Goal: Task Accomplishment & Management: Use online tool/utility

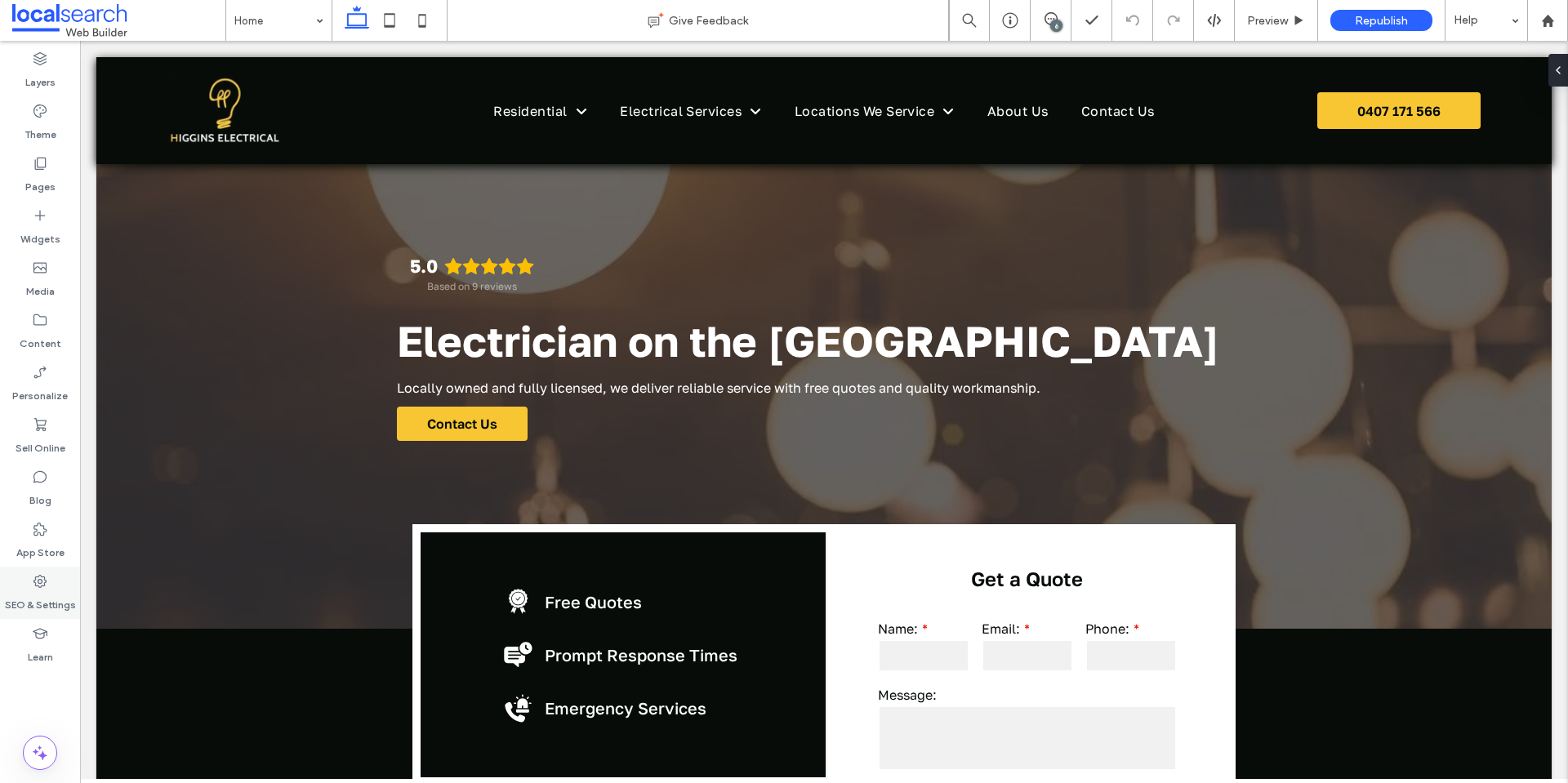
click at [36, 578] on use at bounding box center [40, 581] width 13 height 13
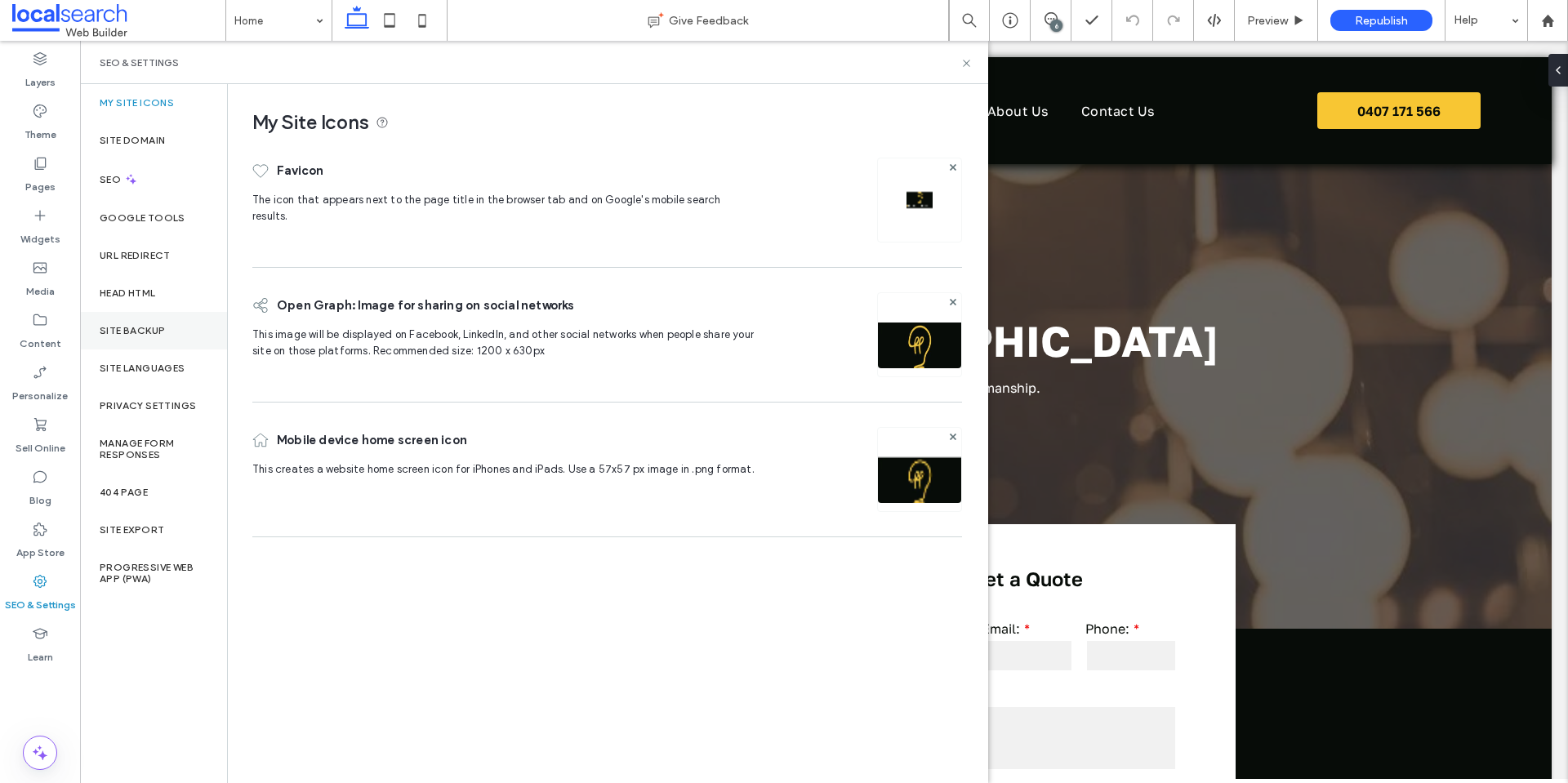
click at [168, 333] on div "Site Backup" at bounding box center [153, 331] width 147 height 38
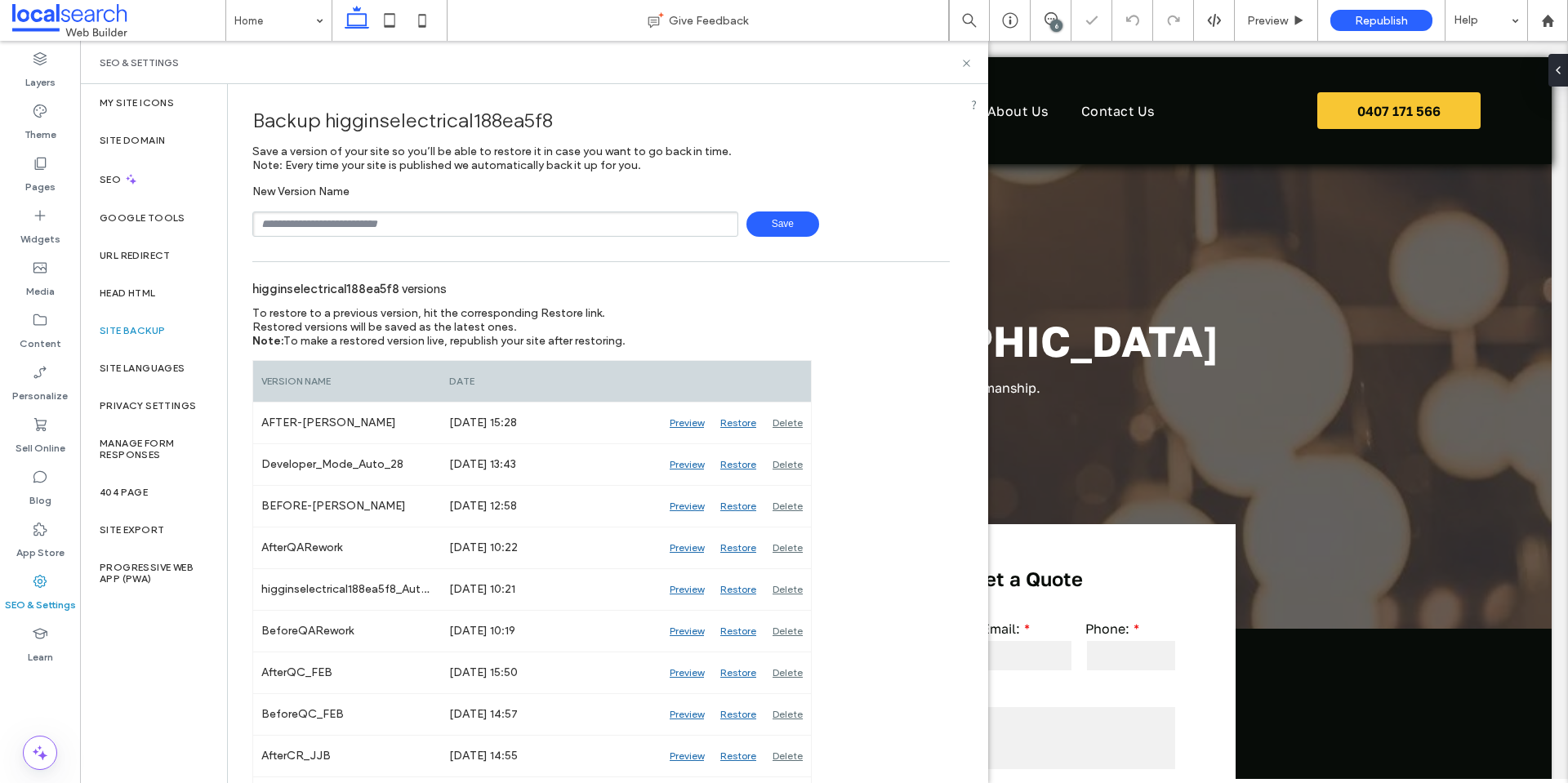
click at [321, 220] on input "text" at bounding box center [495, 223] width 486 height 25
type input "**********"
click at [776, 224] on span "Save" at bounding box center [782, 223] width 73 height 25
drag, startPoint x: 1048, startPoint y: 22, endPoint x: 857, endPoint y: 24, distance: 191.0
click at [1048, 22] on icon at bounding box center [1050, 18] width 13 height 13
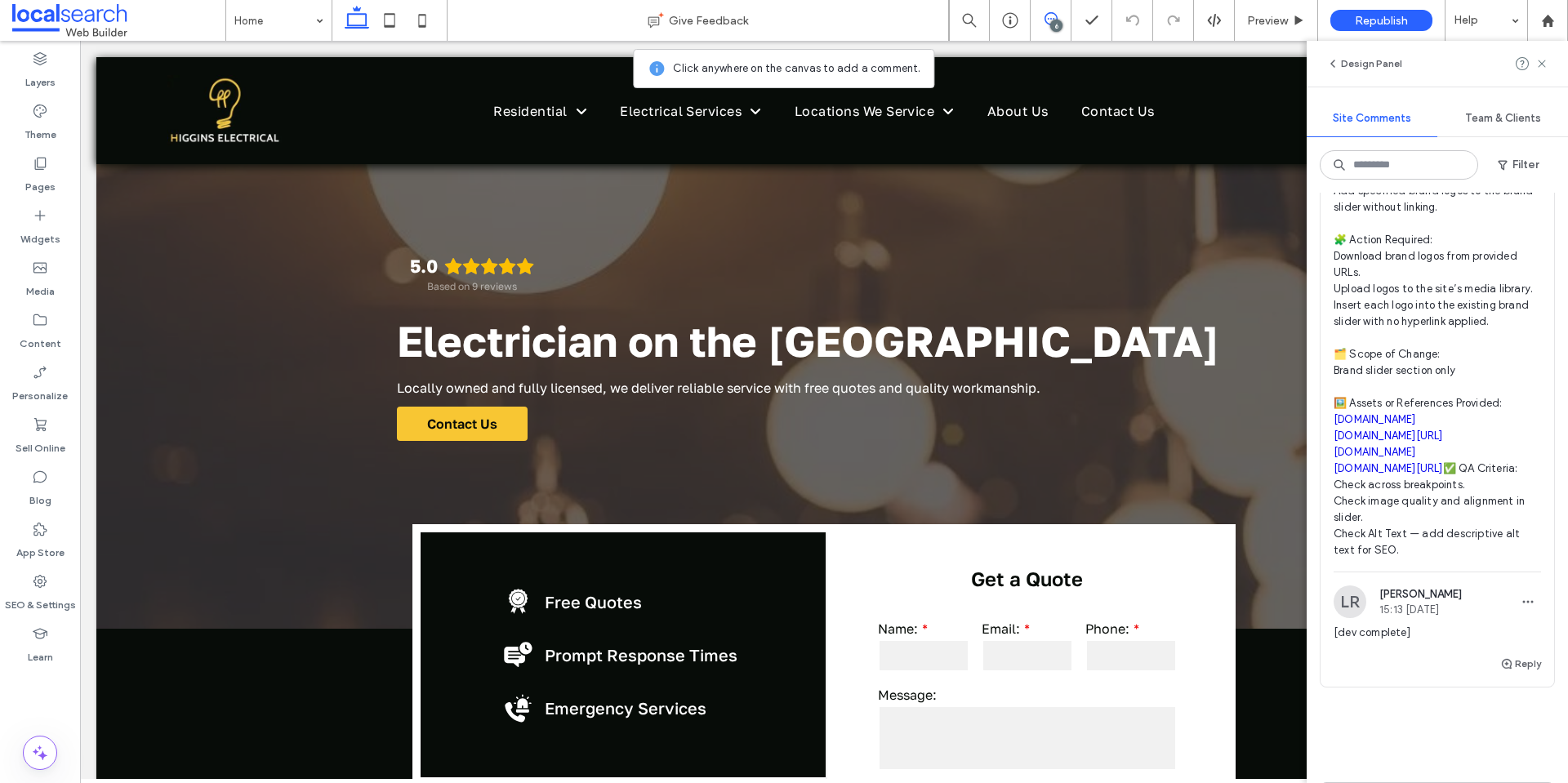
scroll to position [2123, 0]
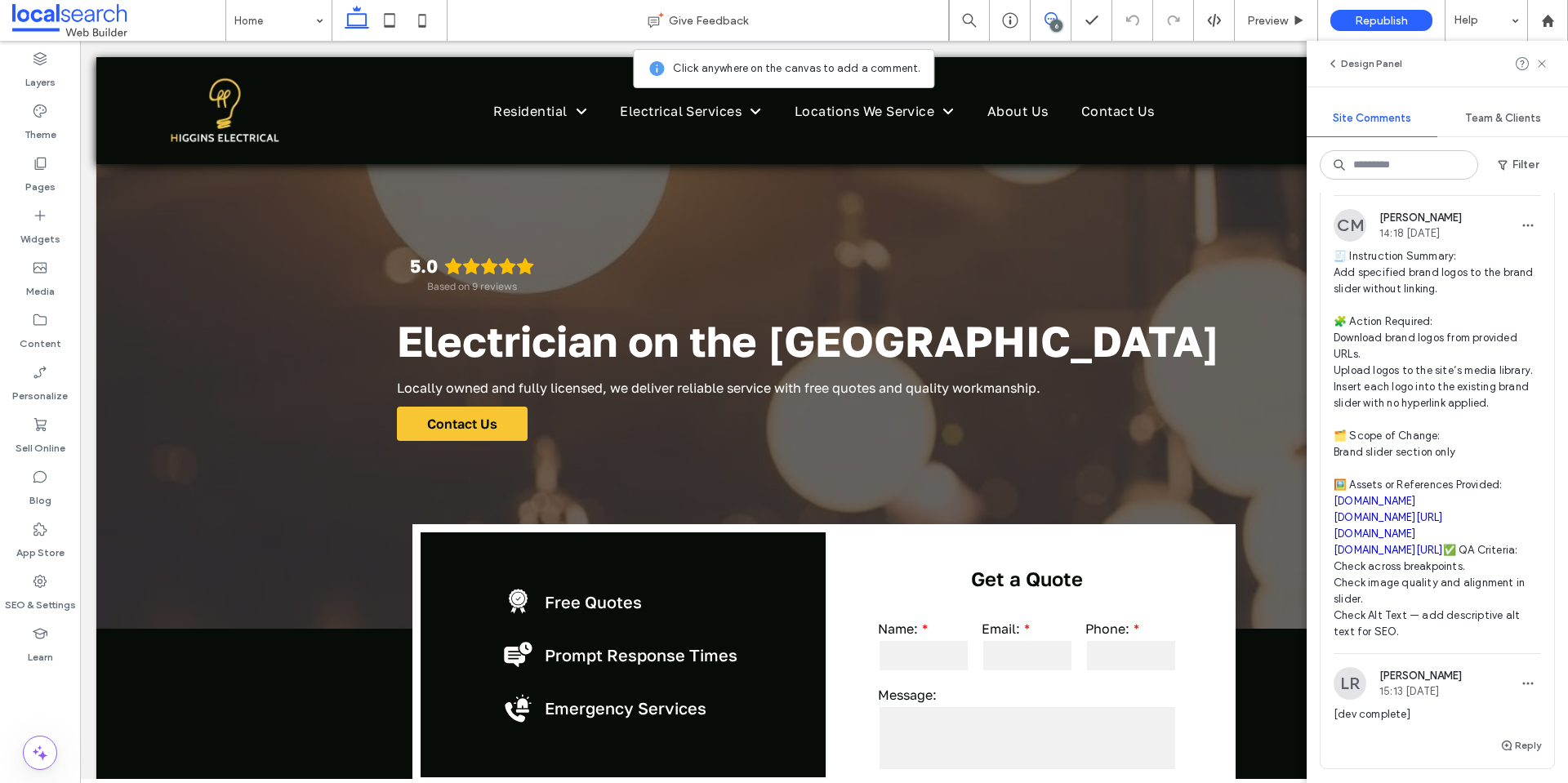
click at [1417, 388] on span "🧾 Instruction Summary: Add specified brand logos to the brand slider without li…" at bounding box center [1436, 444] width 207 height 392
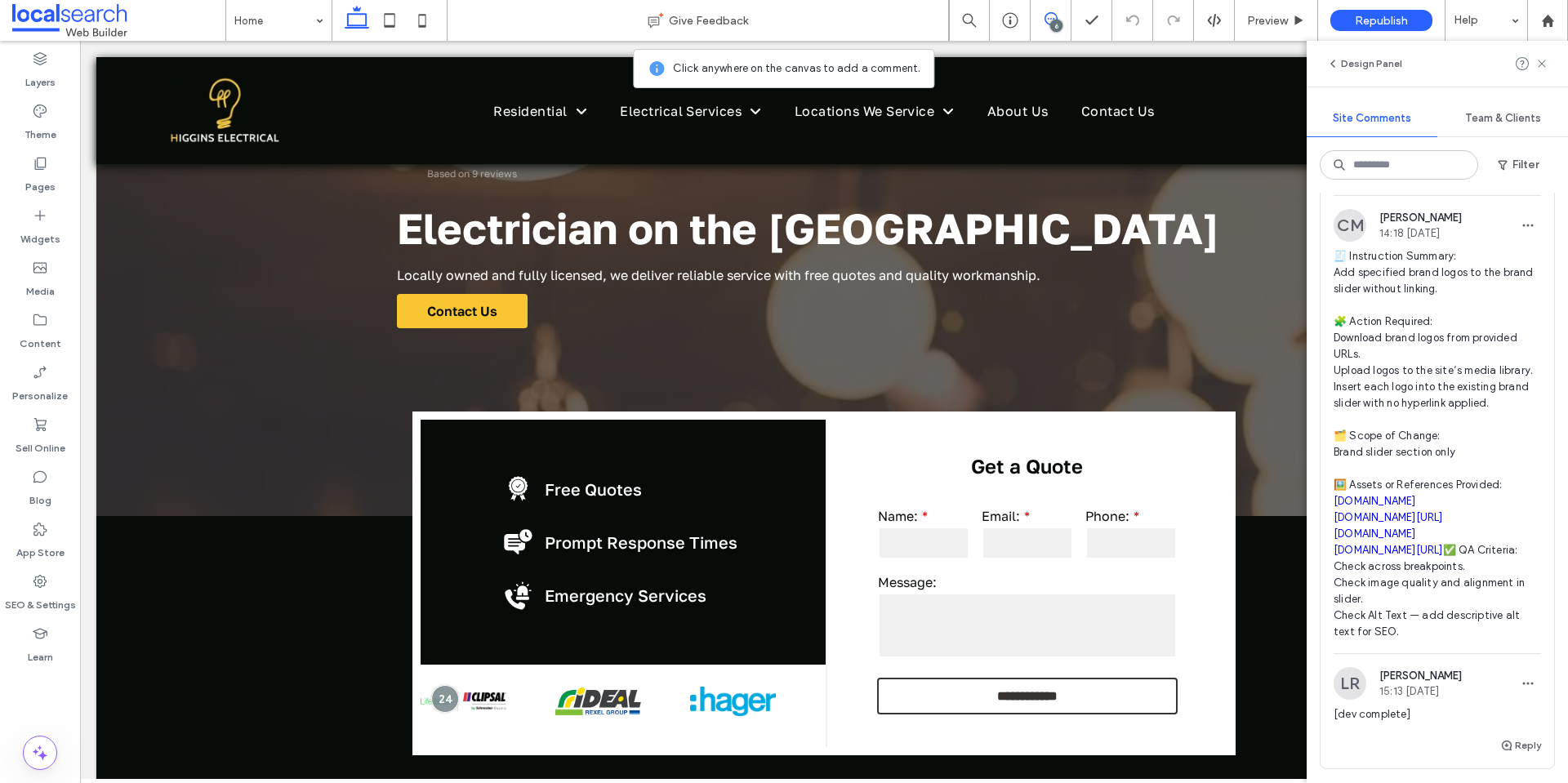
scroll to position [364, 0]
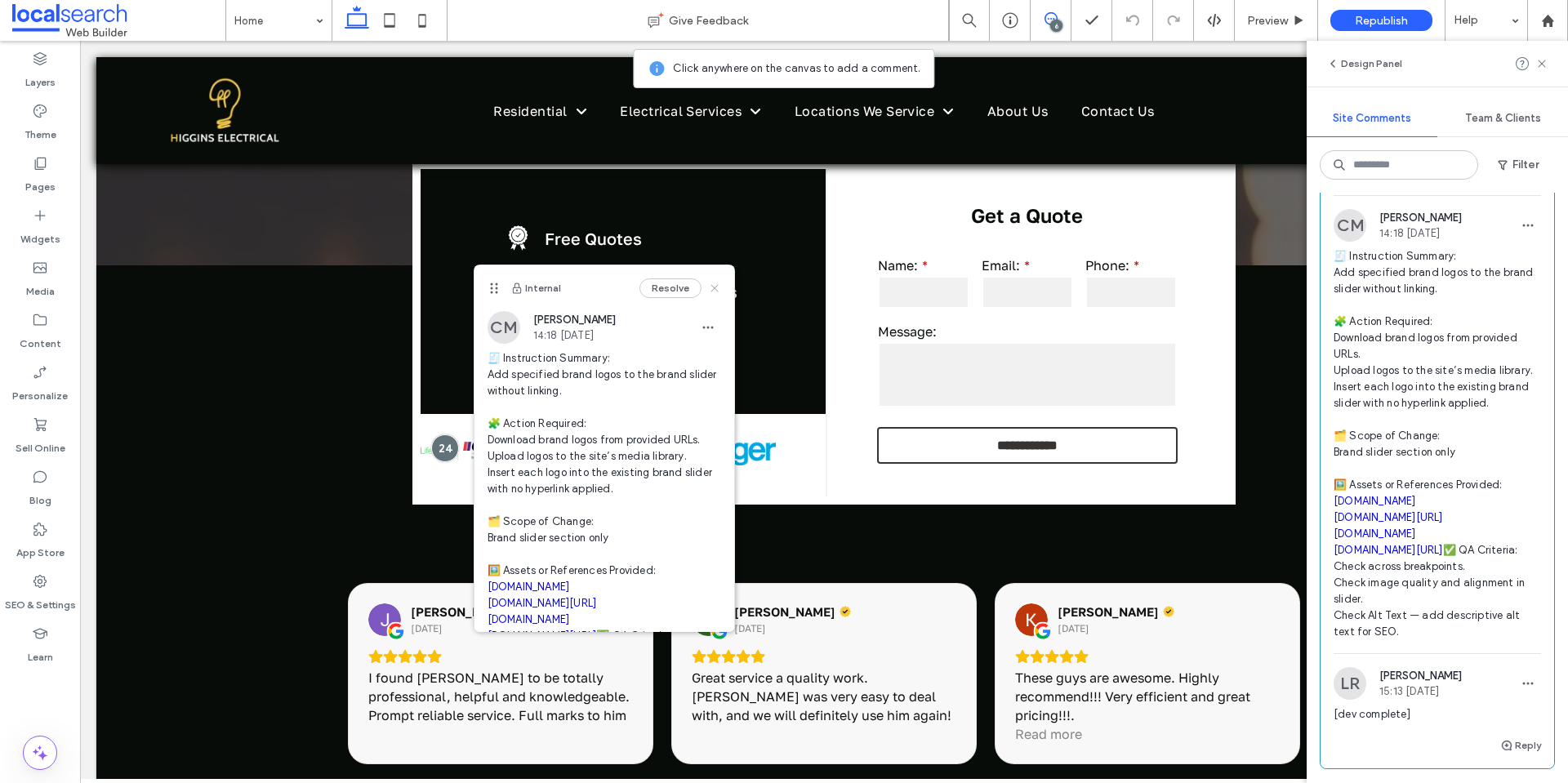
click at [708, 288] on icon at bounding box center [714, 288] width 13 height 13
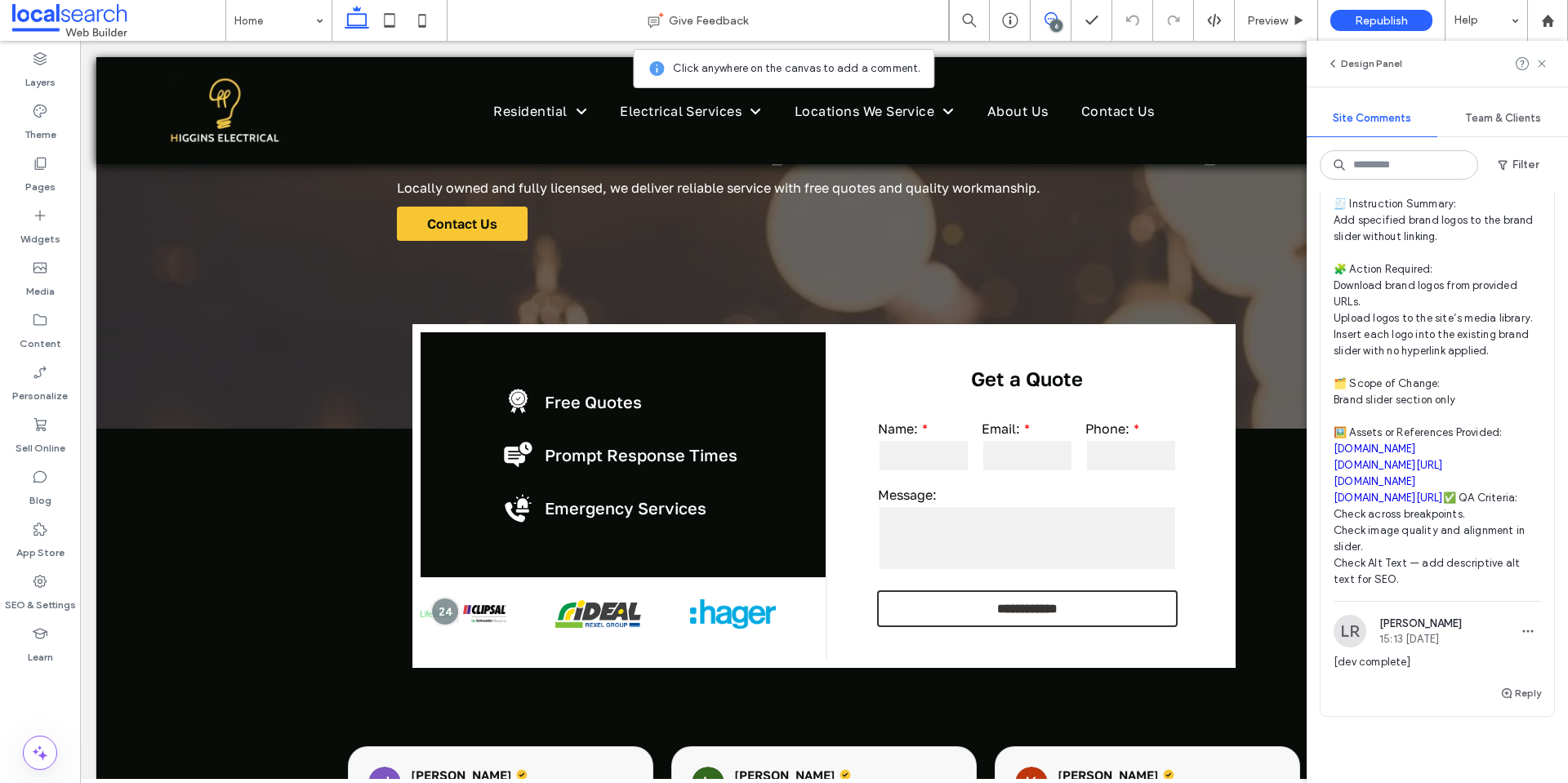
scroll to position [2205, 0]
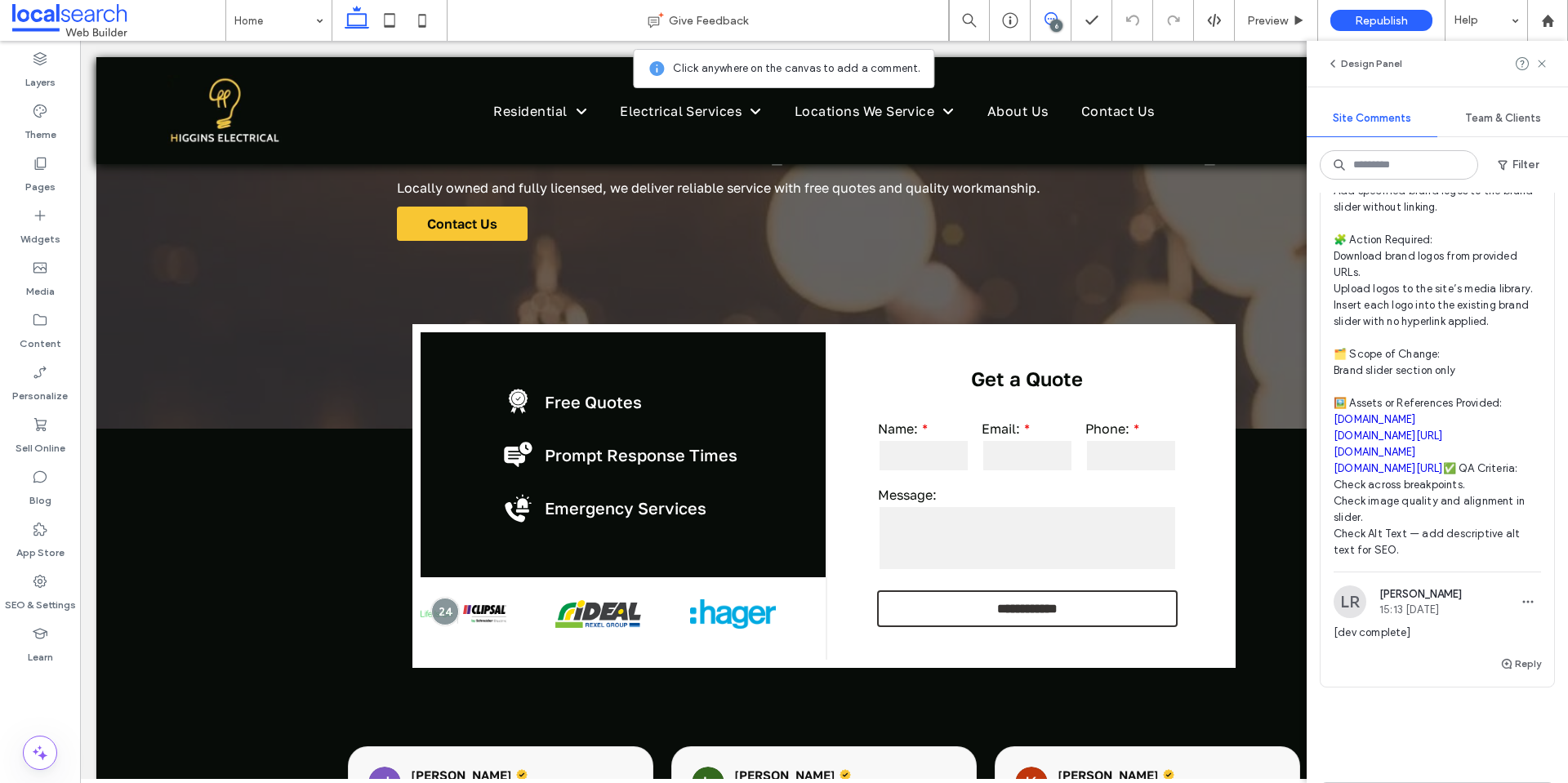
click at [1375, 442] on link "images.app.goo.gl/pcFhZvmNdNmxcYKM9" at bounding box center [1387, 436] width 109 height 12
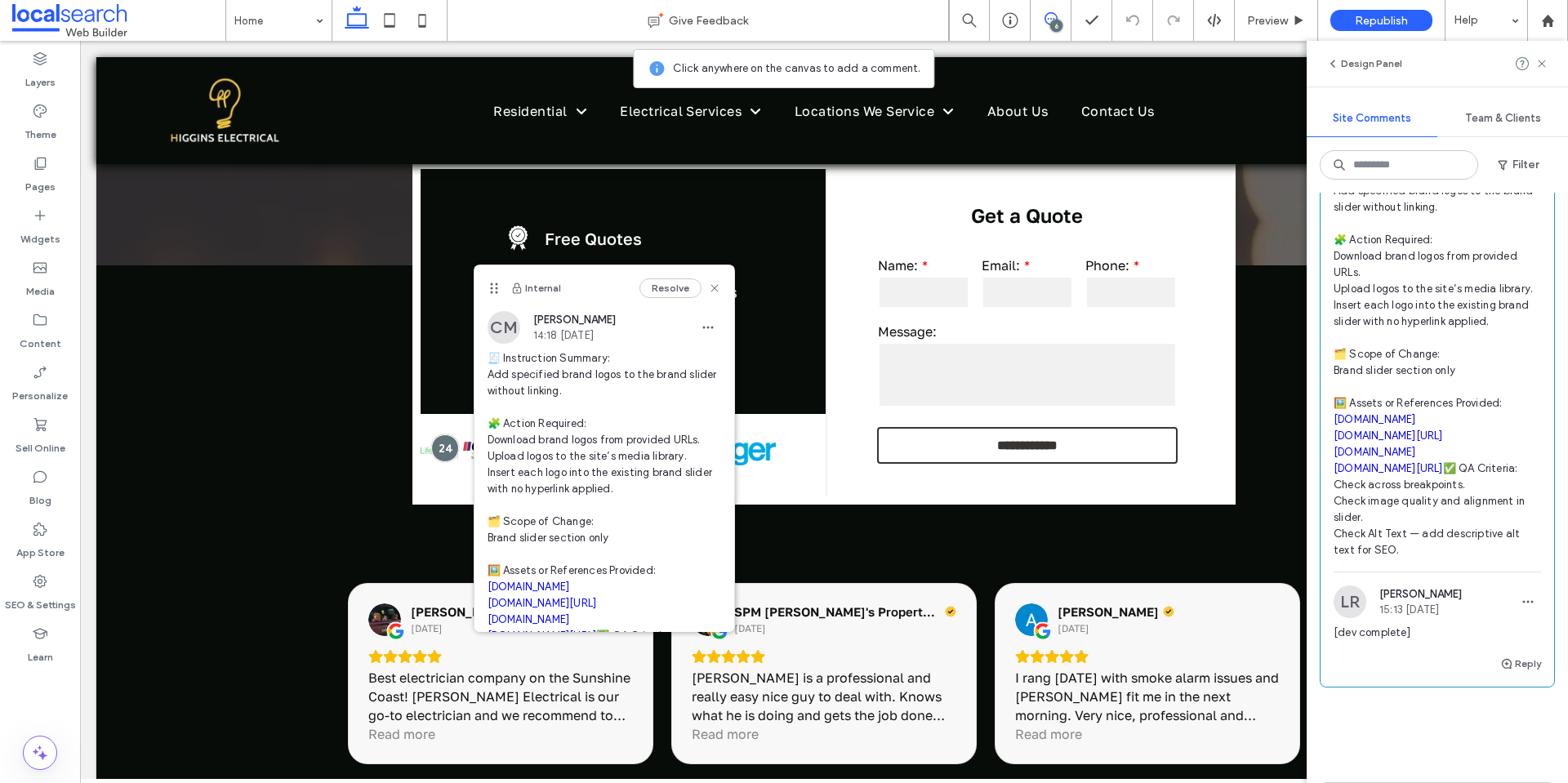
click at [1365, 425] on link "raywhite.com" at bounding box center [1375, 419] width 83 height 12
click at [1393, 474] on link "images.app.goo.gl/4tpin72CG6jiNT219" at bounding box center [1387, 468] width 109 height 12
click at [1360, 458] on link "austec.net" at bounding box center [1375, 452] width 83 height 12
click at [710, 288] on use at bounding box center [714, 288] width 8 height 8
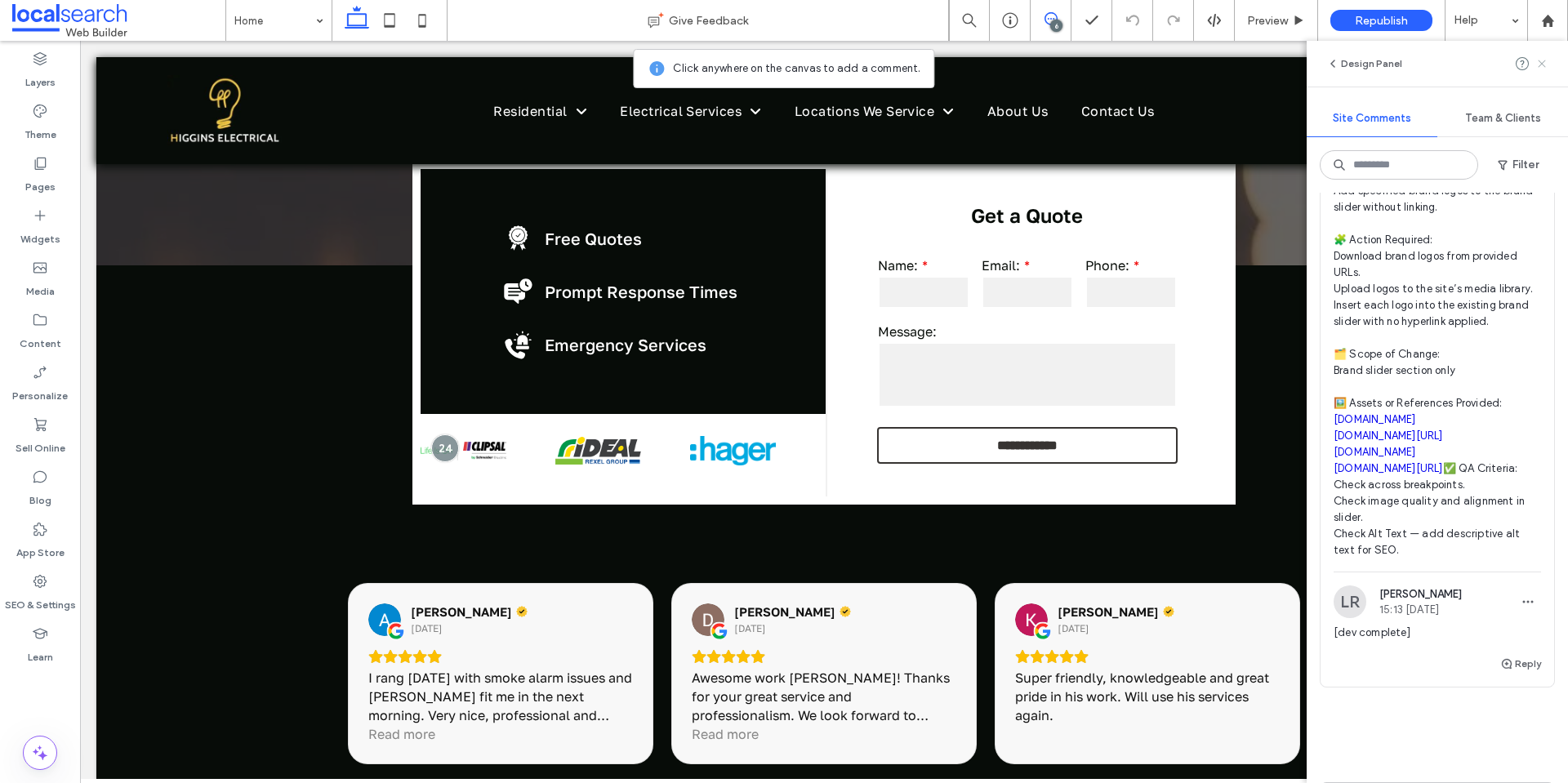
click at [1538, 64] on icon at bounding box center [1541, 63] width 13 height 13
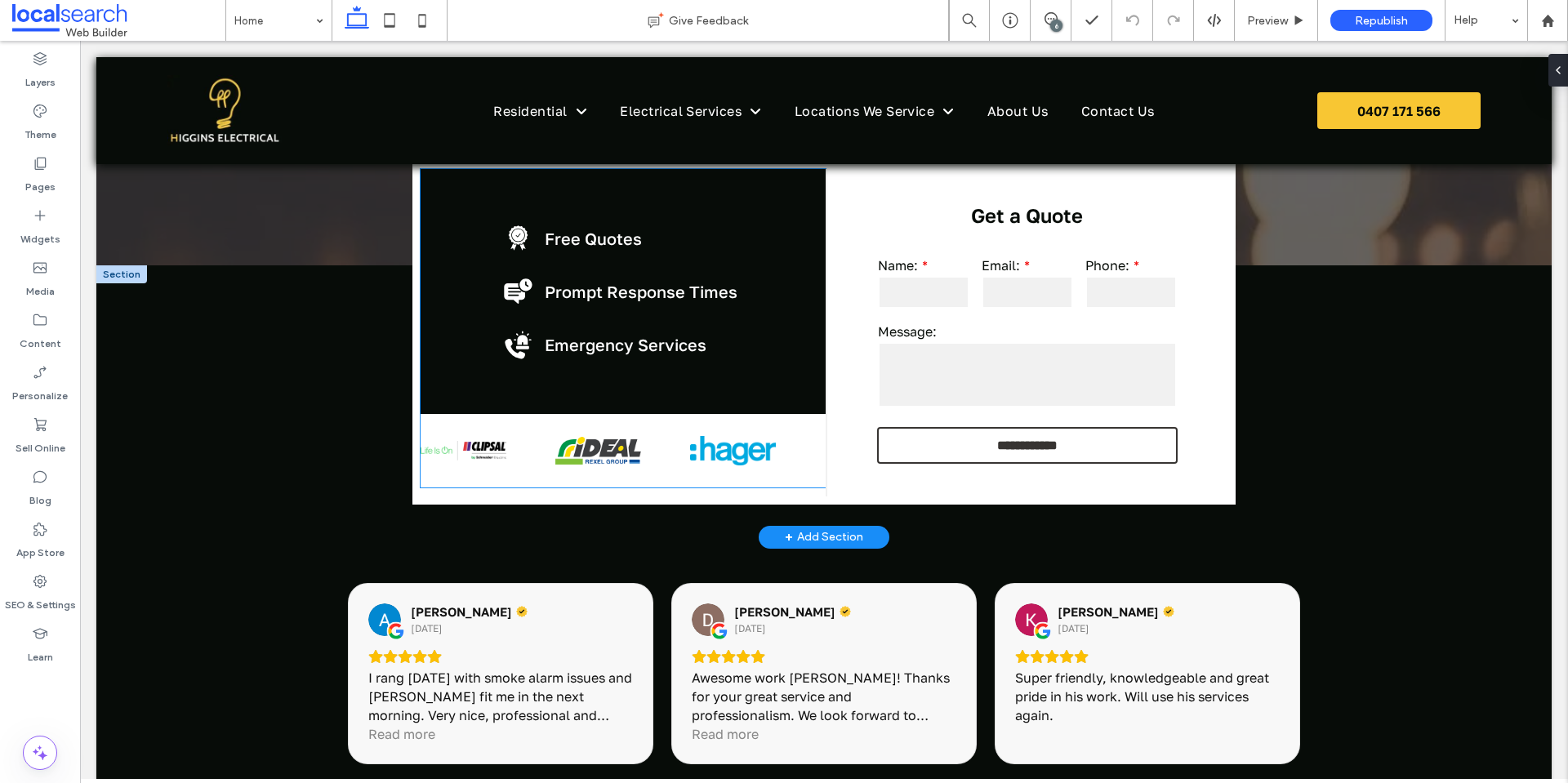
scroll to position [0, 0]
click at [569, 463] on div at bounding box center [864, 450] width 894 height 73
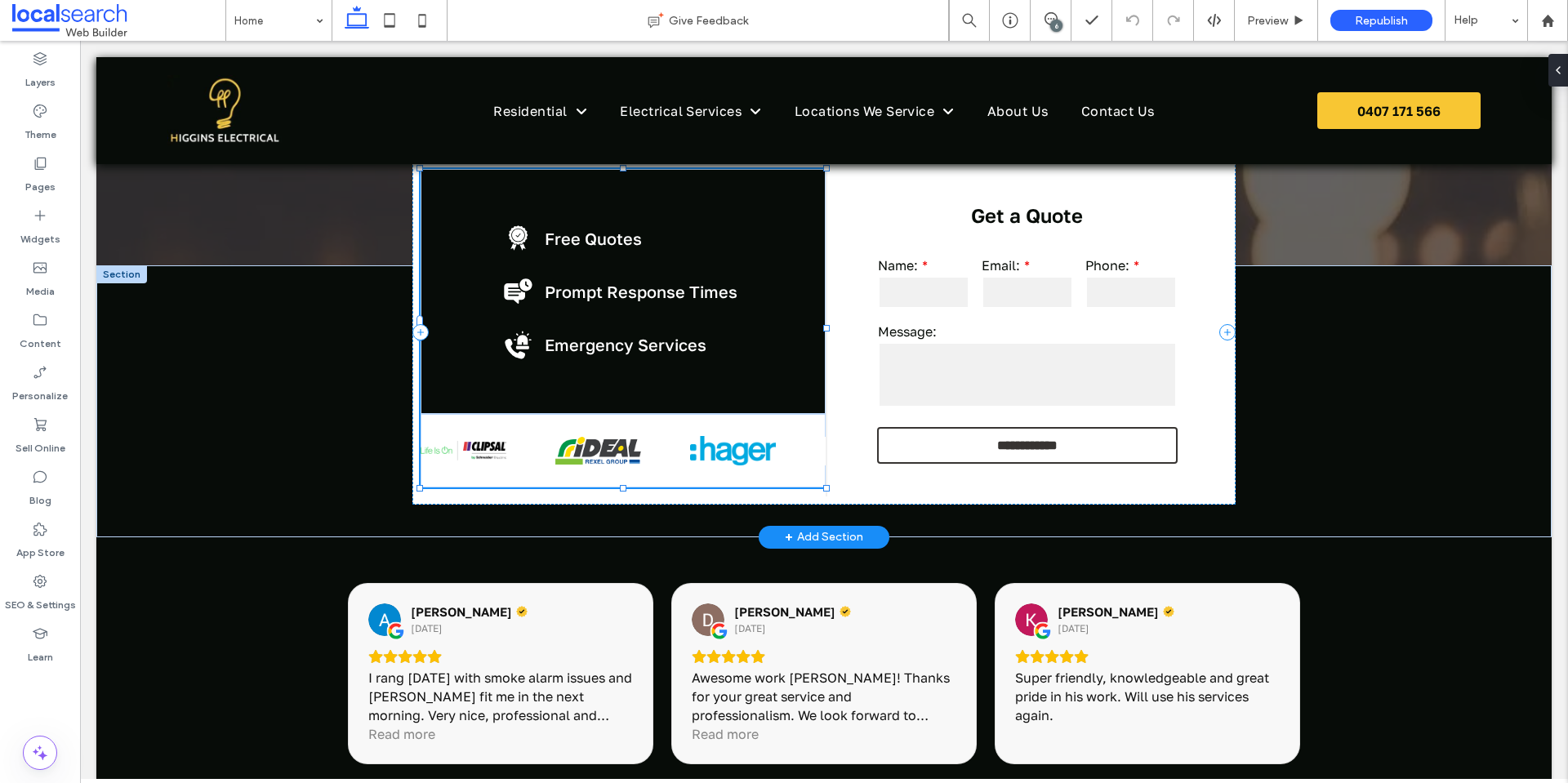
click at [573, 453] on div at bounding box center [765, 450] width 894 height 73
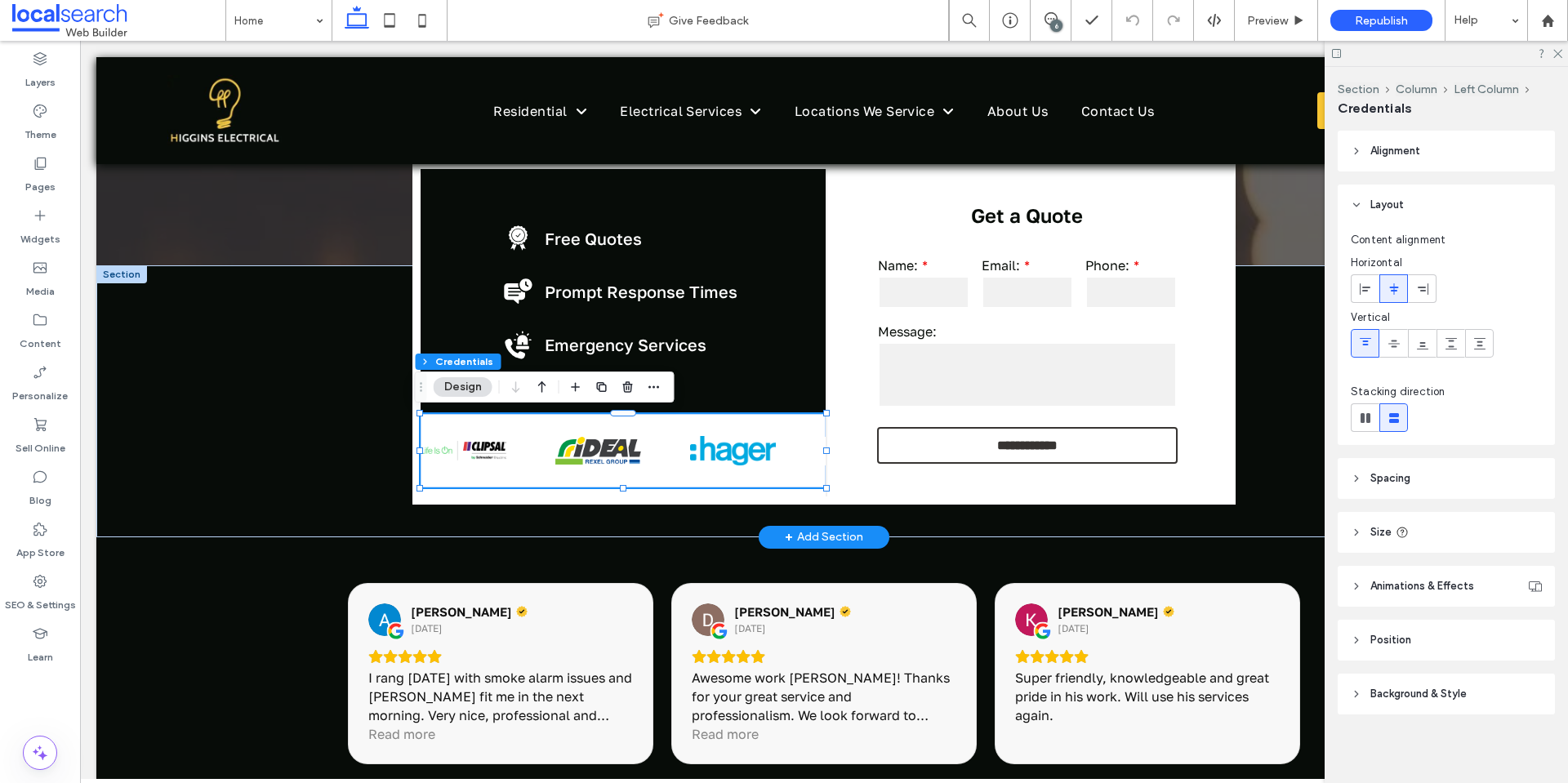
click at [573, 453] on div at bounding box center [771, 450] width 894 height 73
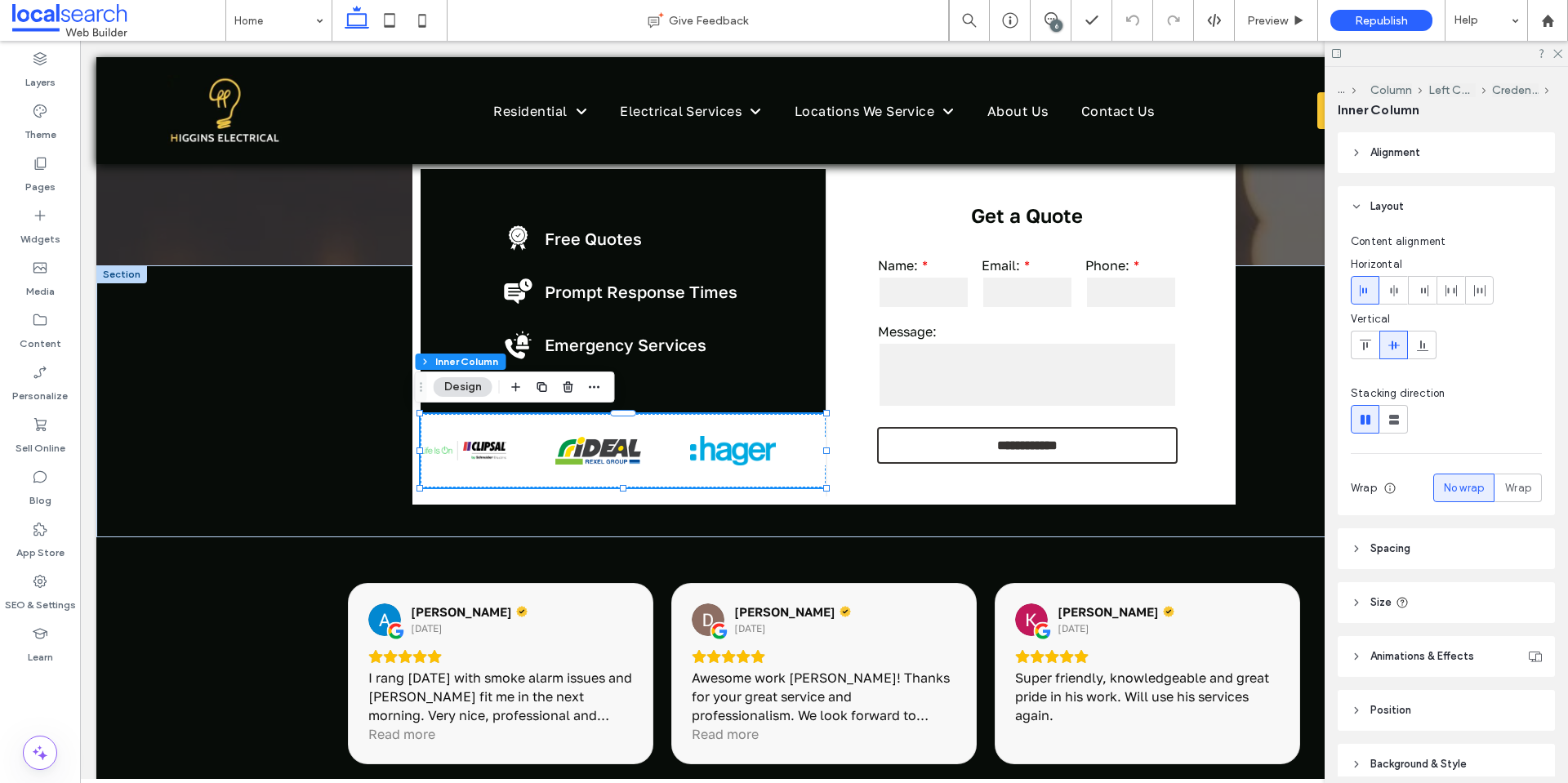
click at [464, 390] on button "Design" at bounding box center [462, 387] width 58 height 20
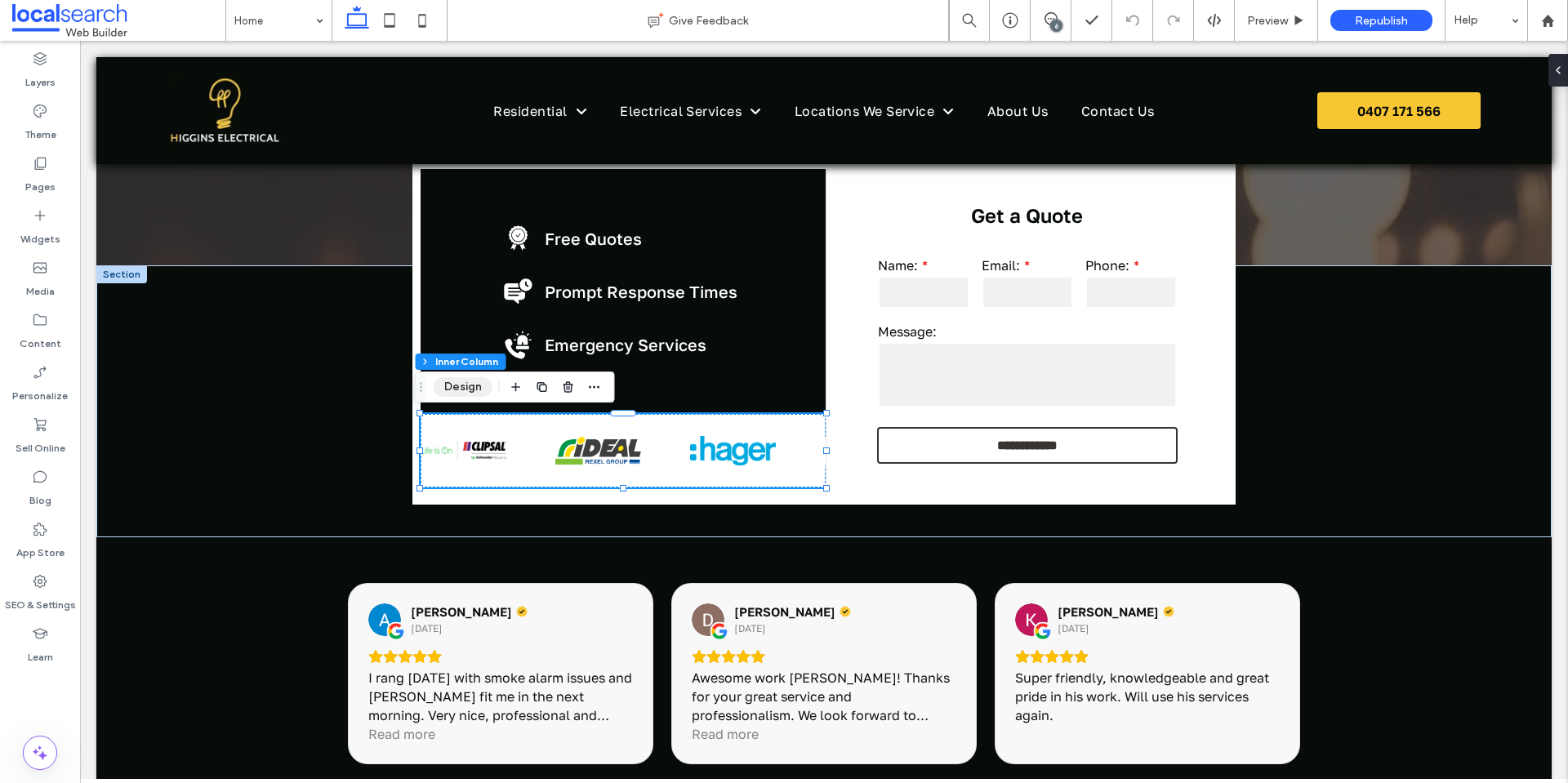
click at [464, 390] on button "Design" at bounding box center [462, 387] width 58 height 20
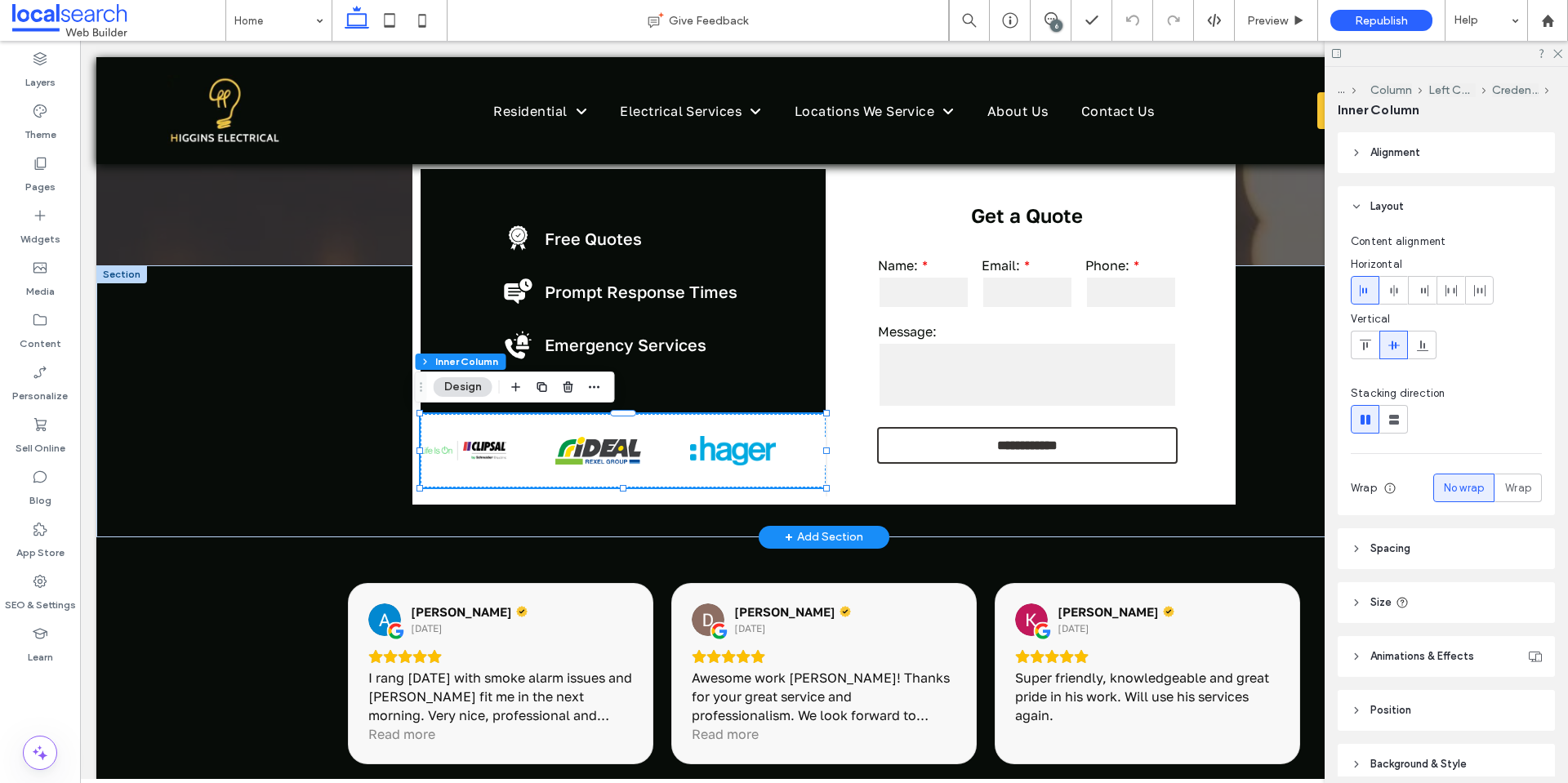
click at [635, 456] on img at bounding box center [678, 450] width 86 height 73
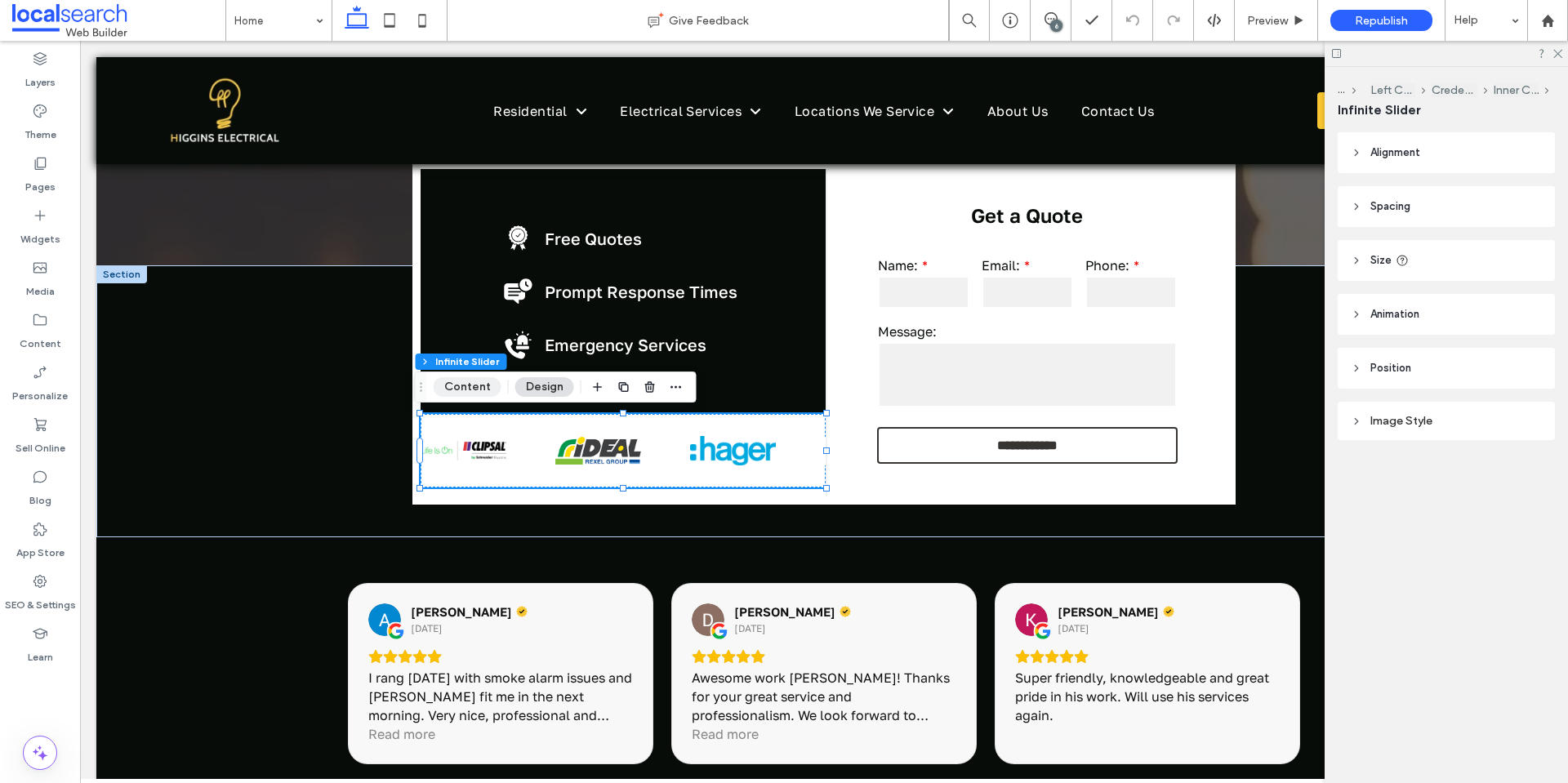
click at [481, 391] on button "Content" at bounding box center [467, 387] width 68 height 20
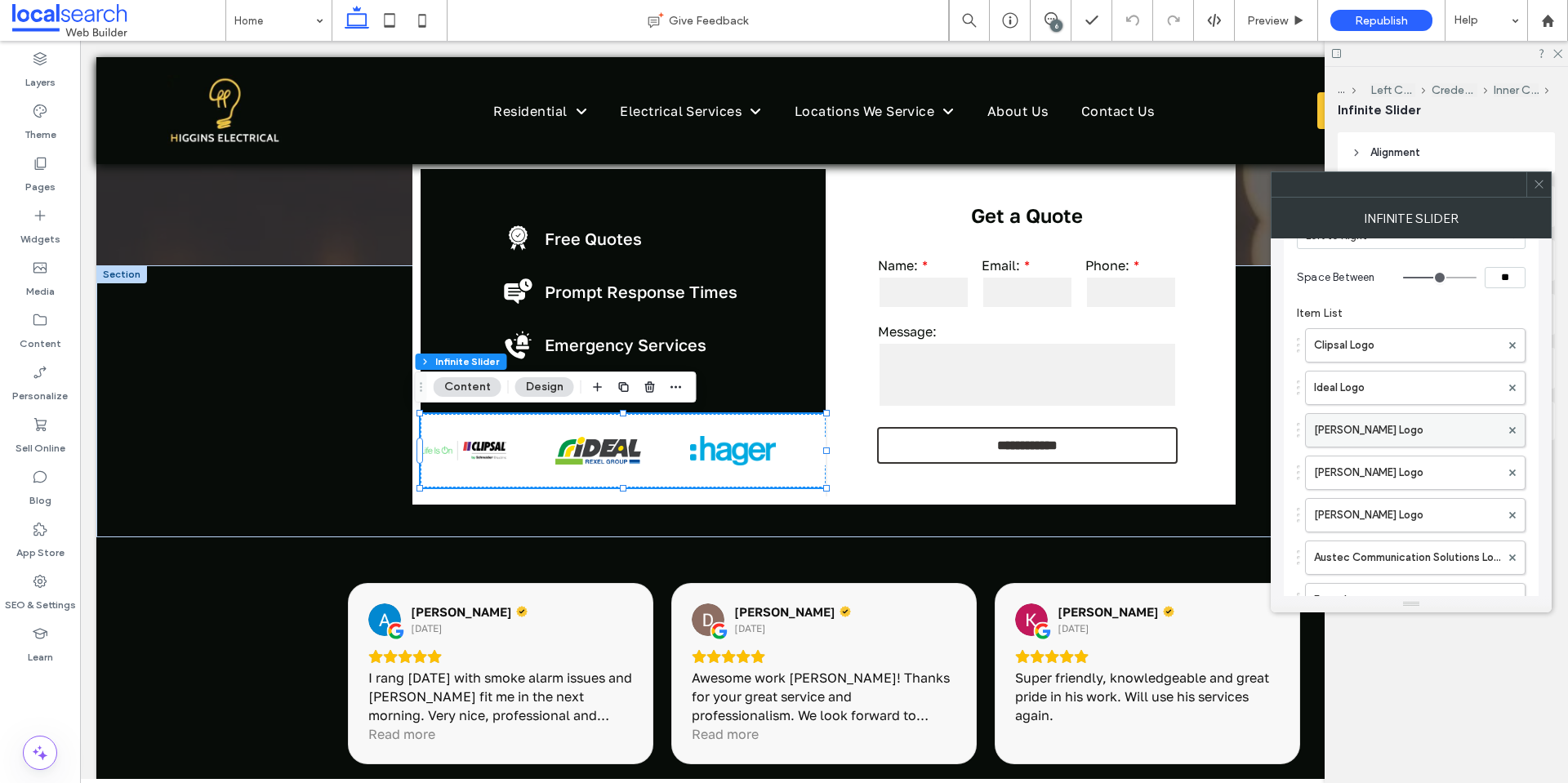
scroll to position [255, 0]
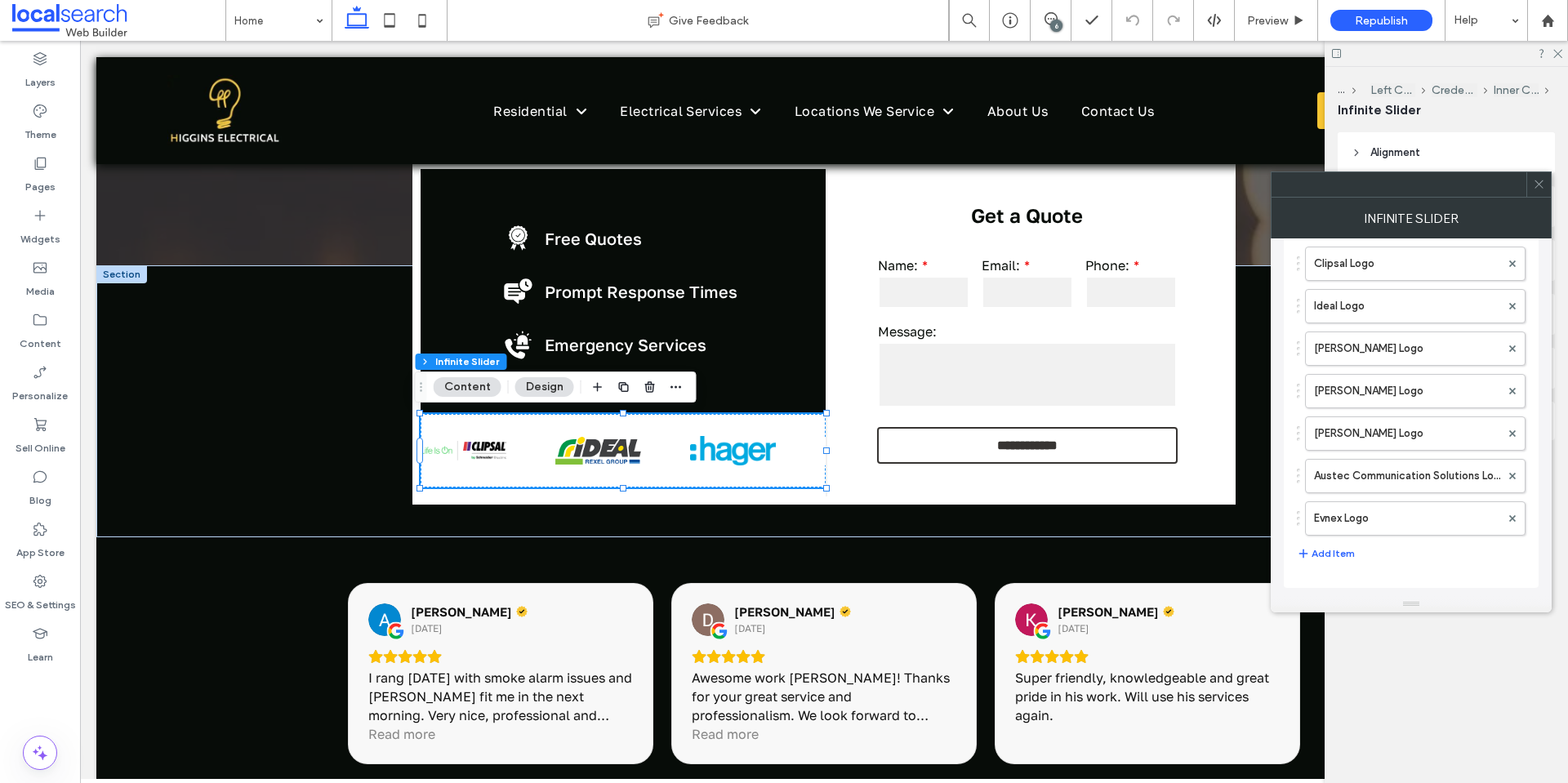
click at [1542, 180] on icon at bounding box center [1539, 184] width 12 height 12
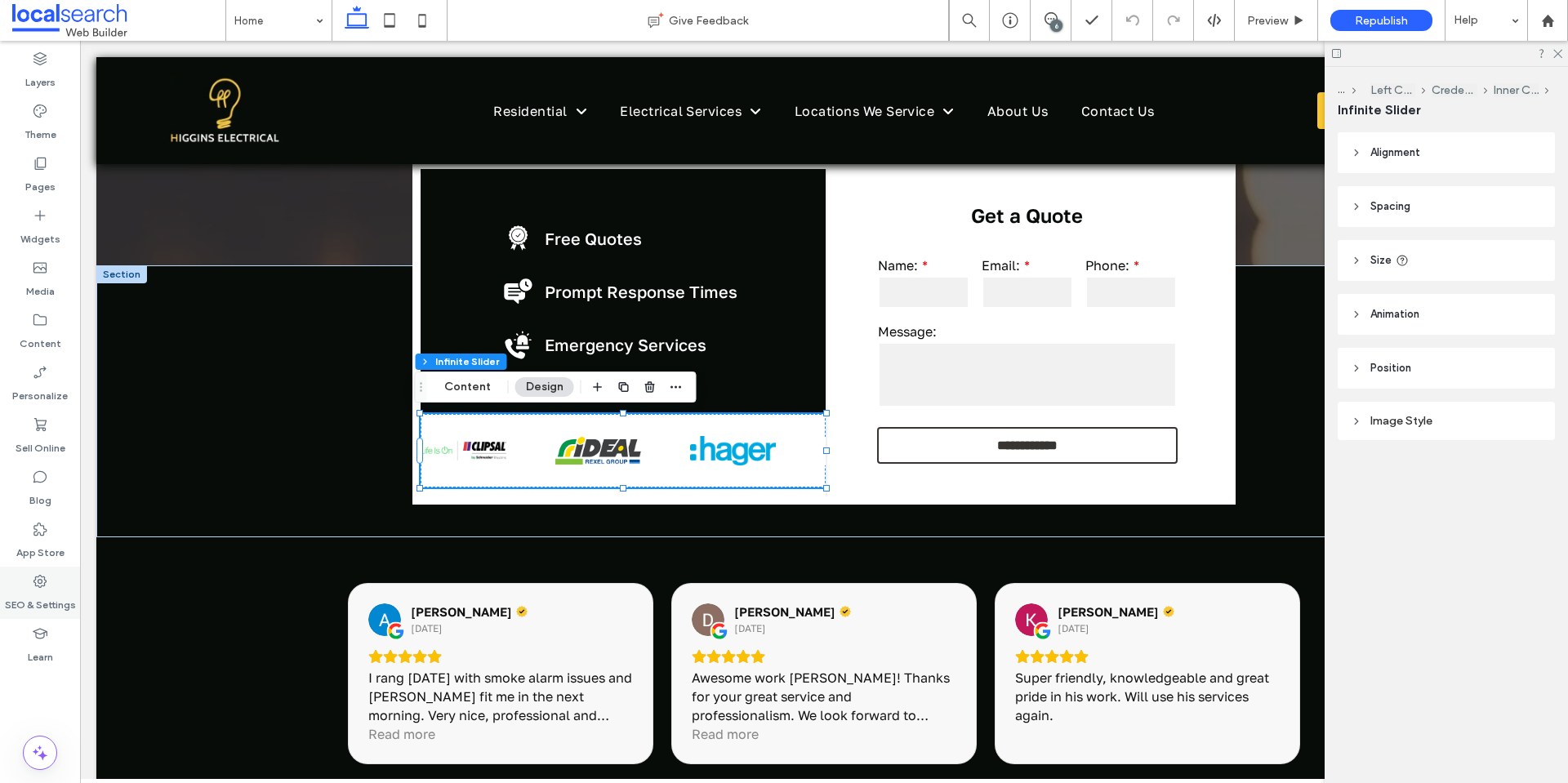
click at [36, 586] on use at bounding box center [40, 581] width 13 height 13
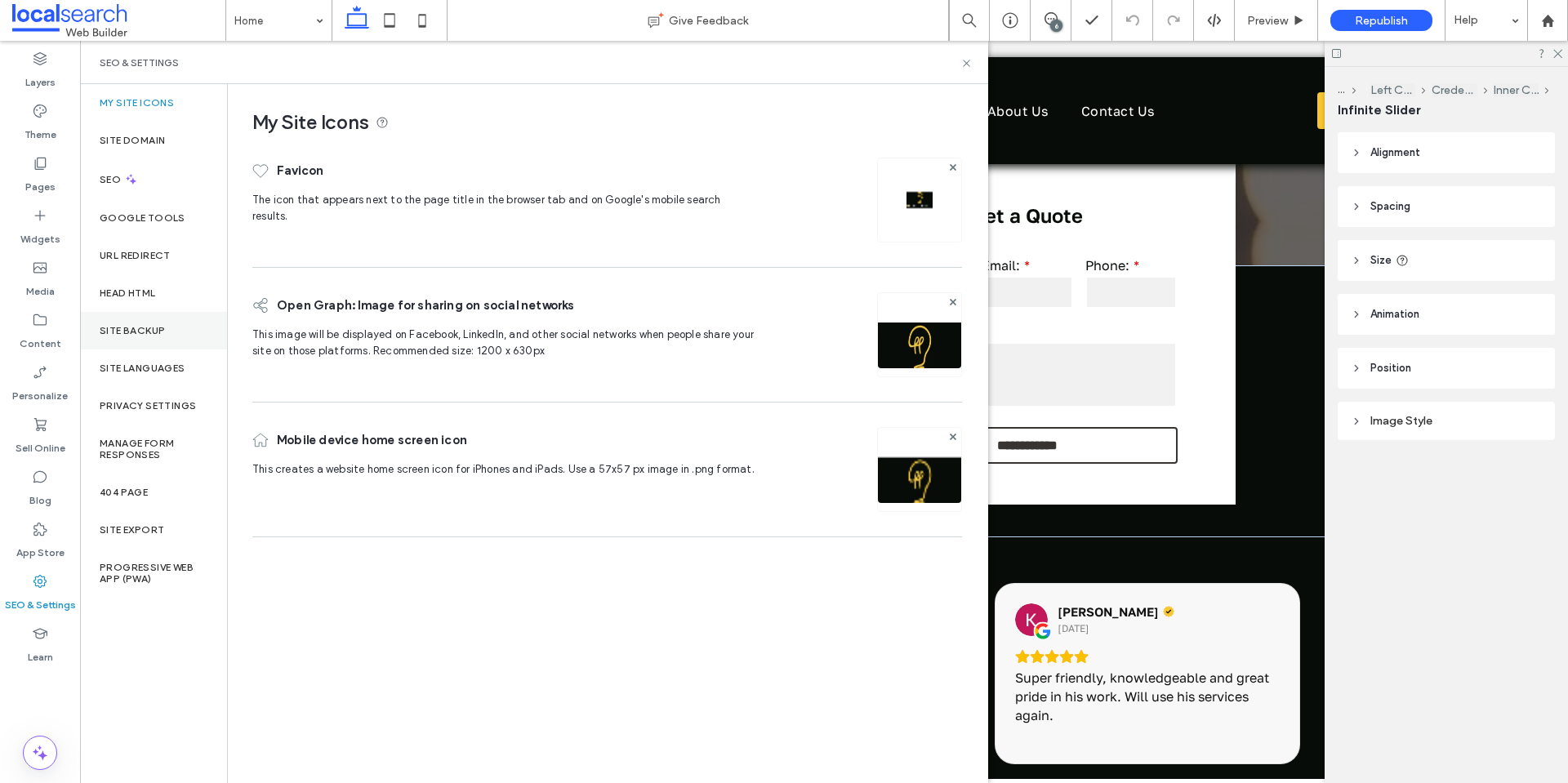
click at [163, 327] on label "Site Backup" at bounding box center [132, 330] width 65 height 11
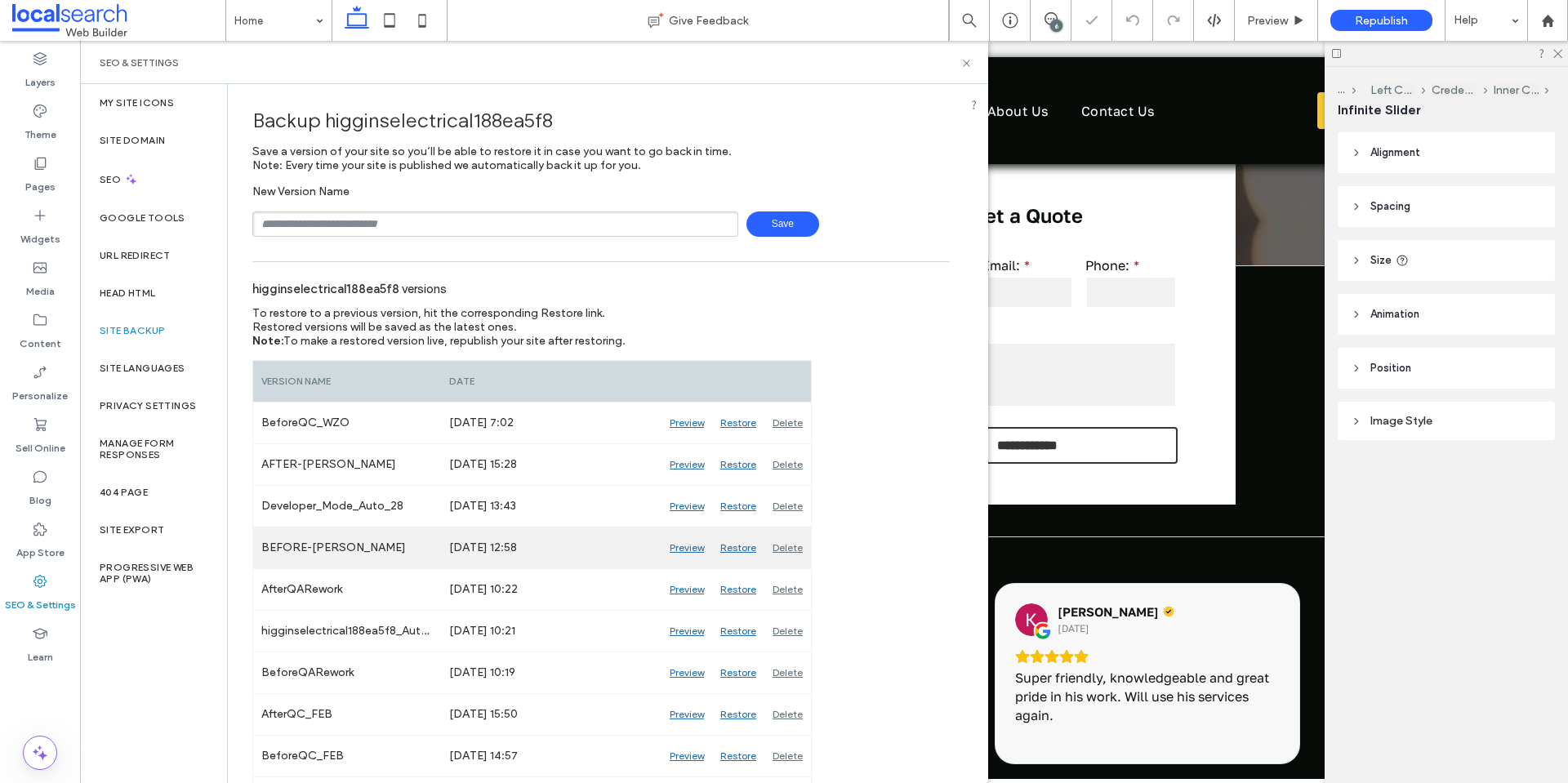
click at [681, 552] on div "Preview" at bounding box center [686, 547] width 51 height 40
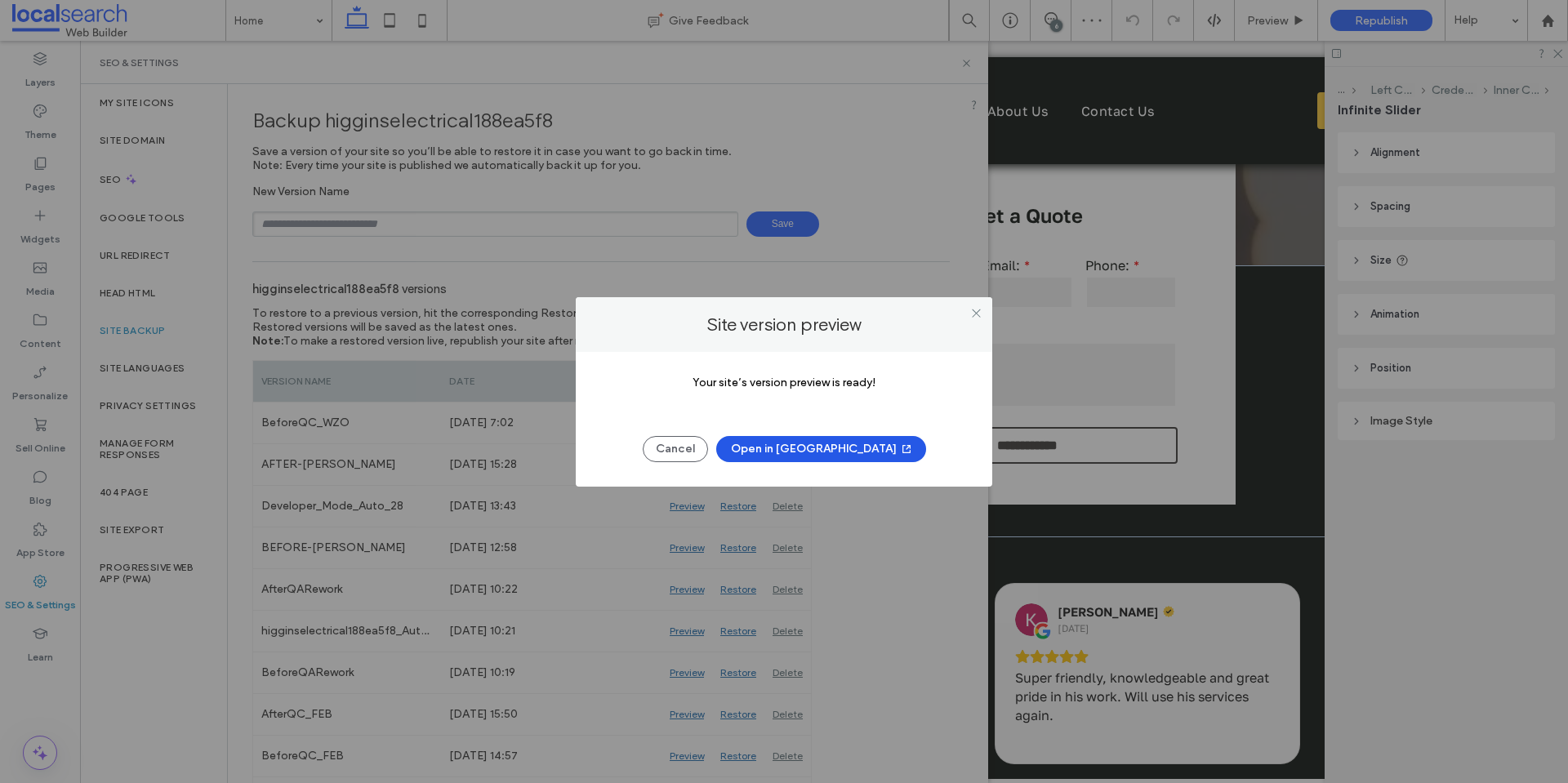
click at [815, 449] on button "Open in New Tab" at bounding box center [821, 449] width 210 height 26
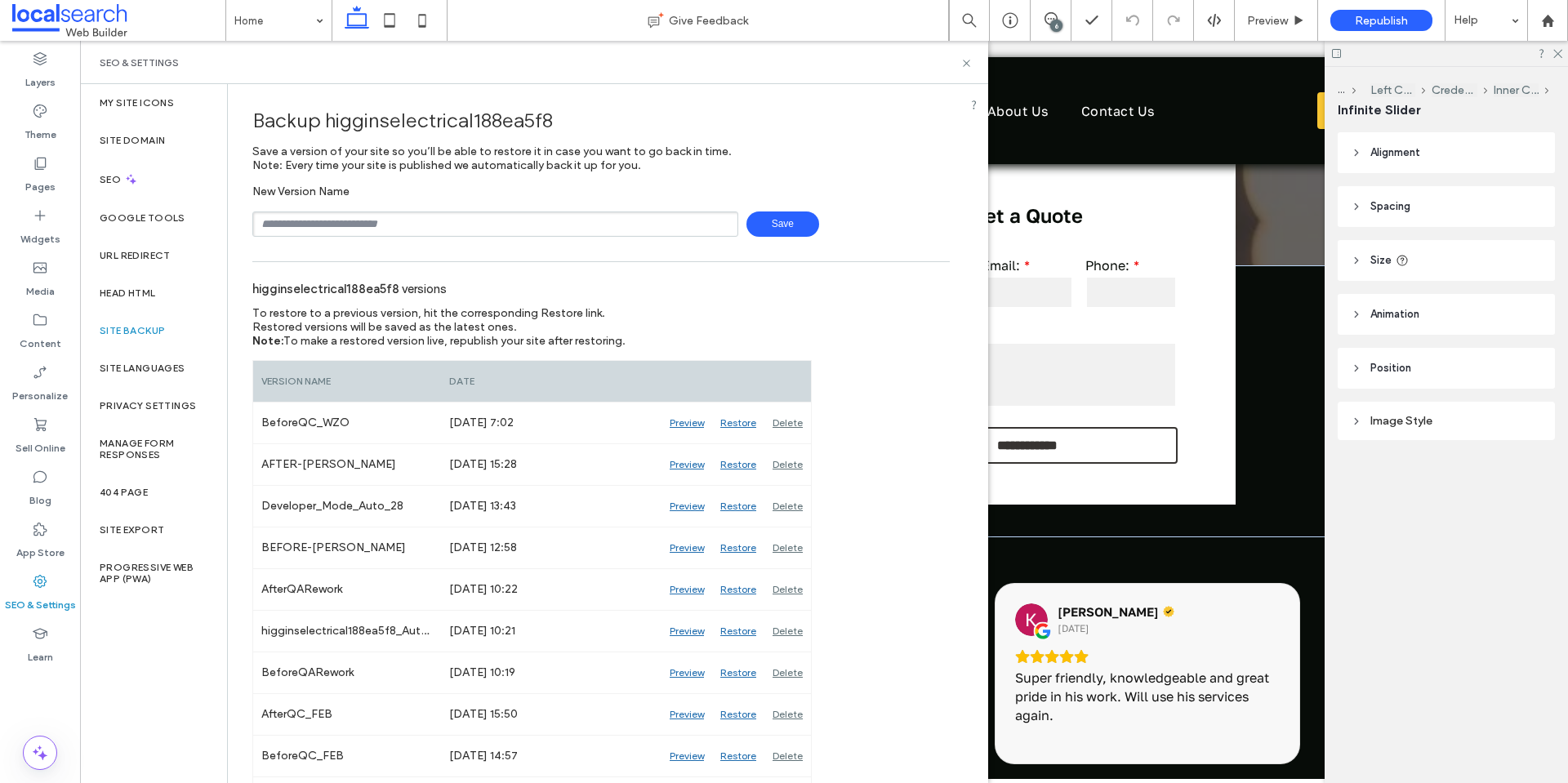
drag, startPoint x: 963, startPoint y: 55, endPoint x: 960, endPoint y: 70, distance: 15.3
click at [962, 55] on div "SEO & Settings" at bounding box center [534, 62] width 908 height 43
click at [960, 70] on div "SEO & Settings" at bounding box center [534, 62] width 908 height 43
click at [961, 66] on icon at bounding box center [966, 63] width 12 height 12
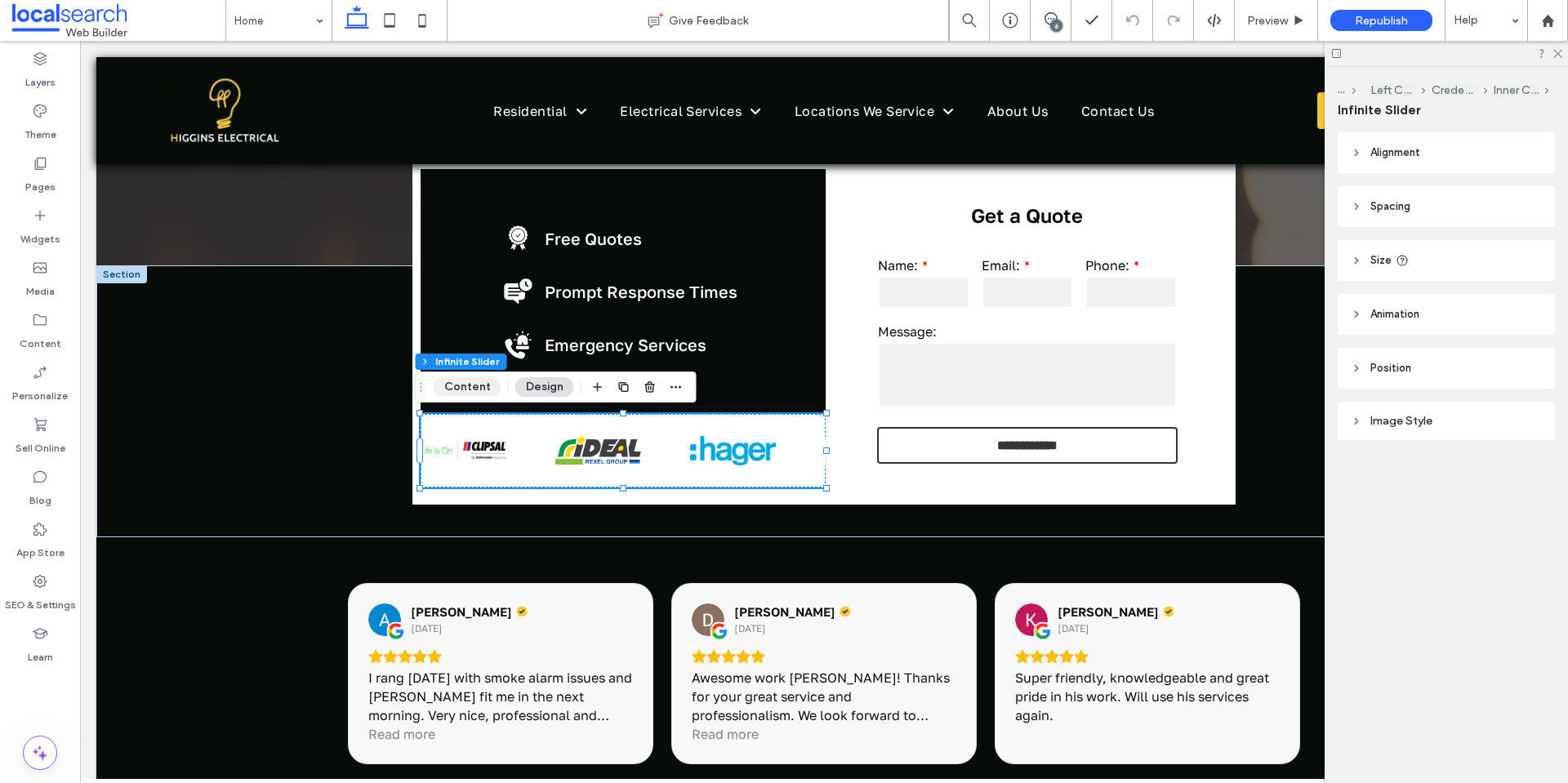
click at [475, 383] on button "Content" at bounding box center [467, 387] width 68 height 20
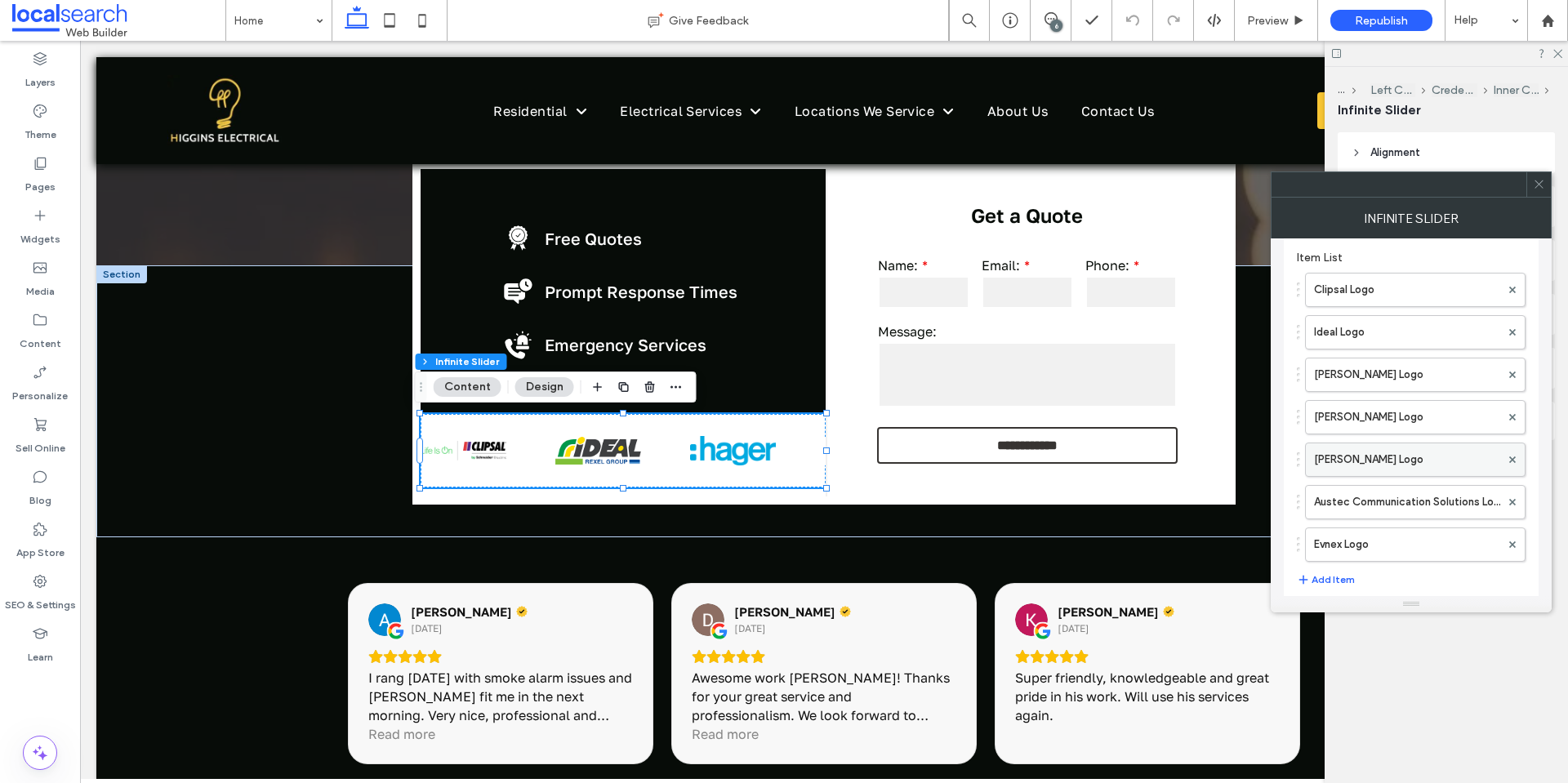
scroll to position [245, 0]
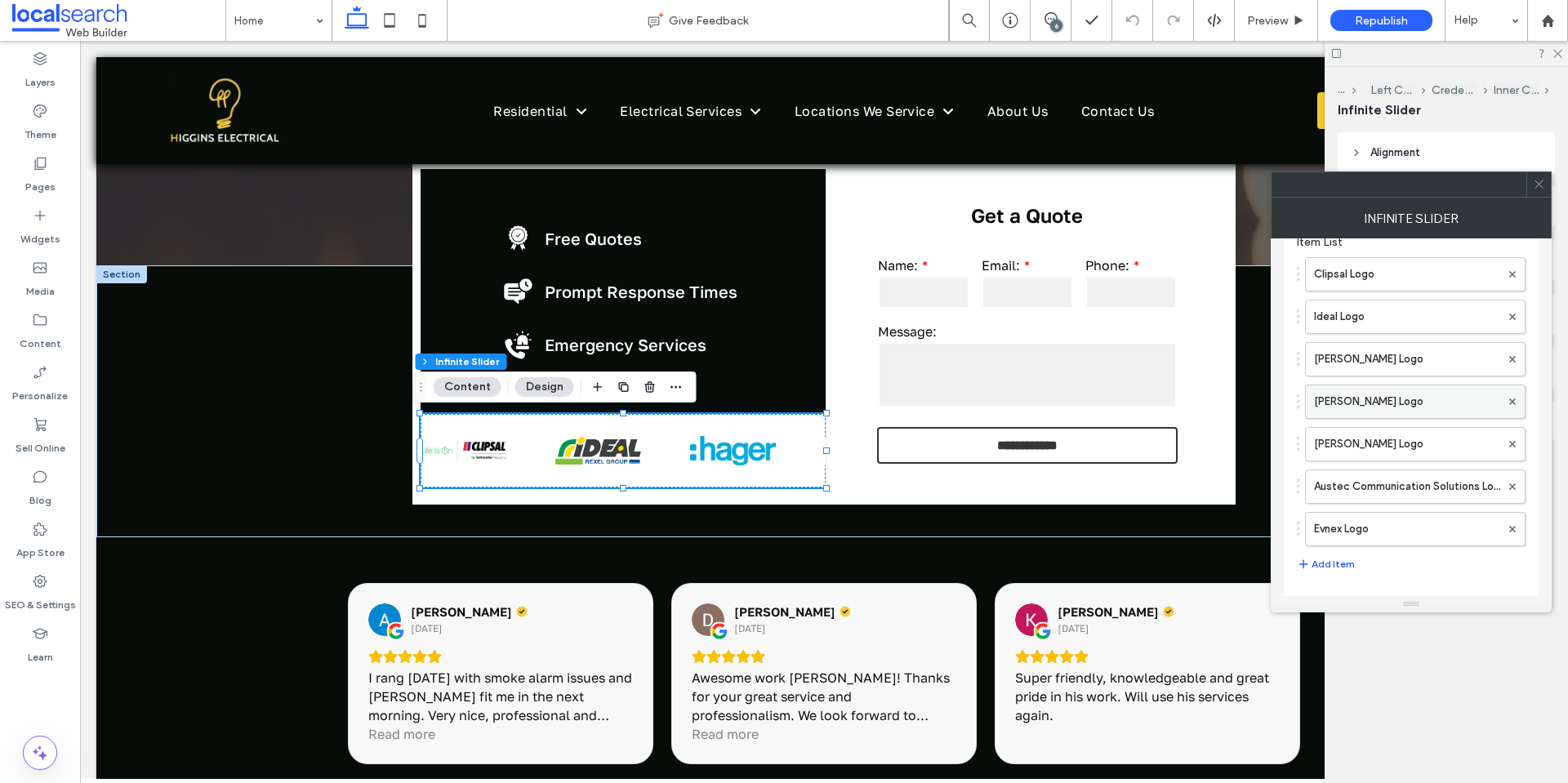
click at [1357, 399] on label "Haymans Logo" at bounding box center [1406, 401] width 187 height 33
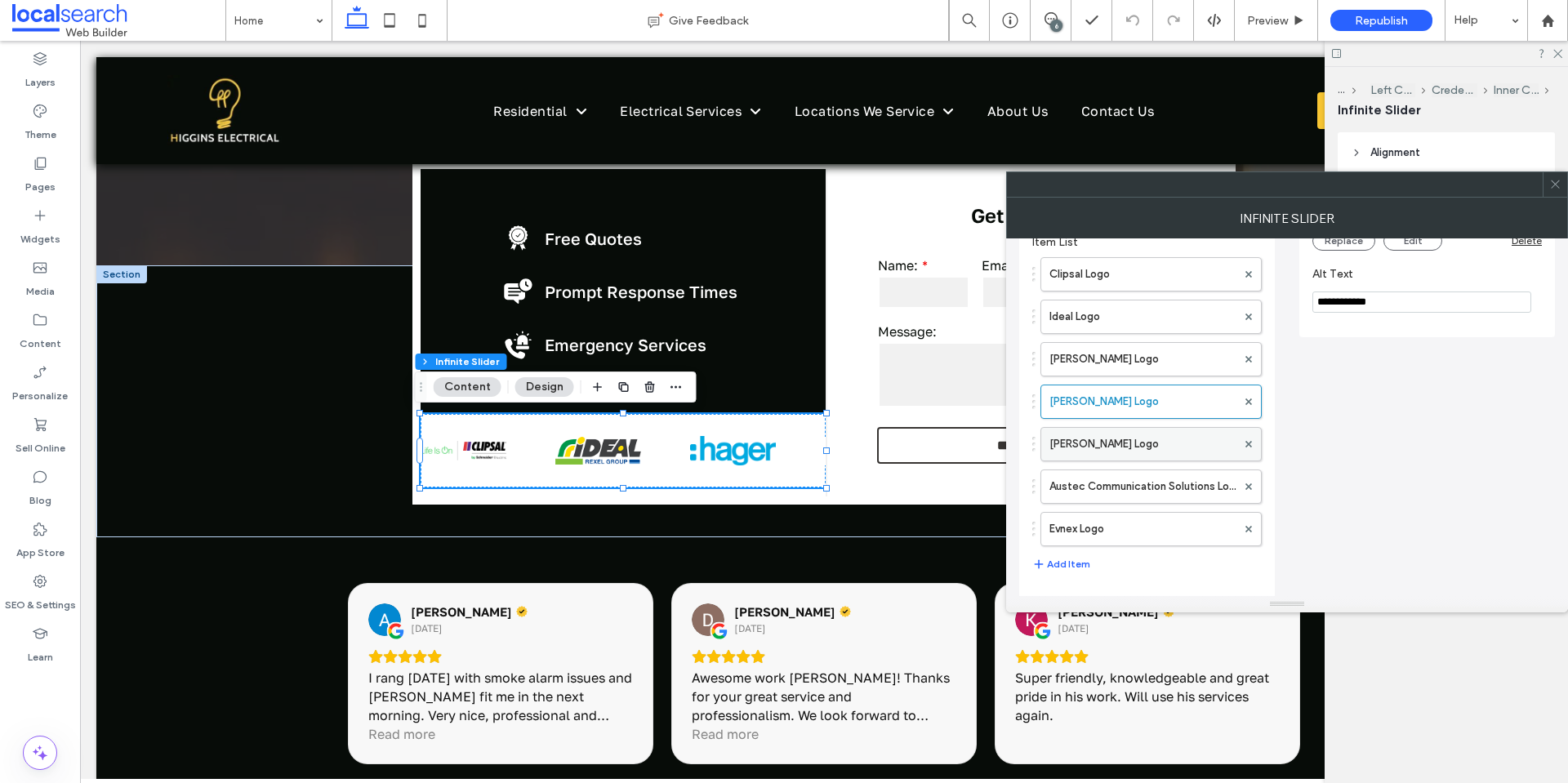
click at [1112, 442] on label "Ray White Logo" at bounding box center [1143, 444] width 187 height 33
click at [1129, 490] on label "Austec Communication Solutions Logo" at bounding box center [1143, 486] width 187 height 33
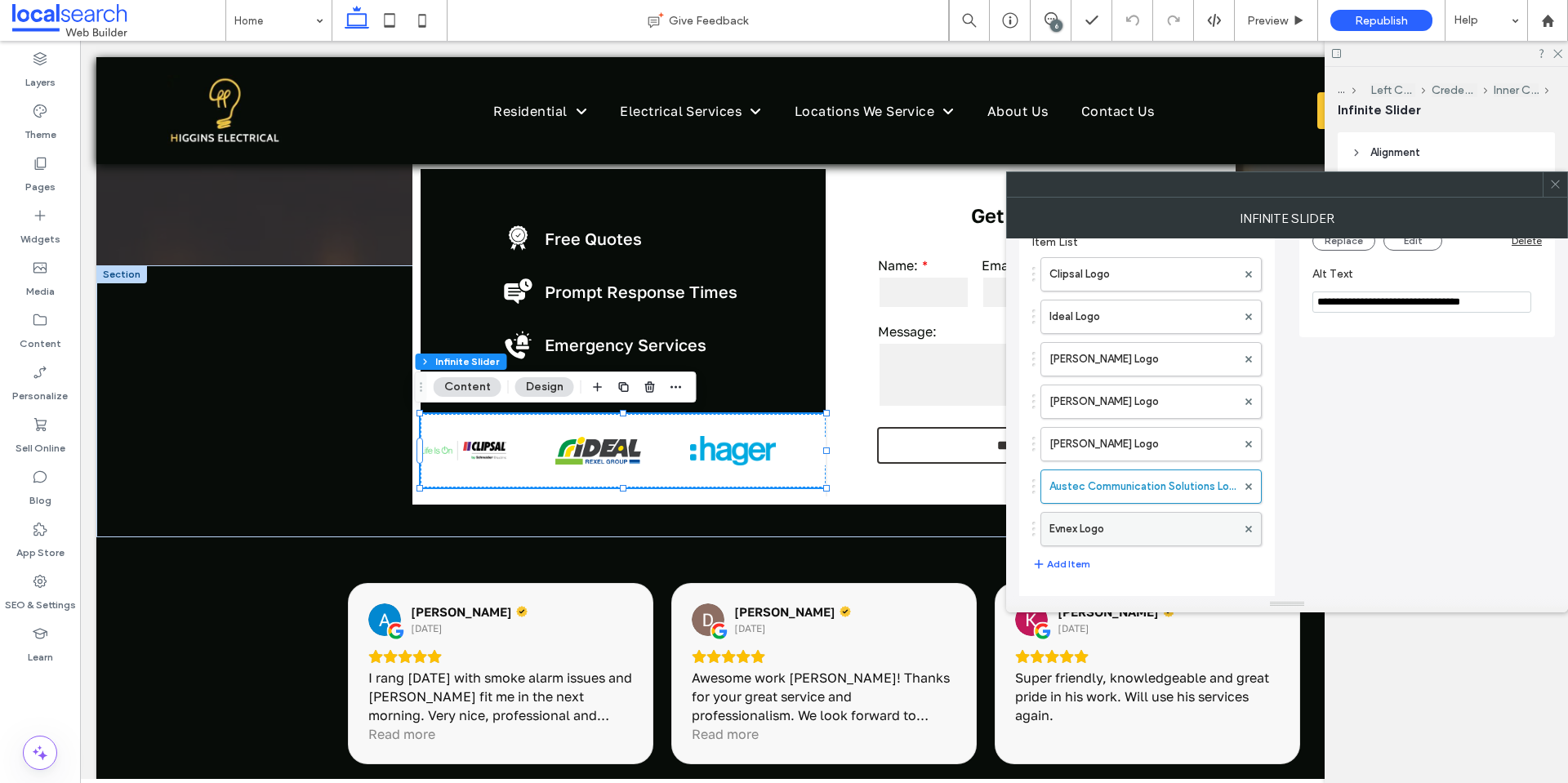
click at [1128, 542] on label "Evnex Logo" at bounding box center [1143, 529] width 187 height 33
click at [1559, 182] on icon at bounding box center [1555, 184] width 12 height 12
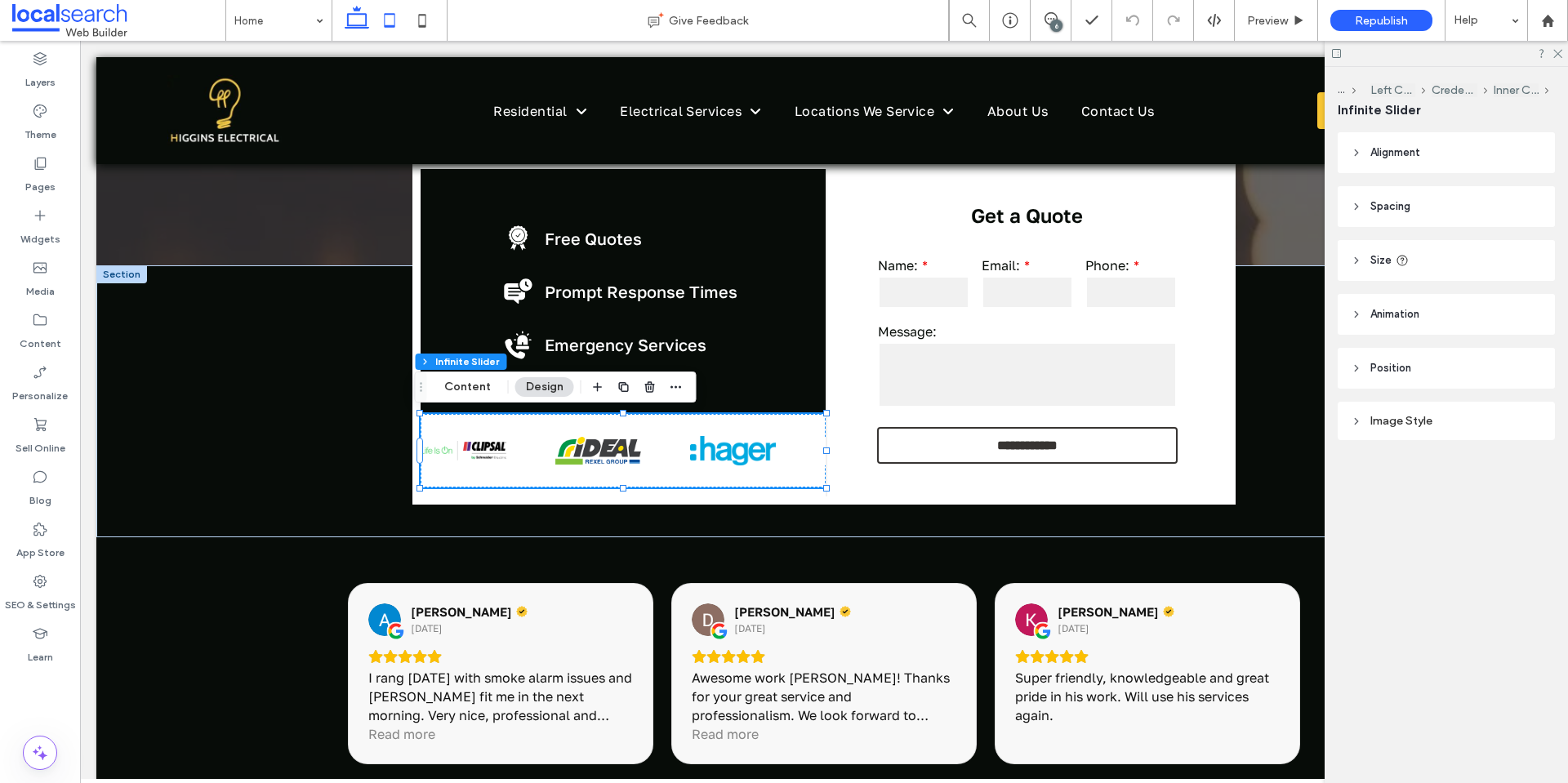
click at [395, 16] on icon at bounding box center [389, 21] width 33 height 33
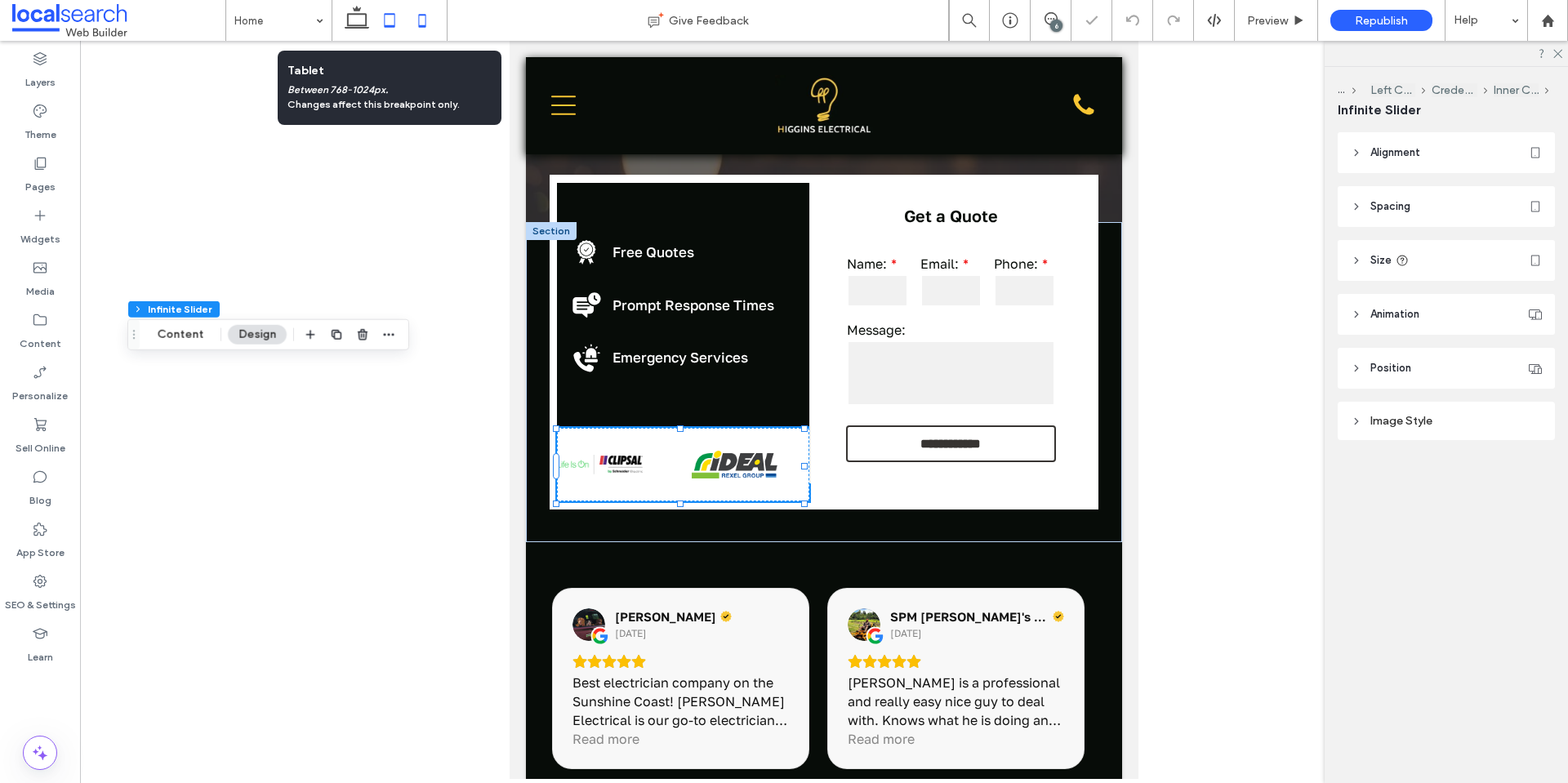
scroll to position [431, 0]
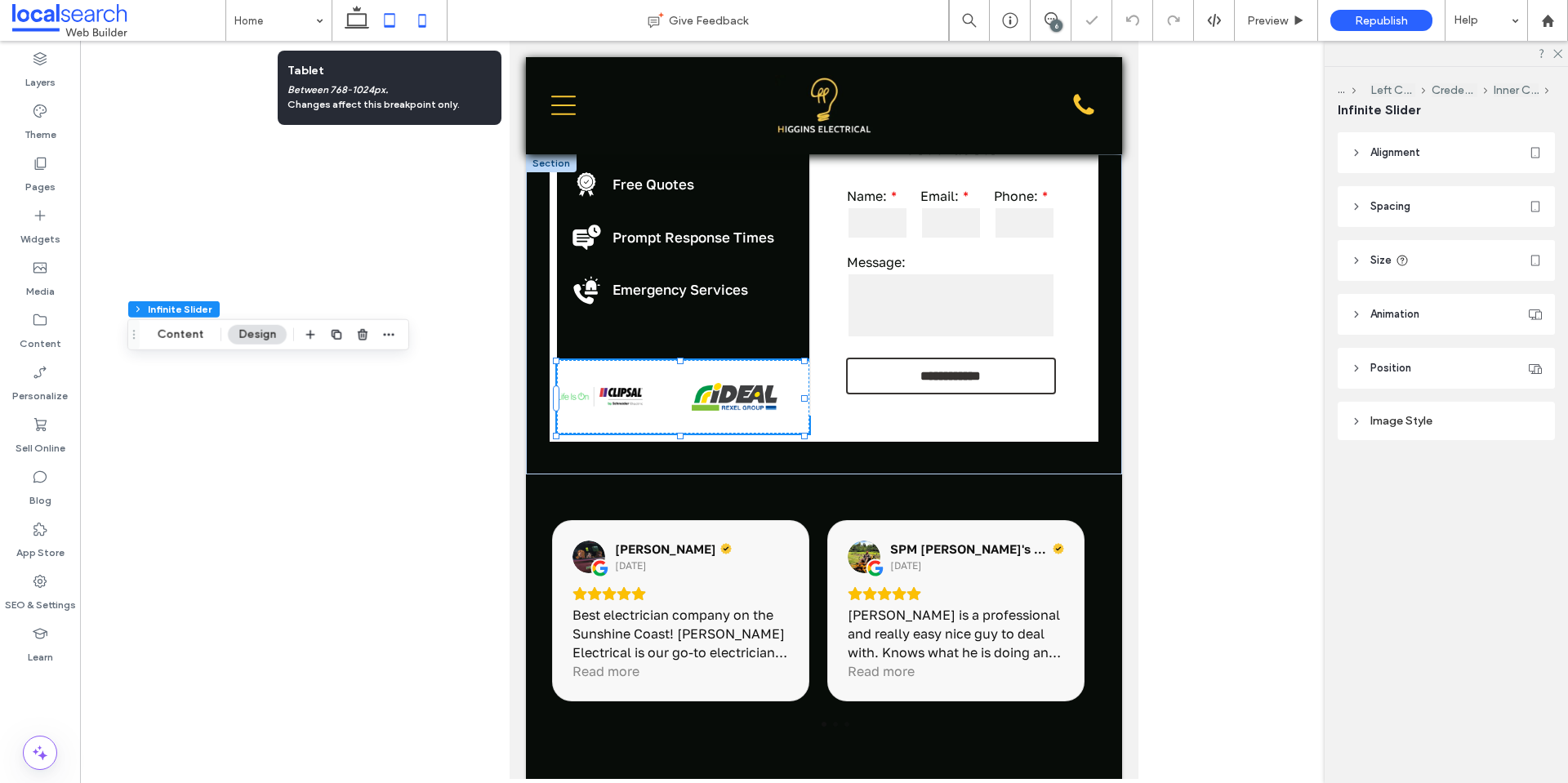
click at [432, 15] on icon at bounding box center [422, 21] width 33 height 33
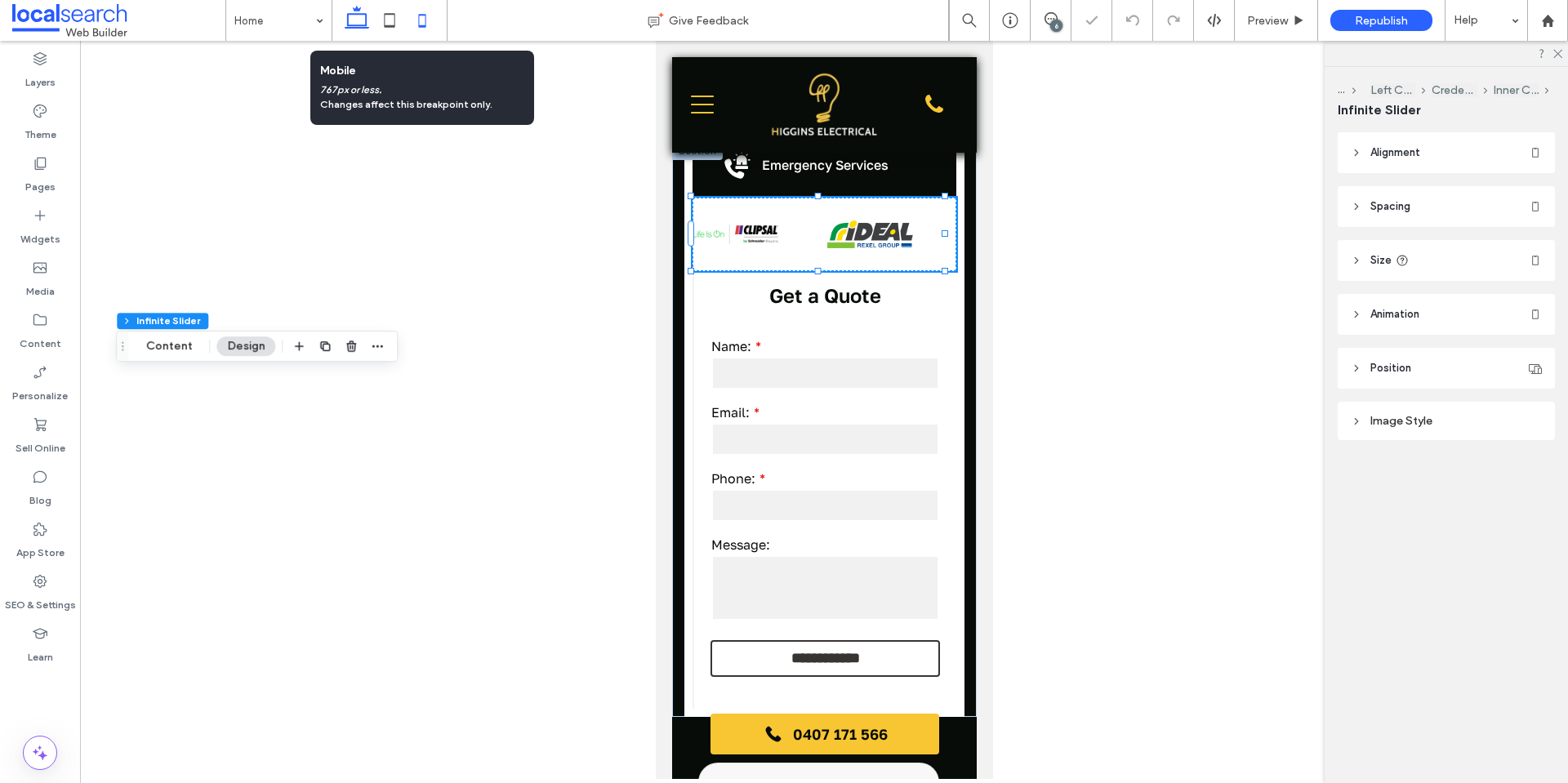
scroll to position [216, 0]
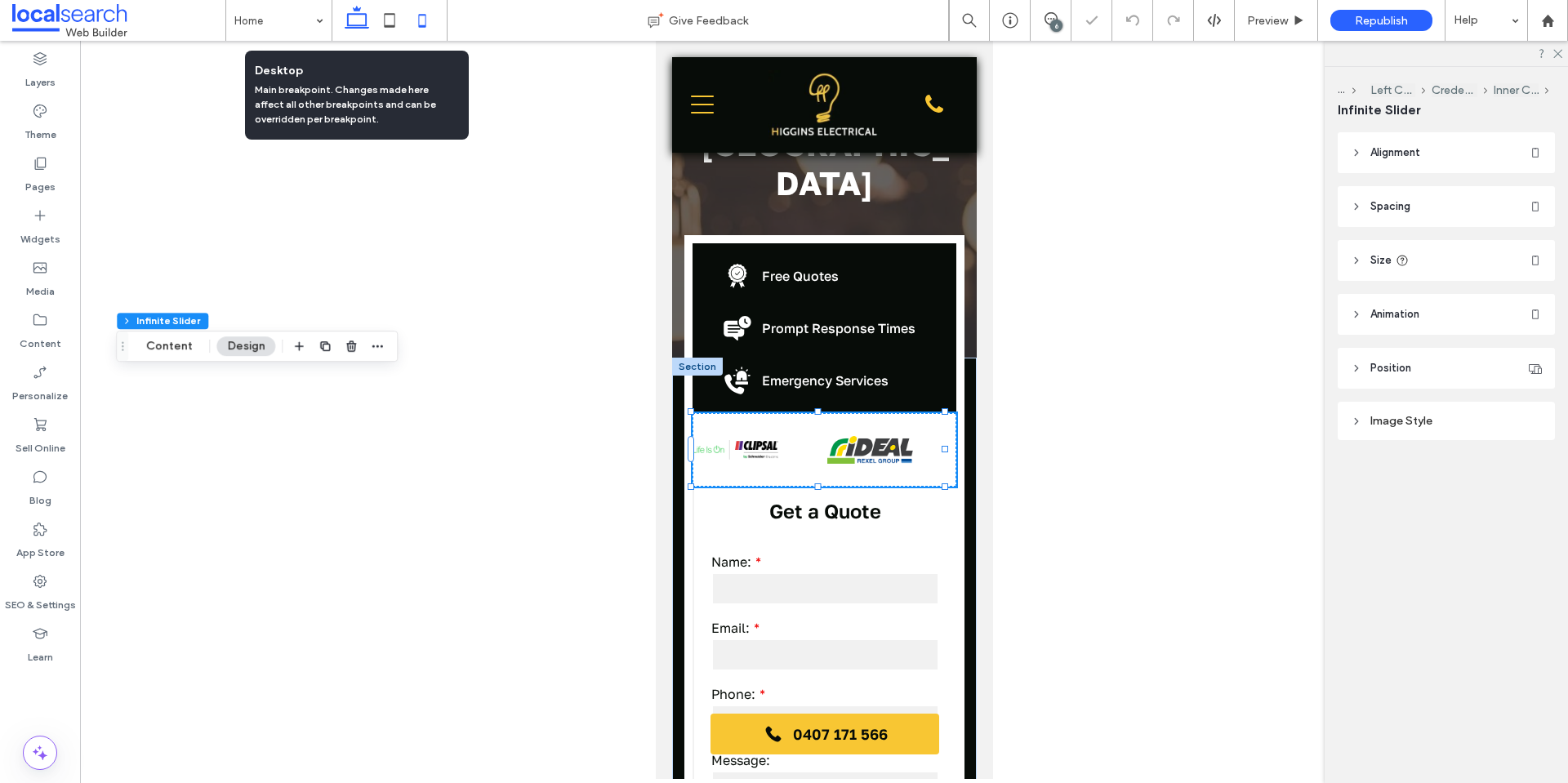
drag, startPoint x: 351, startPoint y: 22, endPoint x: 1140, endPoint y: 342, distance: 851.4
click at [351, 22] on icon at bounding box center [357, 21] width 33 height 33
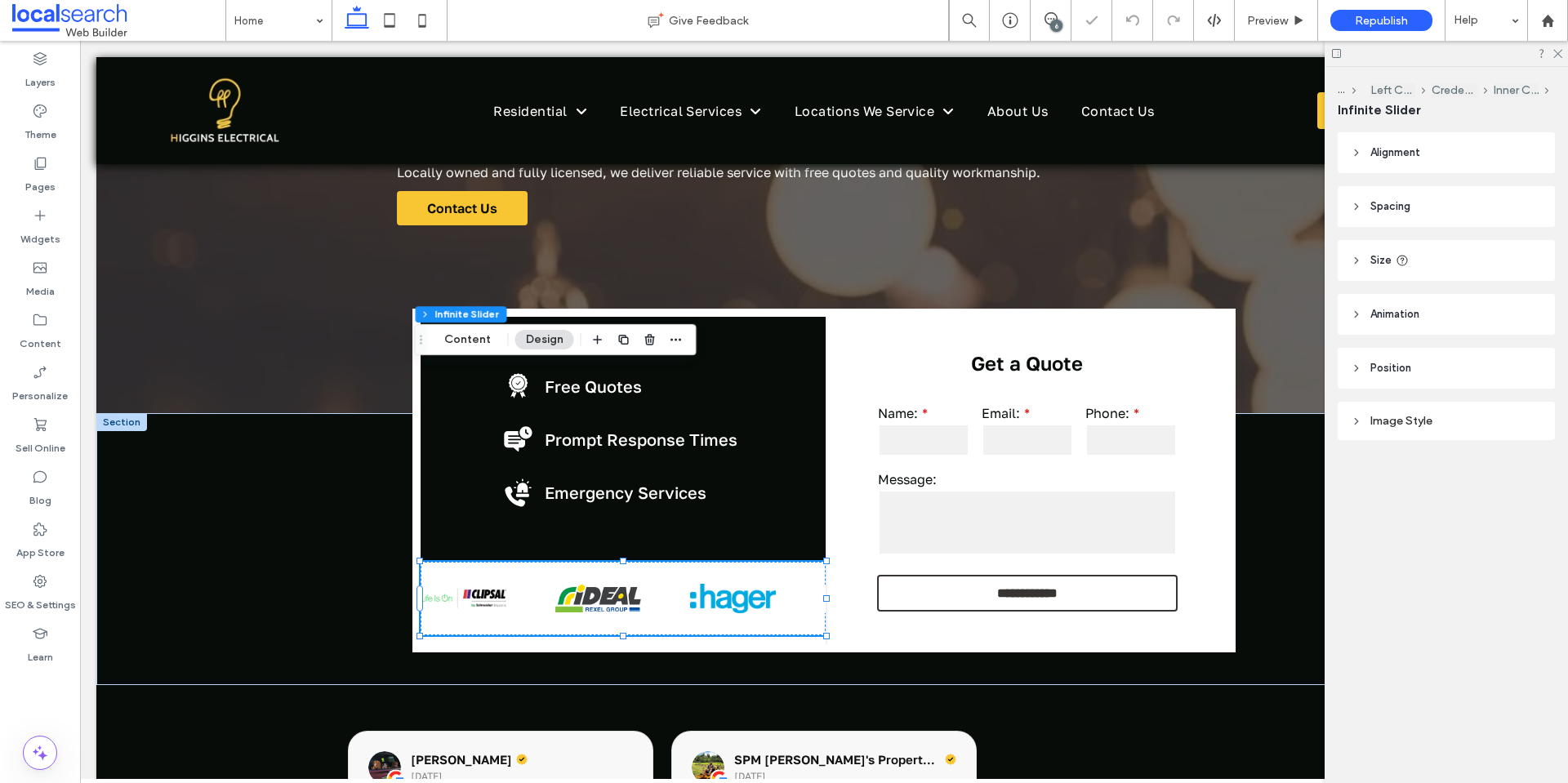
scroll to position [411, 0]
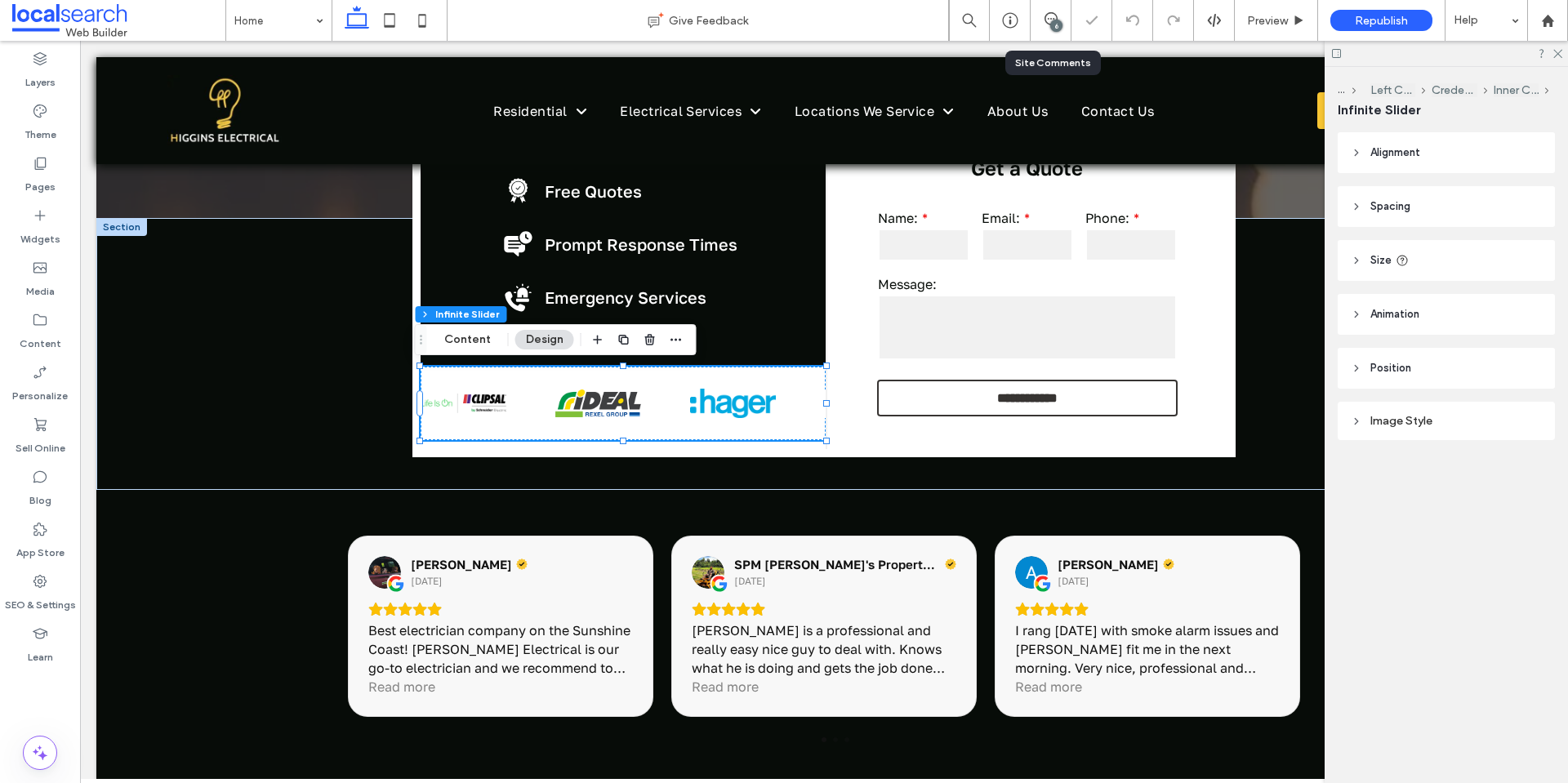
click at [1041, 27] on div "6" at bounding box center [1050, 20] width 40 height 16
drag, startPoint x: 1042, startPoint y: 24, endPoint x: 1017, endPoint y: 99, distance: 79.1
click at [1042, 24] on span at bounding box center [1050, 18] width 40 height 13
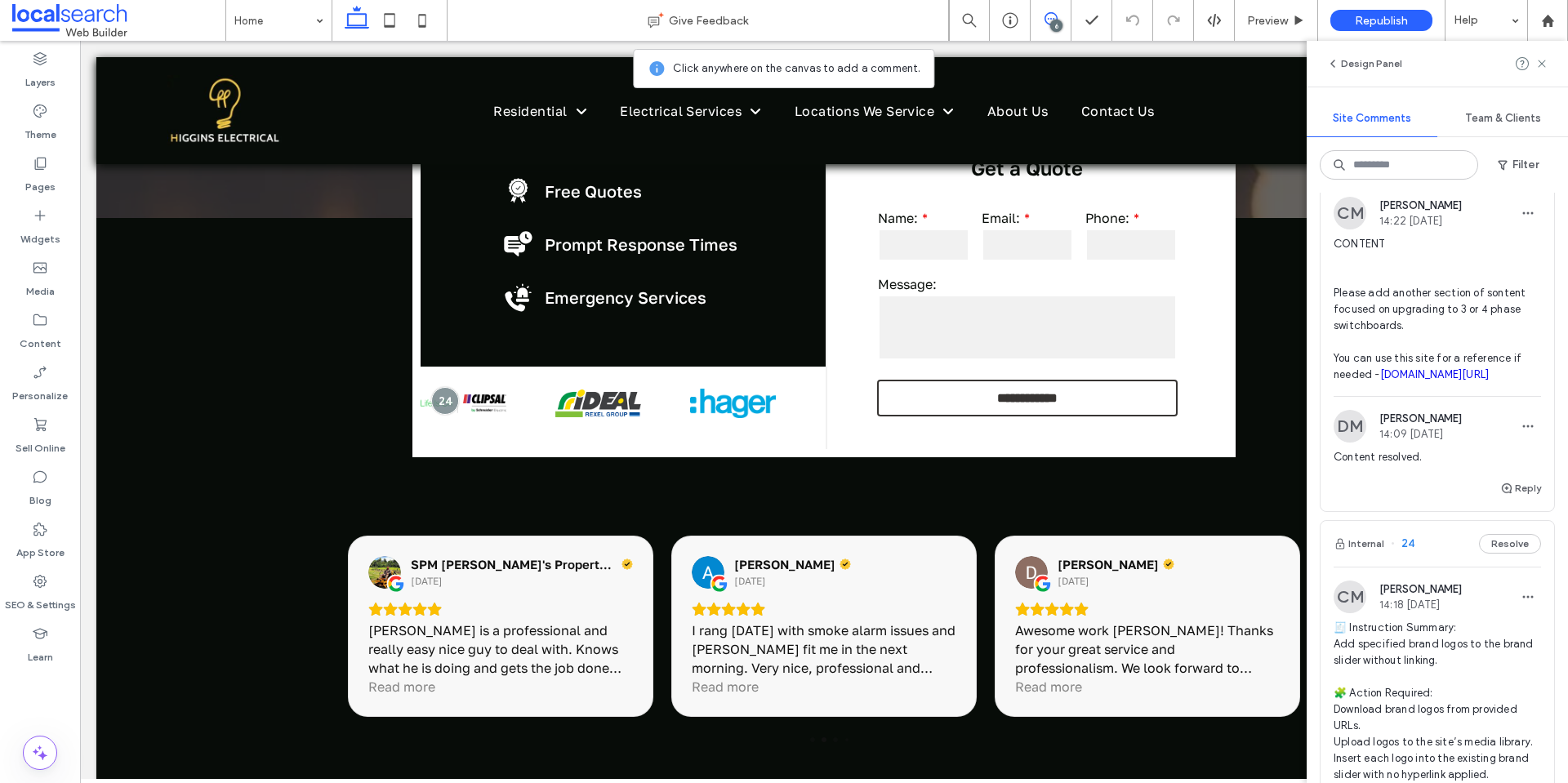
scroll to position [1747, 0]
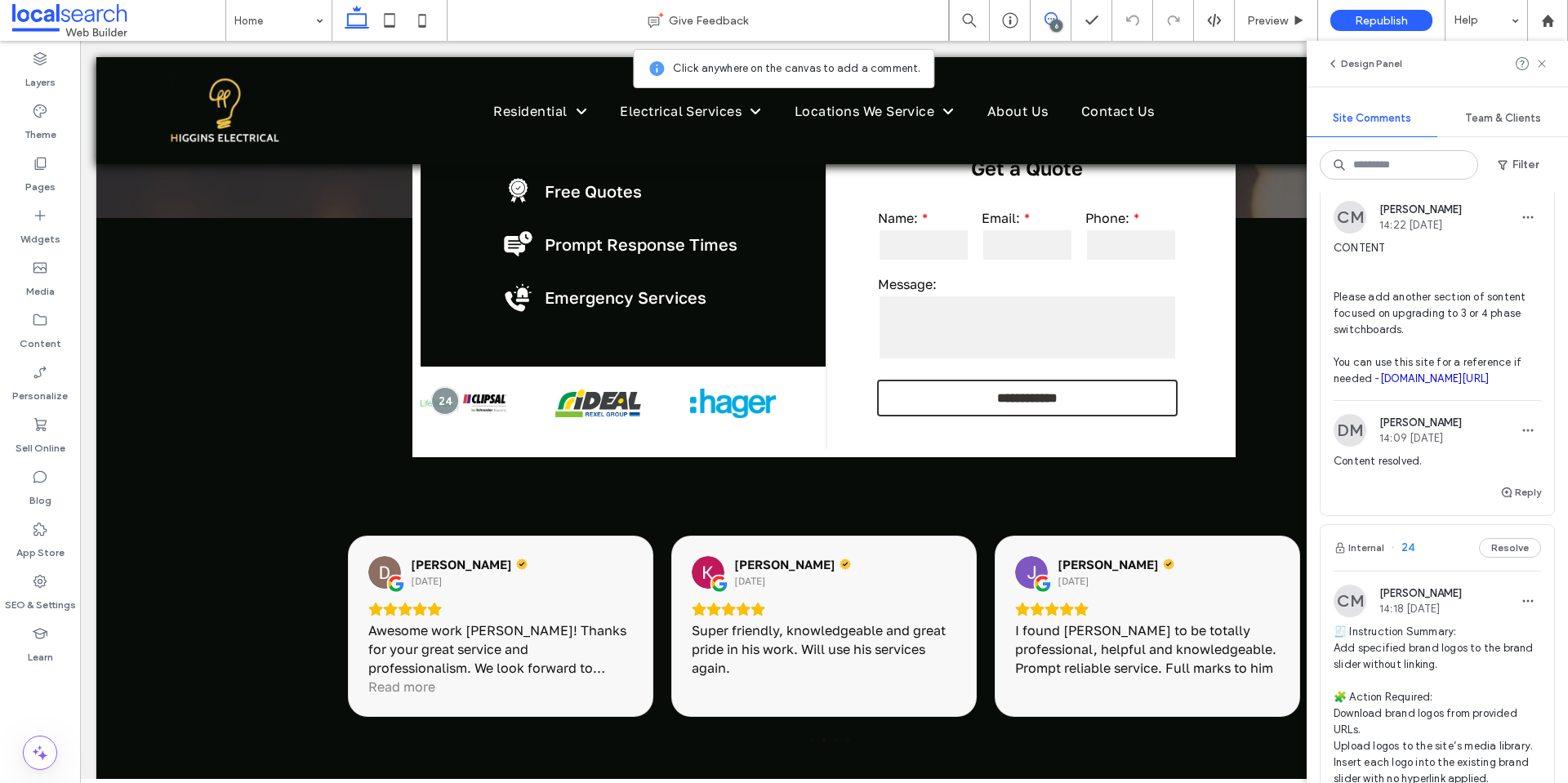
click at [1390, 324] on span "CONTENT Please add another section of sontent focused on upgrading to 3 or 4 ph…" at bounding box center [1436, 313] width 207 height 147
click at [1390, 324] on div at bounding box center [784, 391] width 1568 height 783
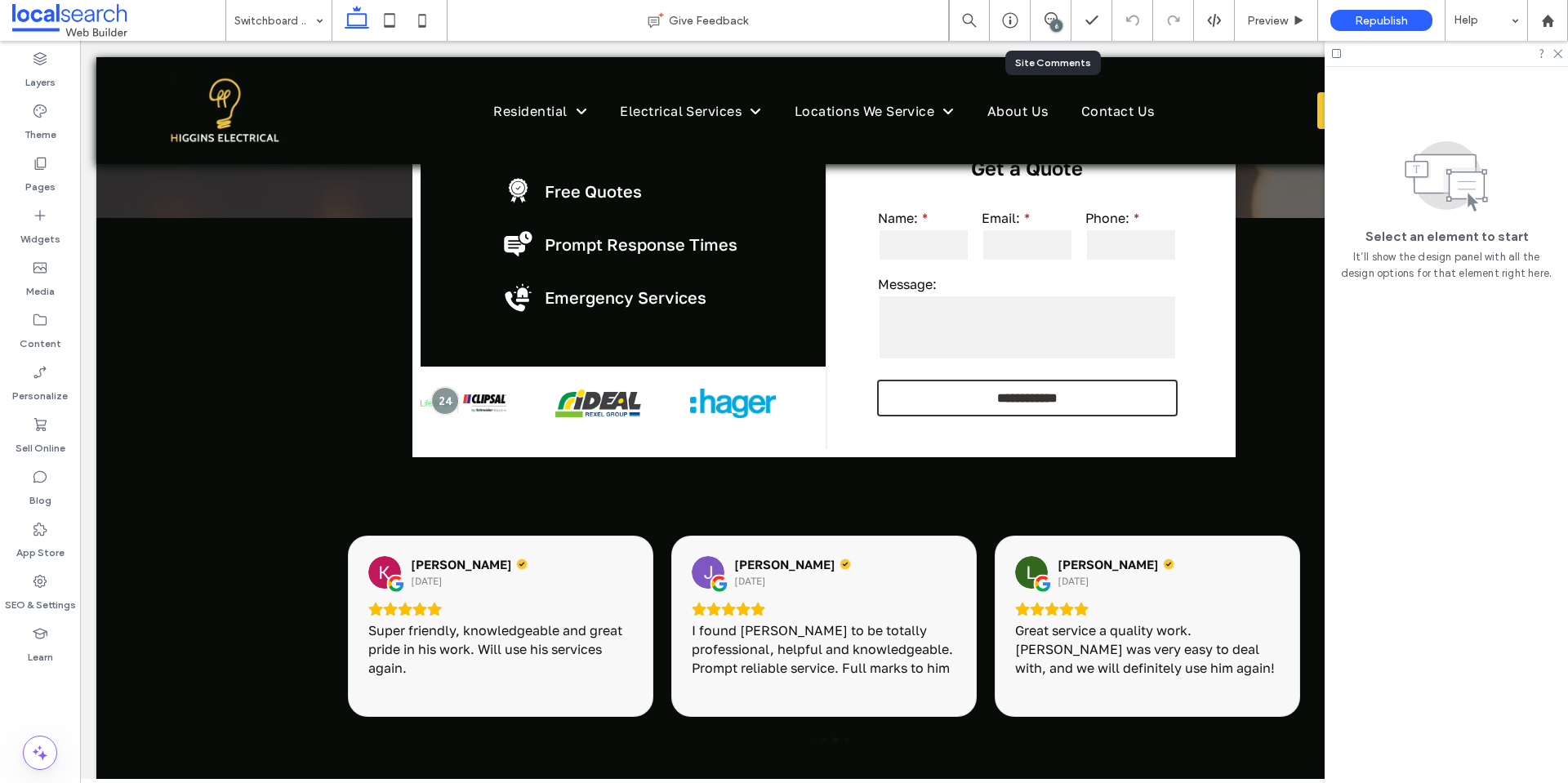
click at [1042, 10] on div "6" at bounding box center [1050, 20] width 40 height 40
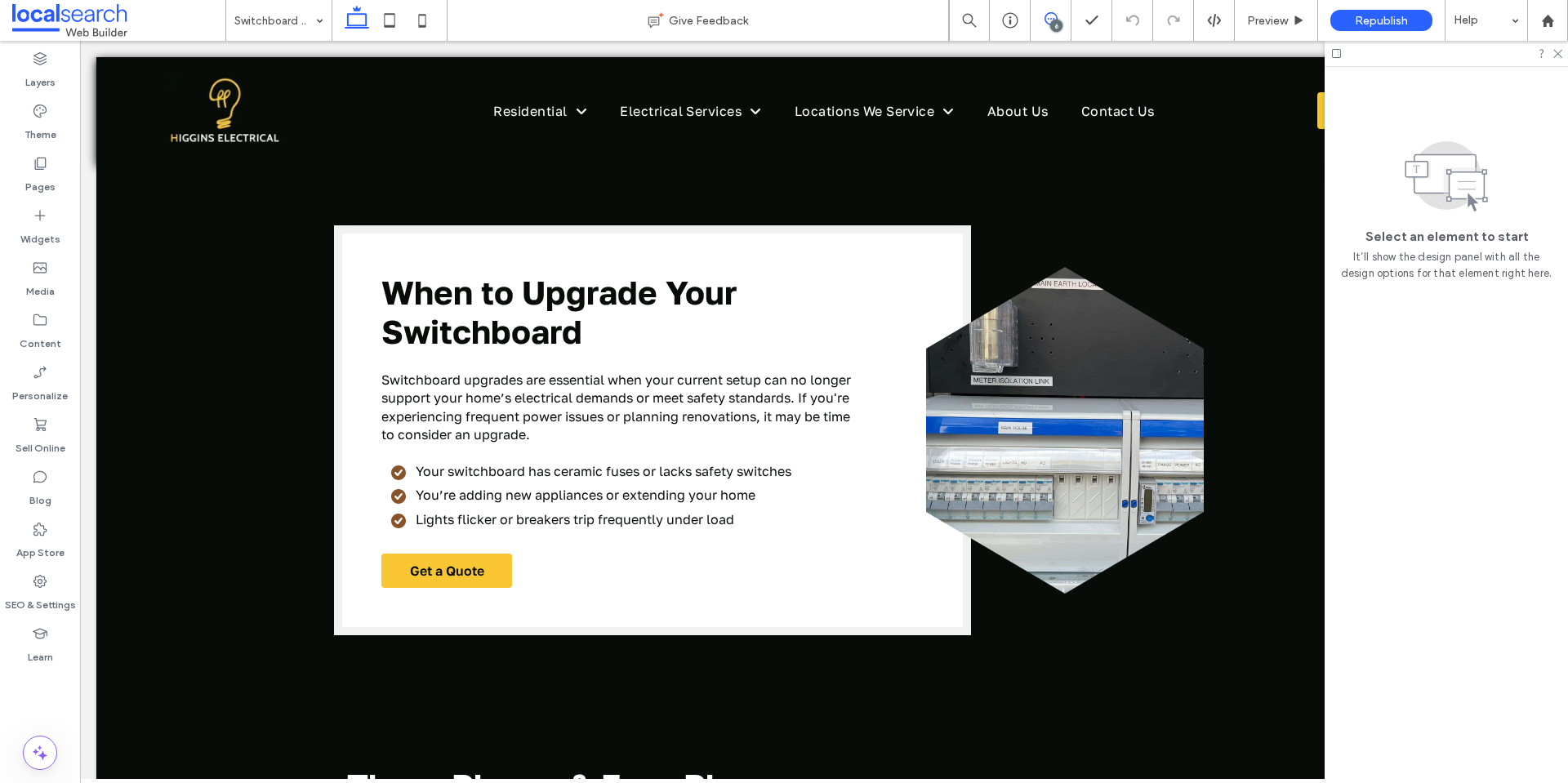
click at [1048, 23] on icon at bounding box center [1050, 18] width 13 height 13
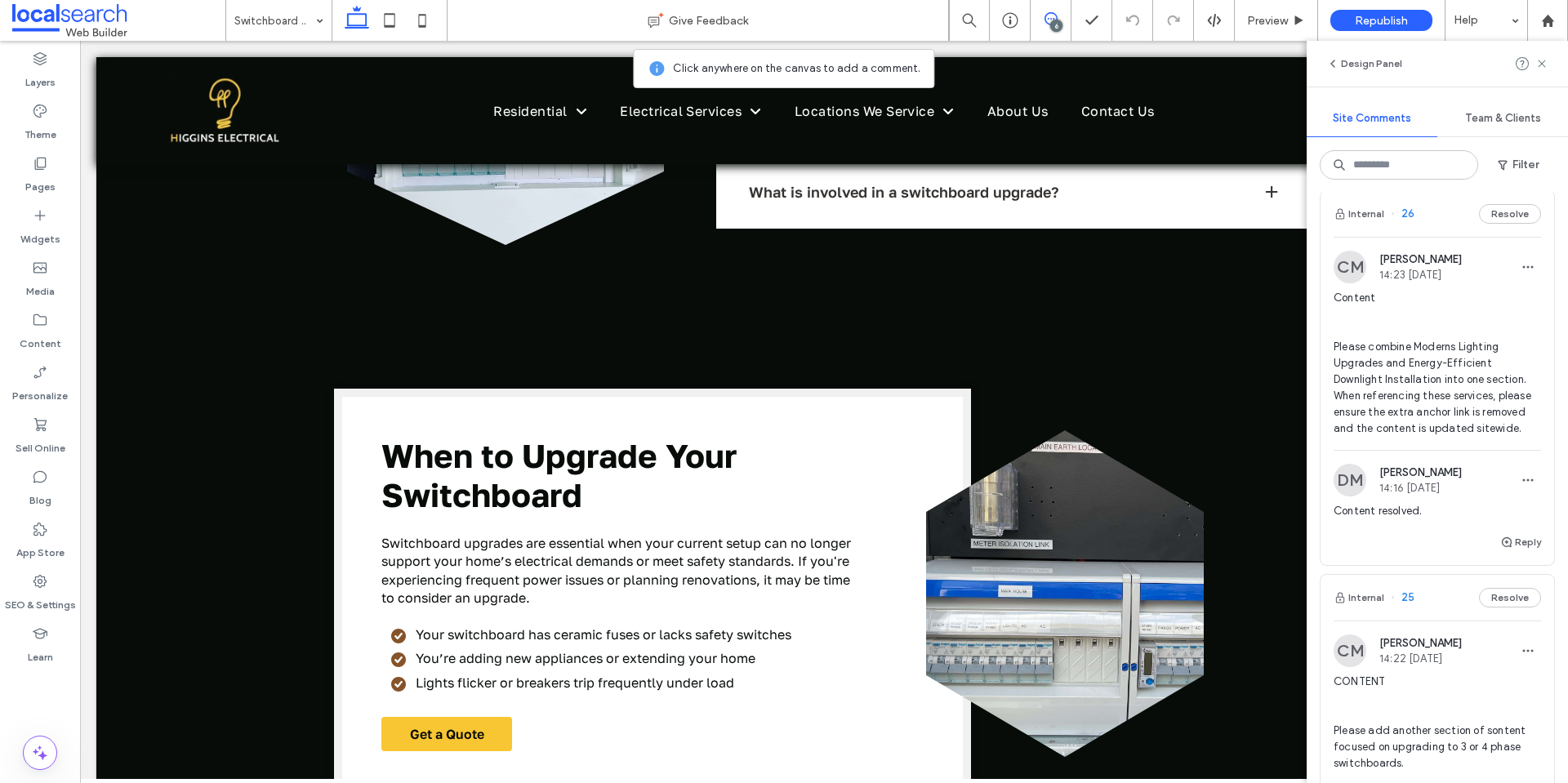
scroll to position [1306, 0]
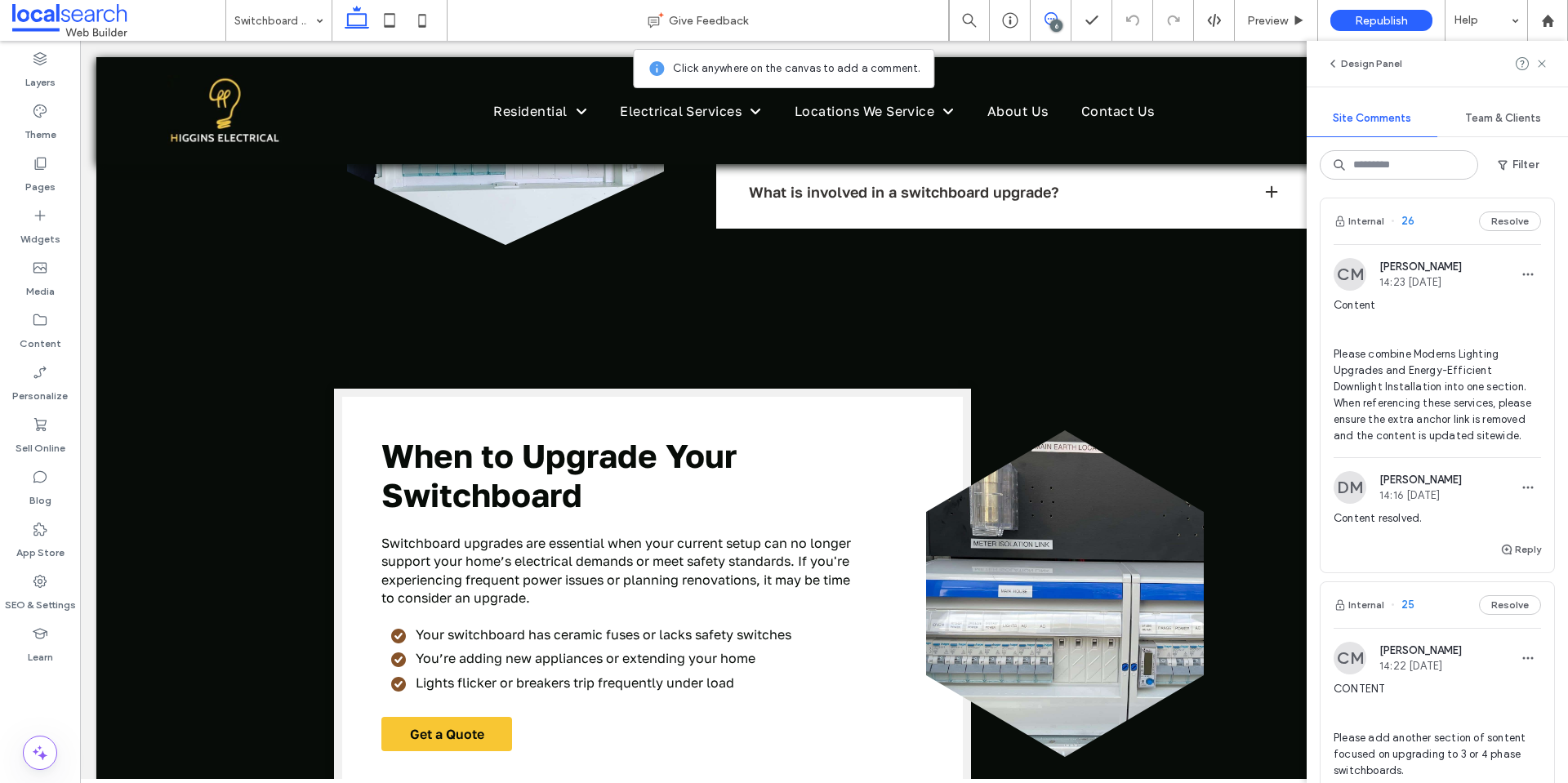
click at [1408, 395] on span "Content Please combine Moderns Lighting Upgrades and Energy-Efficient Downlight…" at bounding box center [1436, 370] width 207 height 147
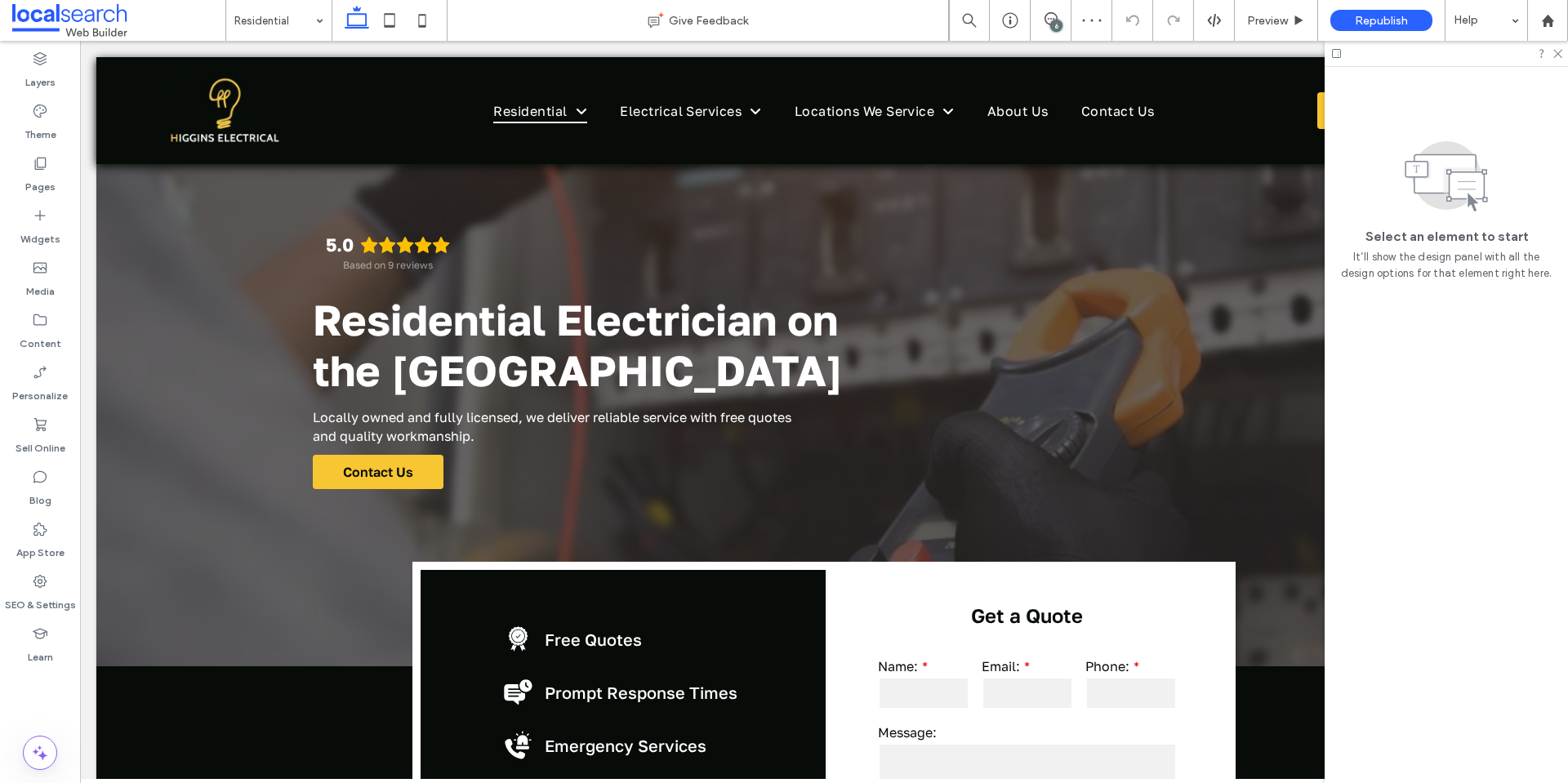
click at [1056, 24] on div "6" at bounding box center [1057, 26] width 12 height 12
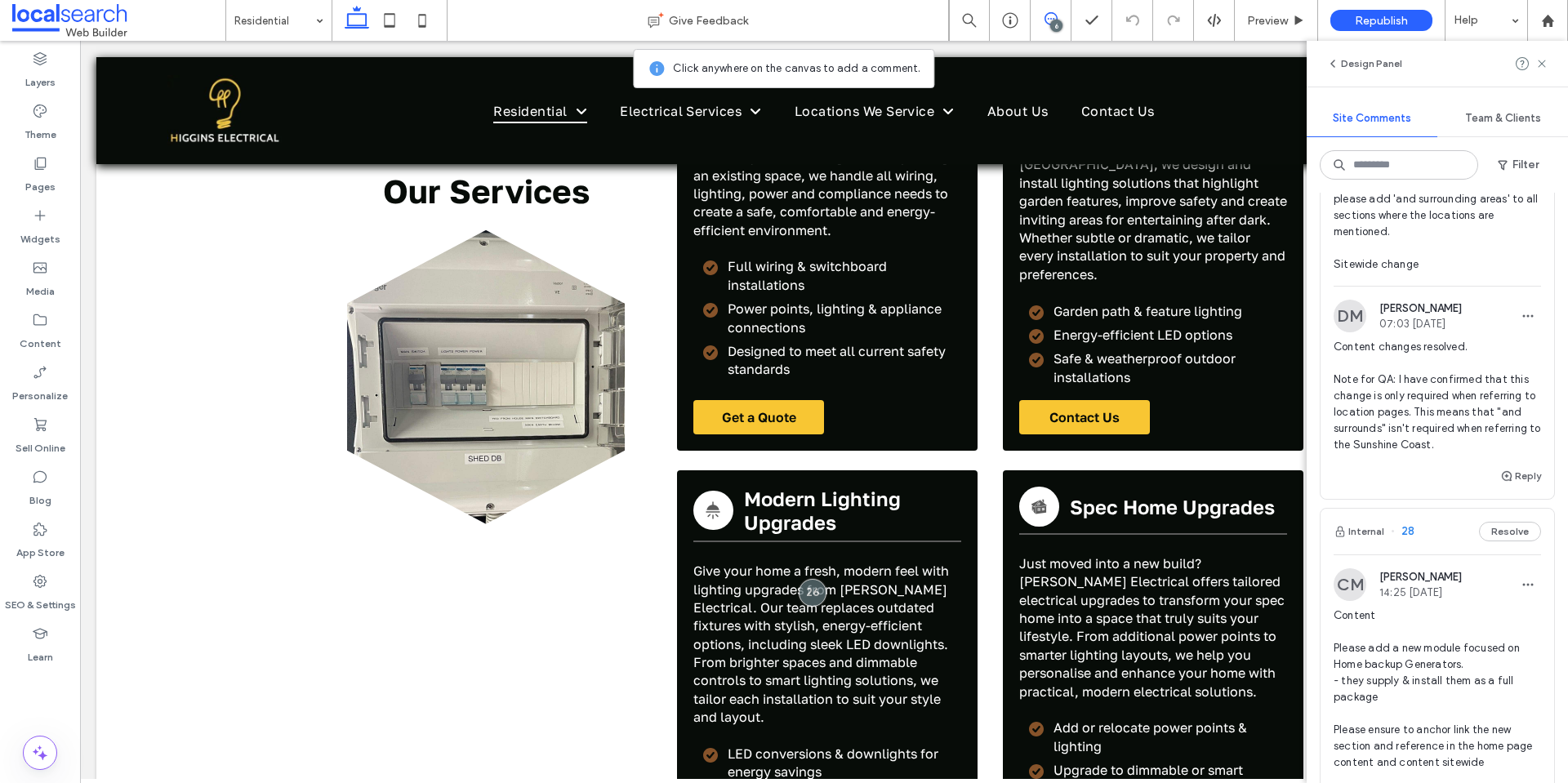
scroll to position [82, 0]
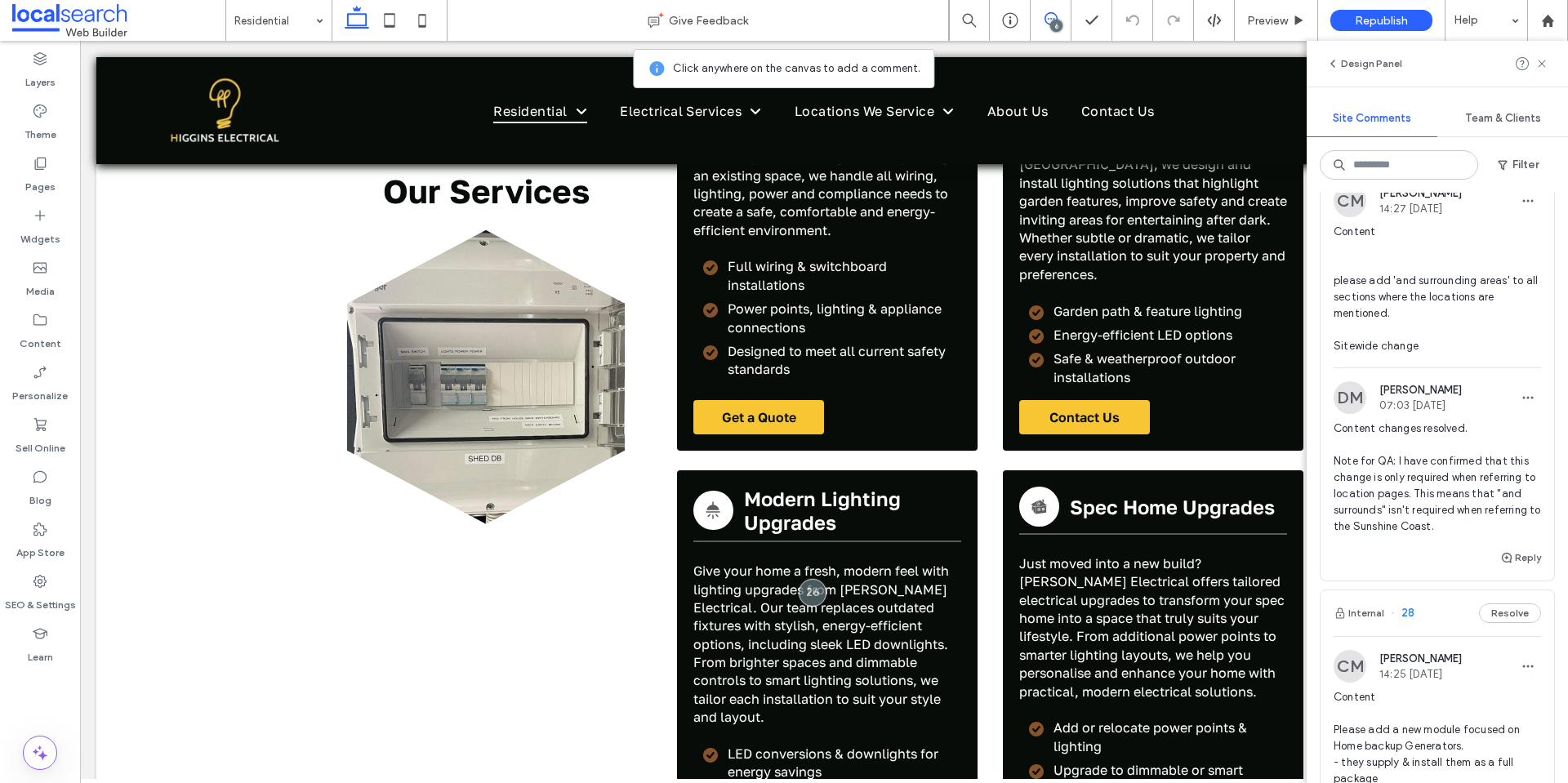
click at [1367, 302] on span "Content please add 'and surrounding areas' to all sections where the locations …" at bounding box center [1436, 289] width 207 height 131
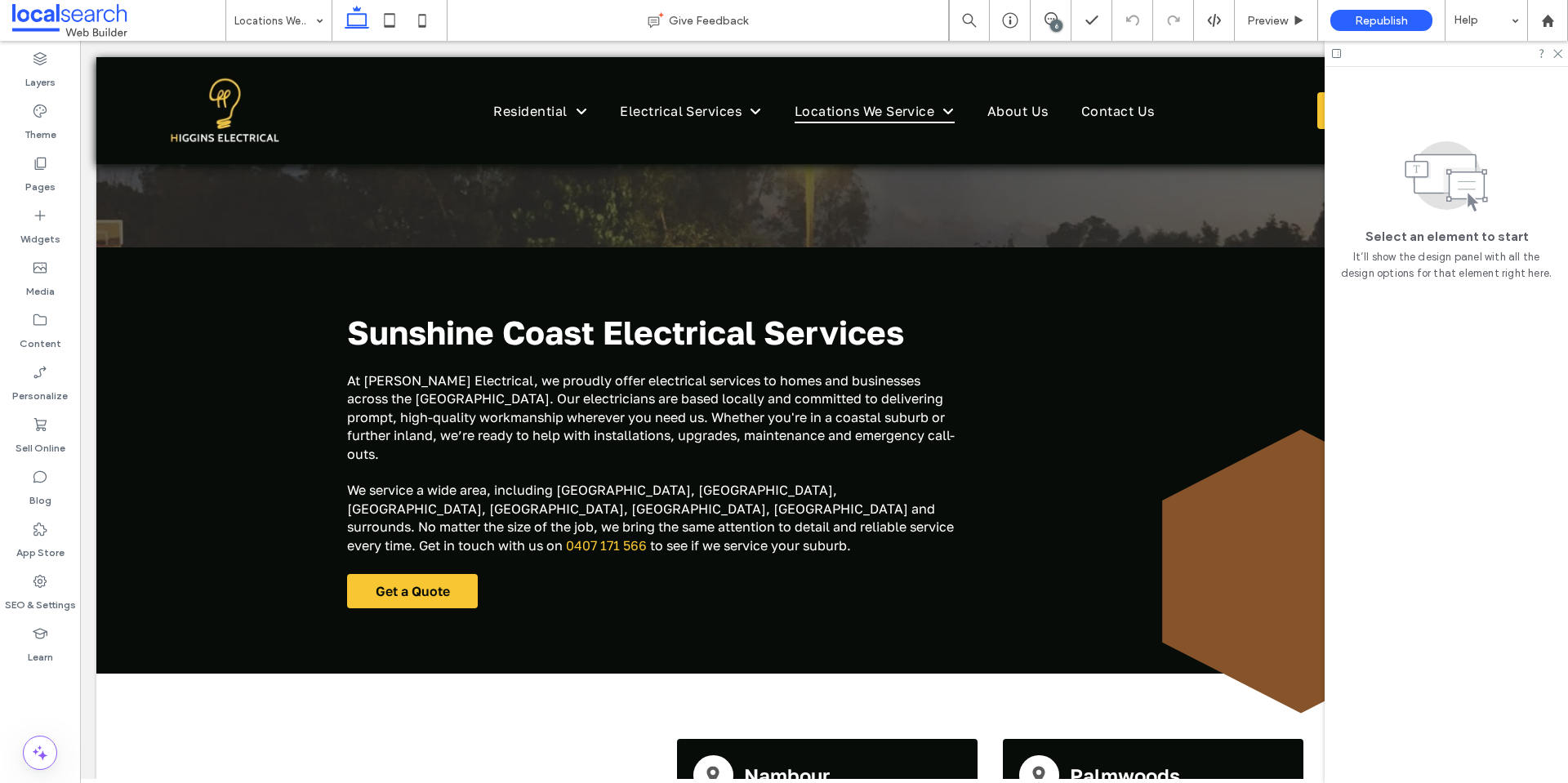
click at [1055, 20] on div "6" at bounding box center [1057, 26] width 12 height 12
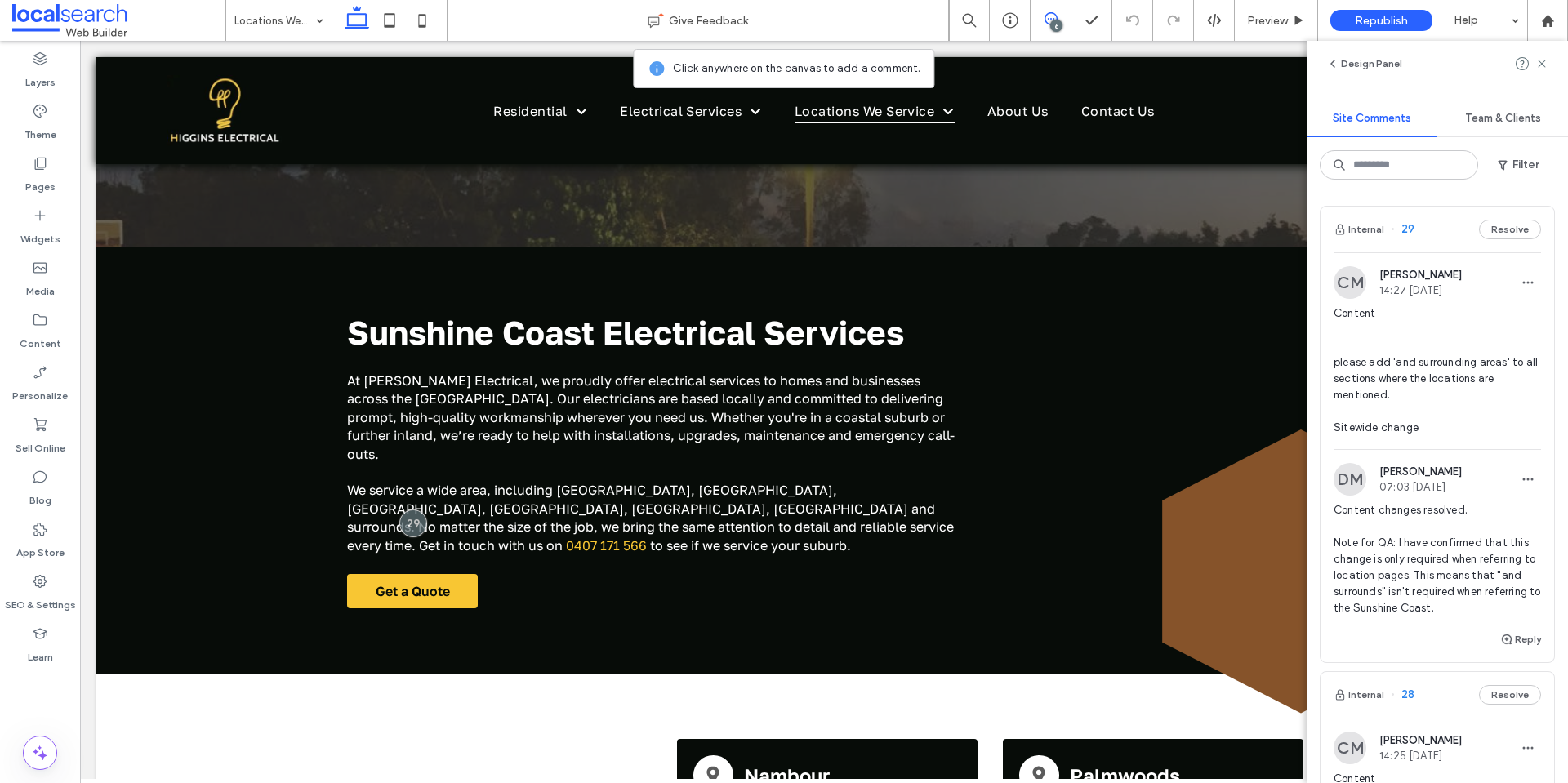
click at [1345, 381] on span "Content please add 'and surrounding areas' to all sections where the locations …" at bounding box center [1436, 370] width 207 height 131
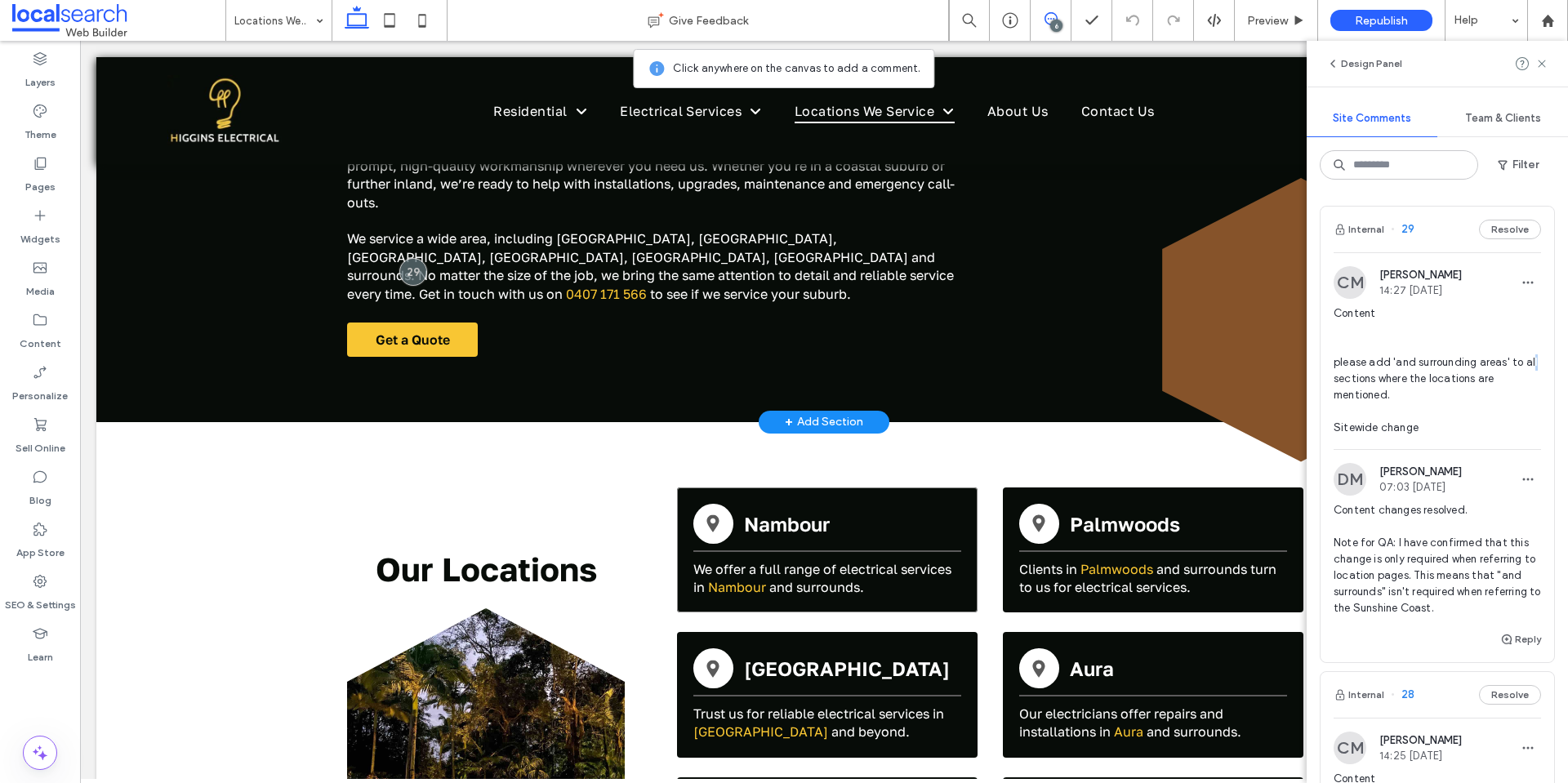
scroll to position [382, 0]
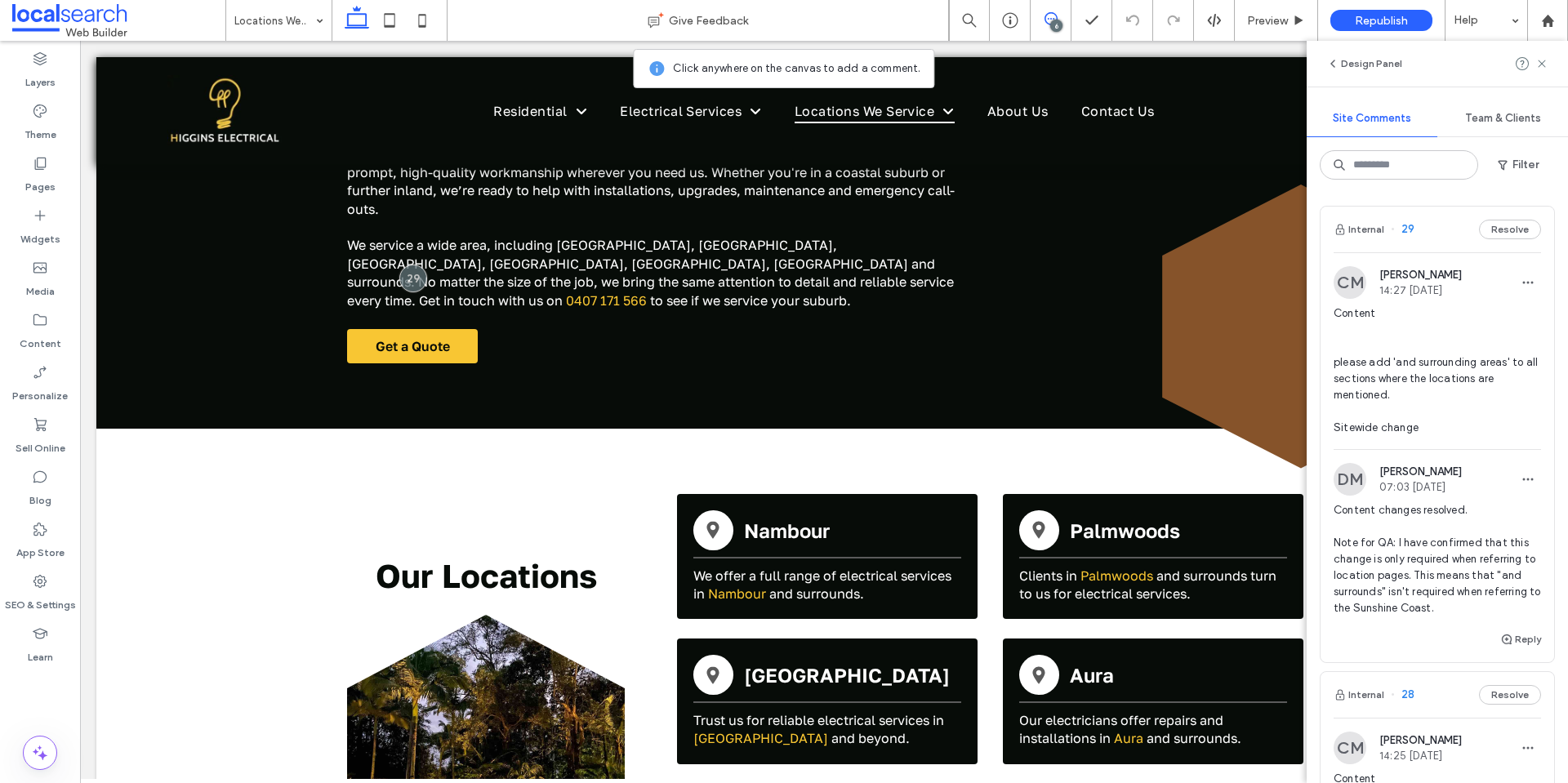
click at [1373, 376] on span "Content please add 'and surrounding areas' to all sections where the locations …" at bounding box center [1436, 370] width 207 height 131
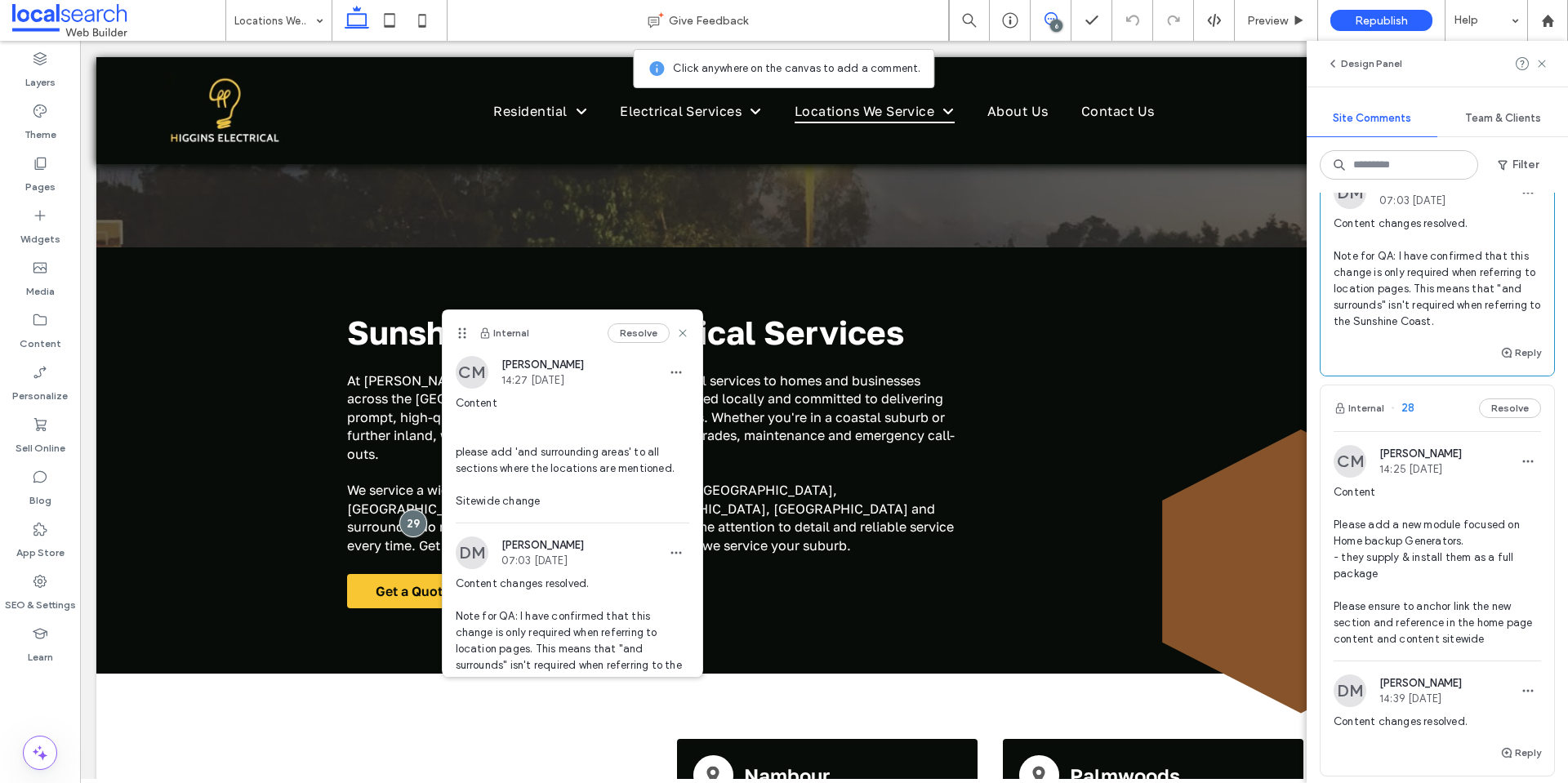
scroll to position [327, 0]
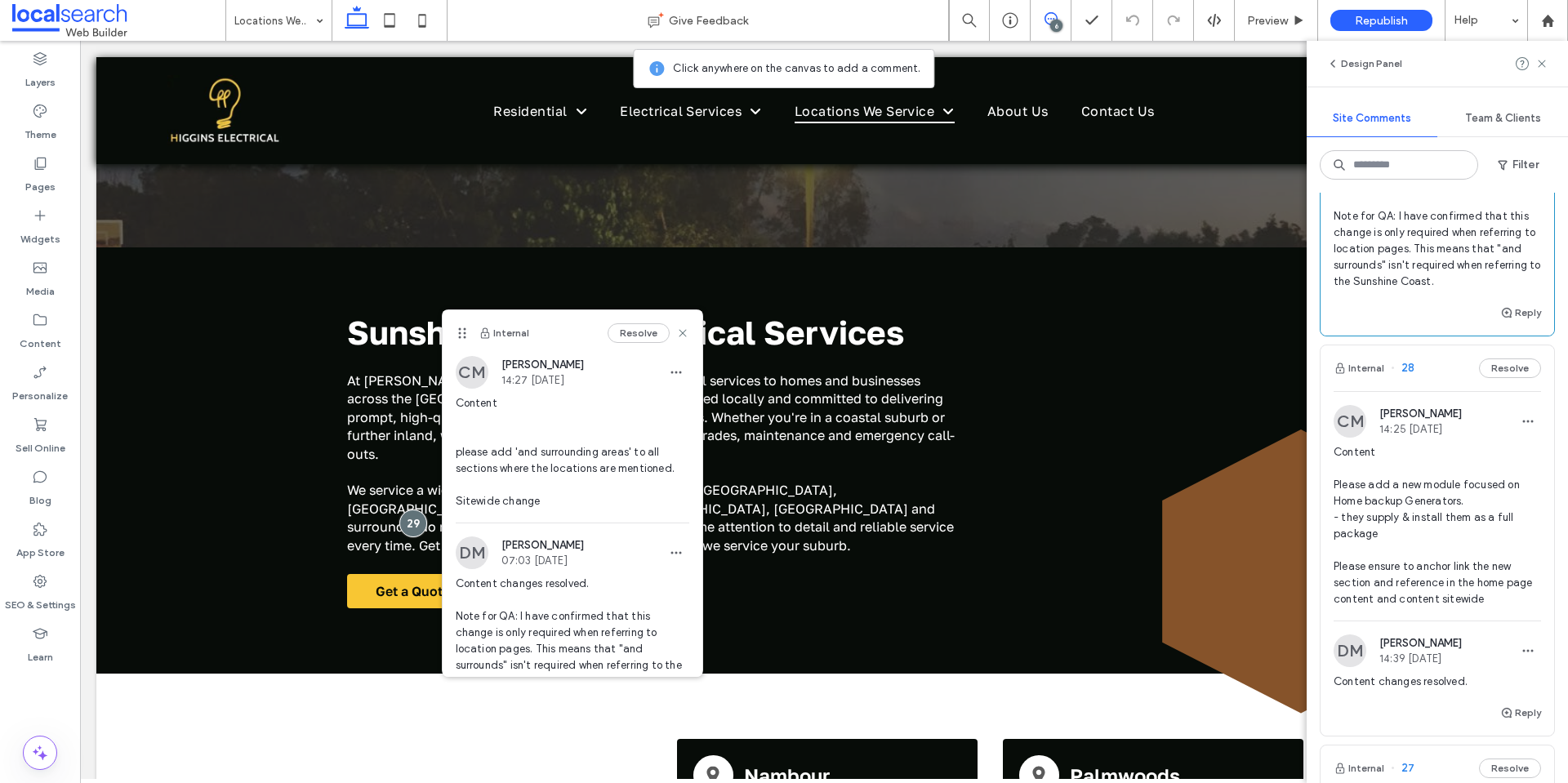
click at [1344, 518] on span "Content Please add a new module focused on Home backup Generators. - they suppl…" at bounding box center [1436, 526] width 207 height 163
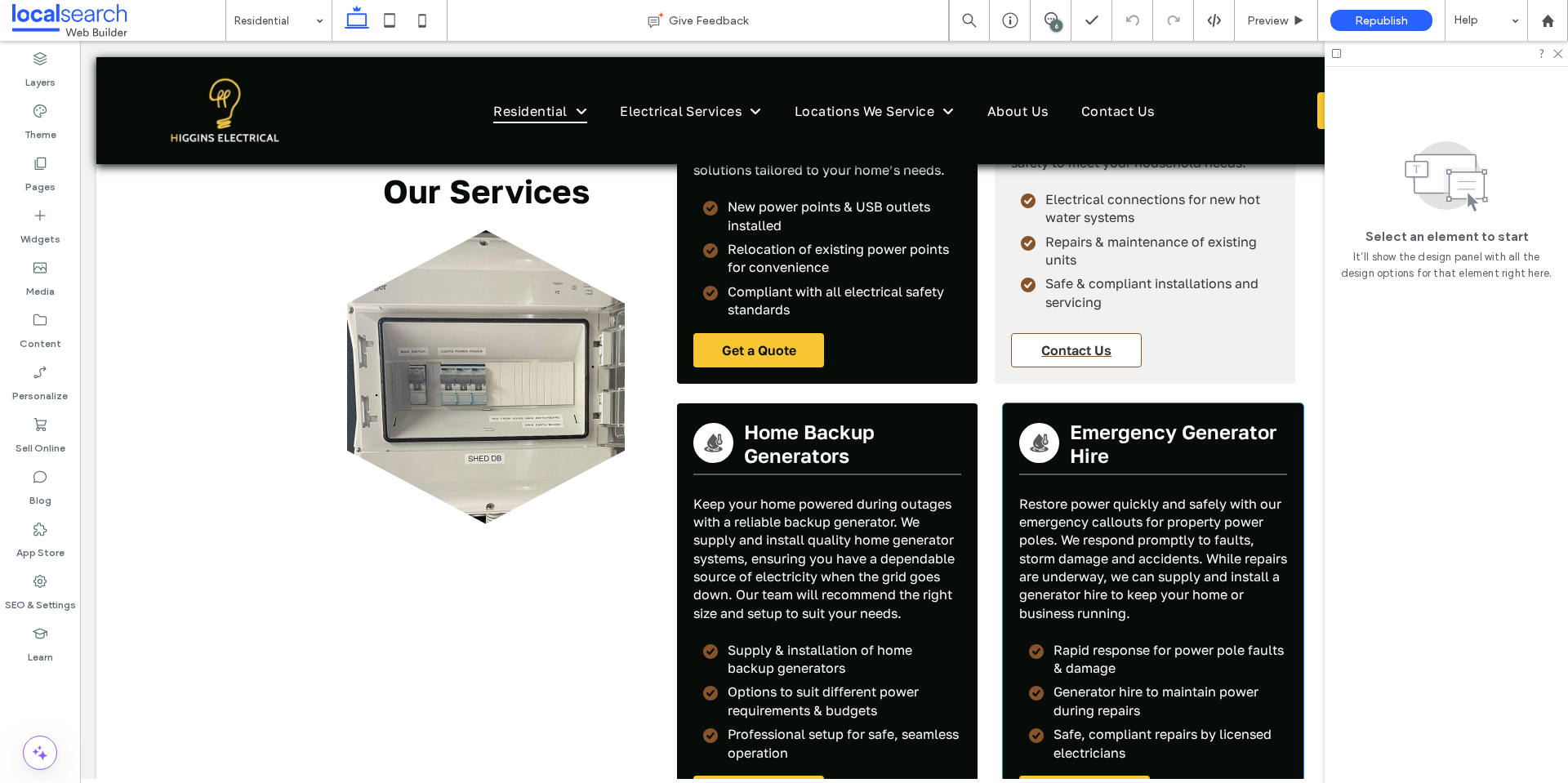
scroll to position [3973, 0]
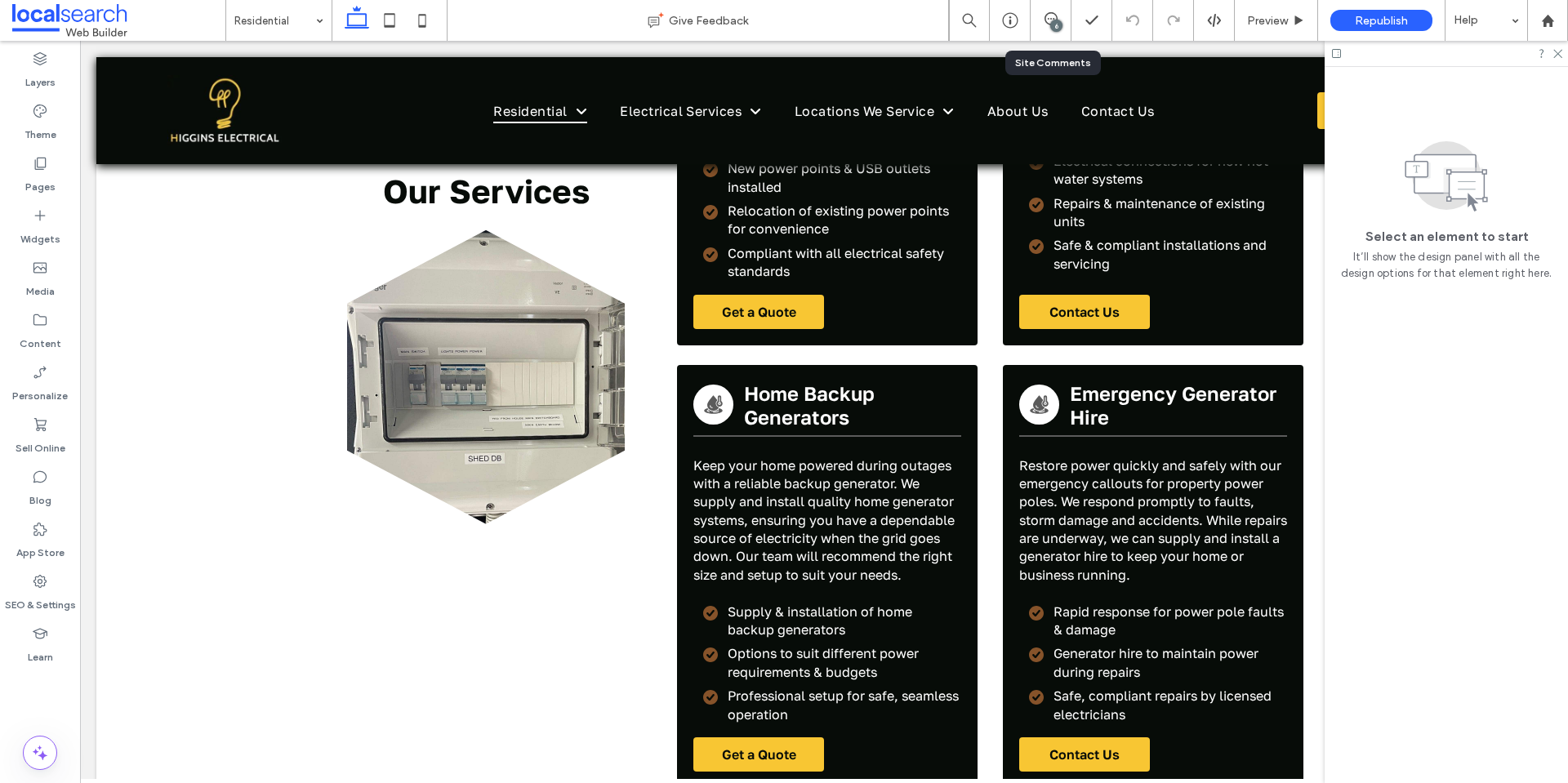
click at [1051, 11] on div "6" at bounding box center [1050, 20] width 40 height 40
click at [1050, 19] on use at bounding box center [1050, 18] width 13 height 13
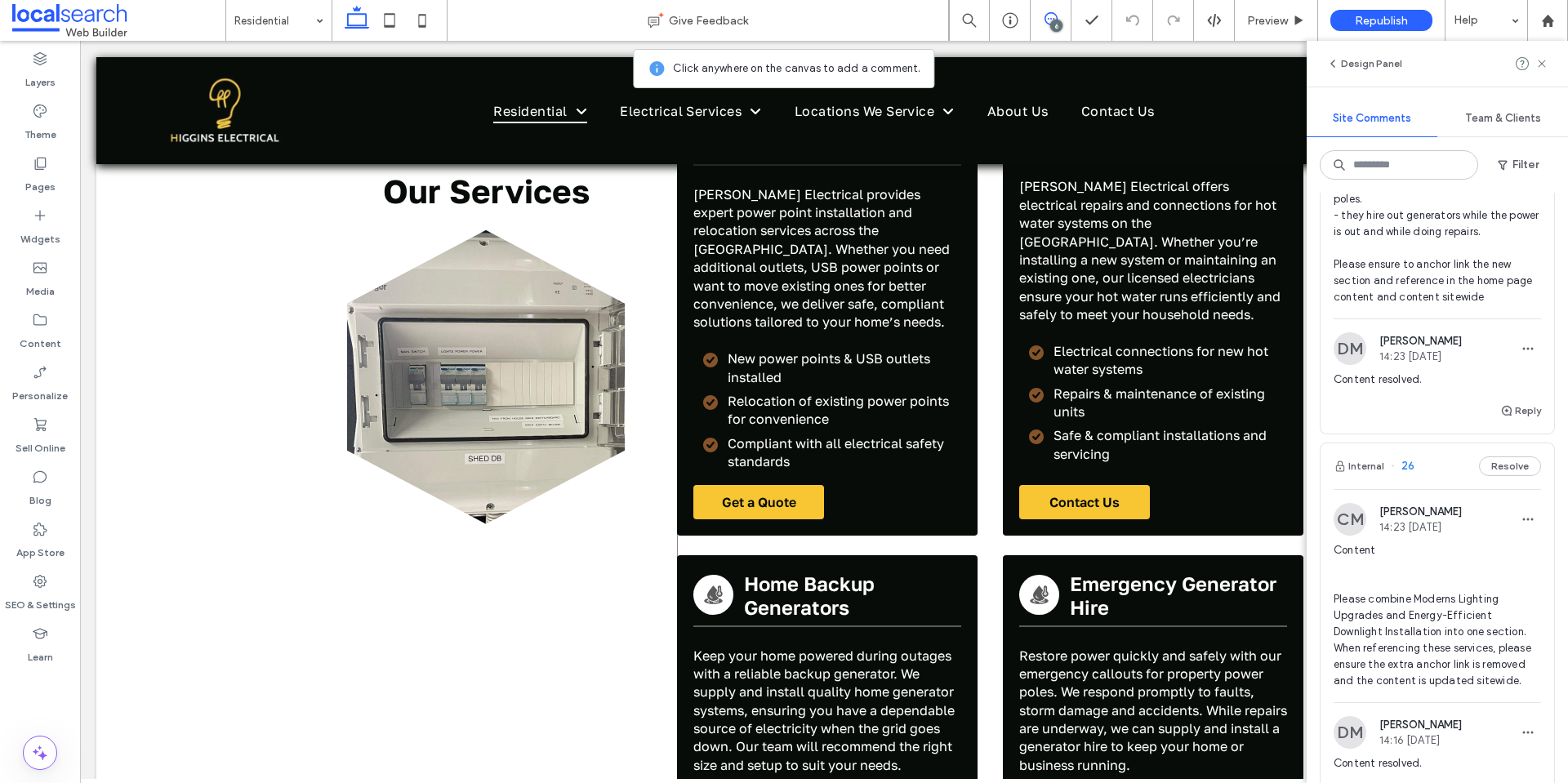
scroll to position [3728, 0]
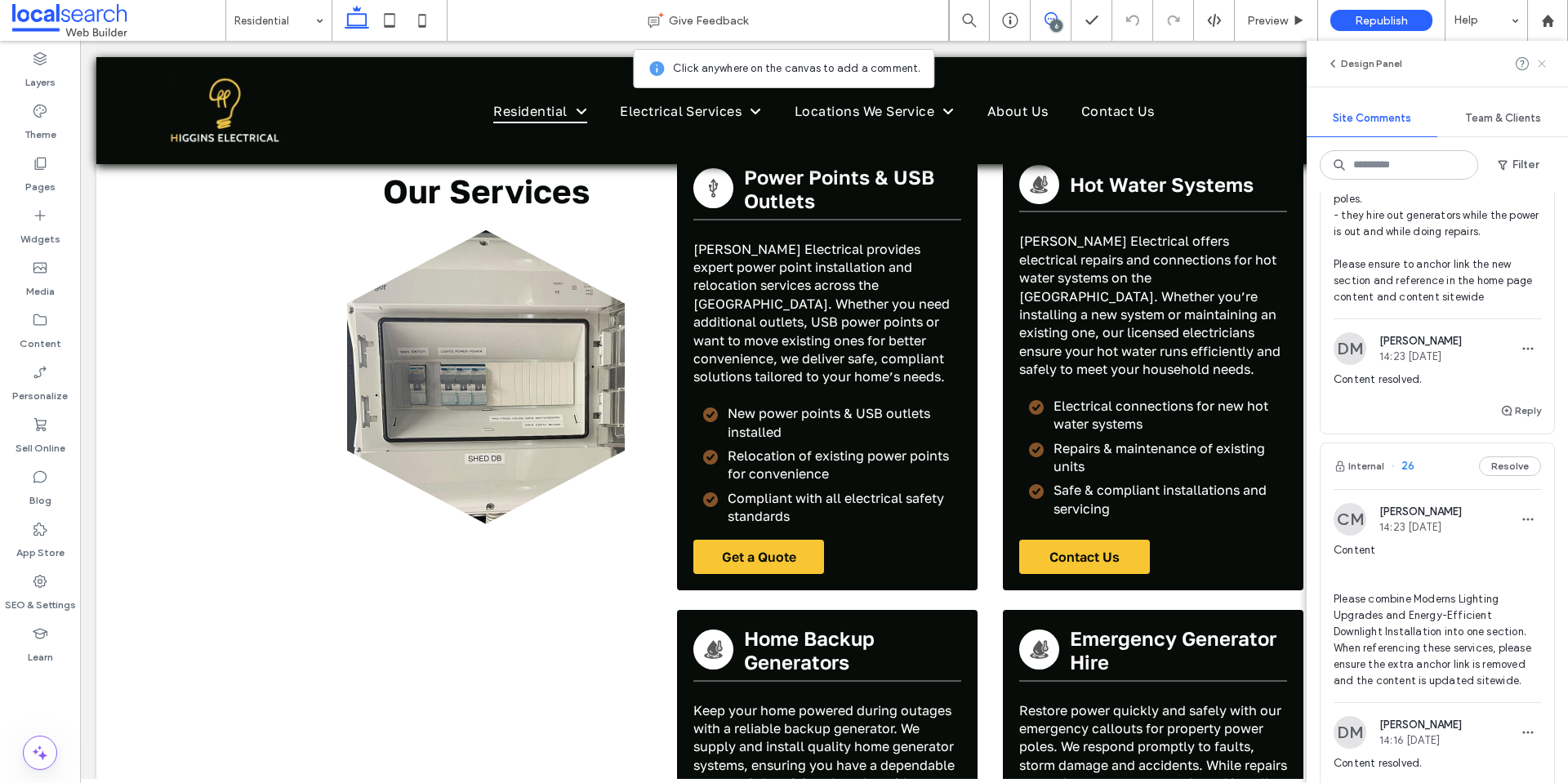
click at [1540, 60] on use at bounding box center [1541, 63] width 8 height 8
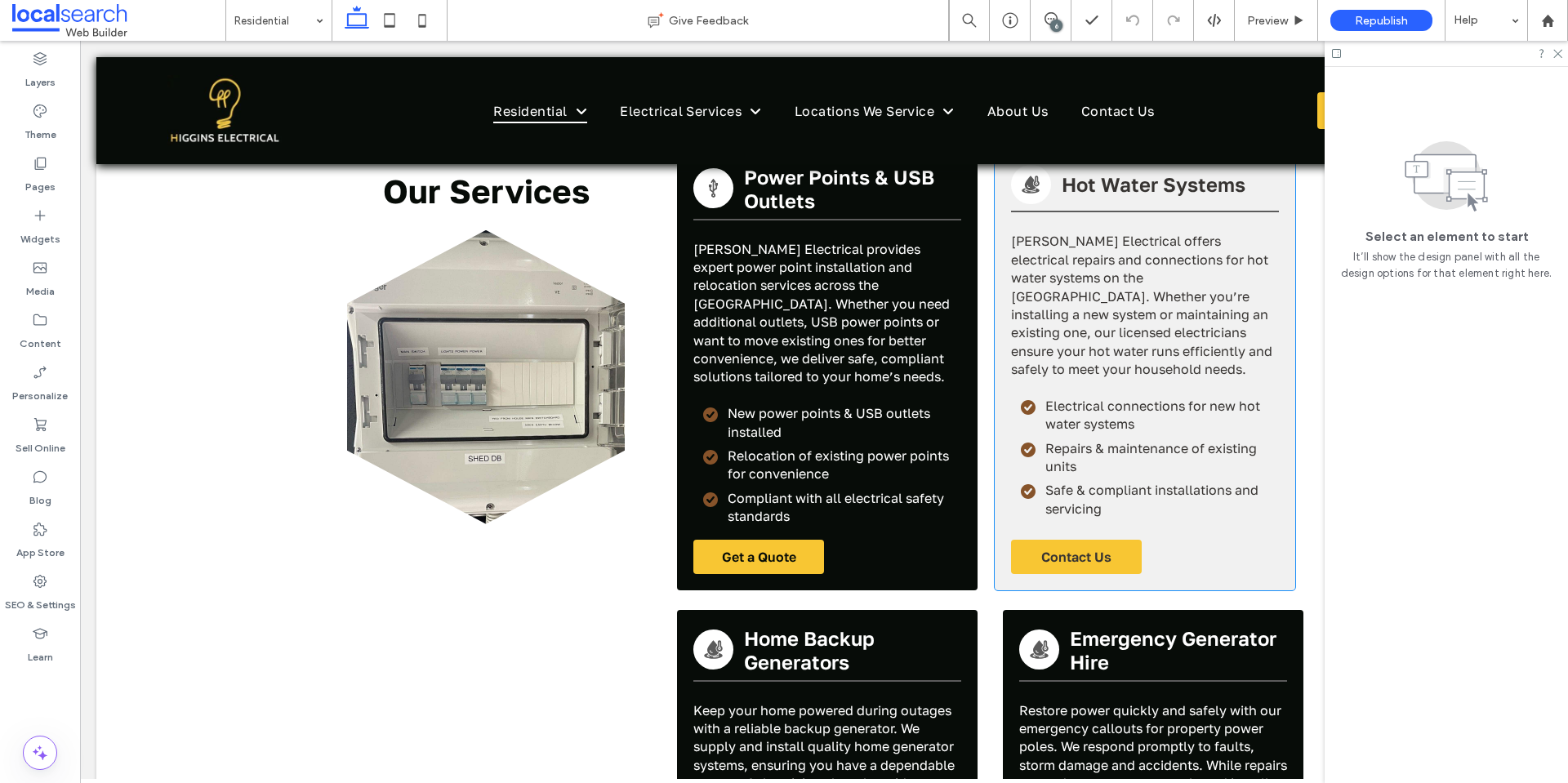
scroll to position [3565, 0]
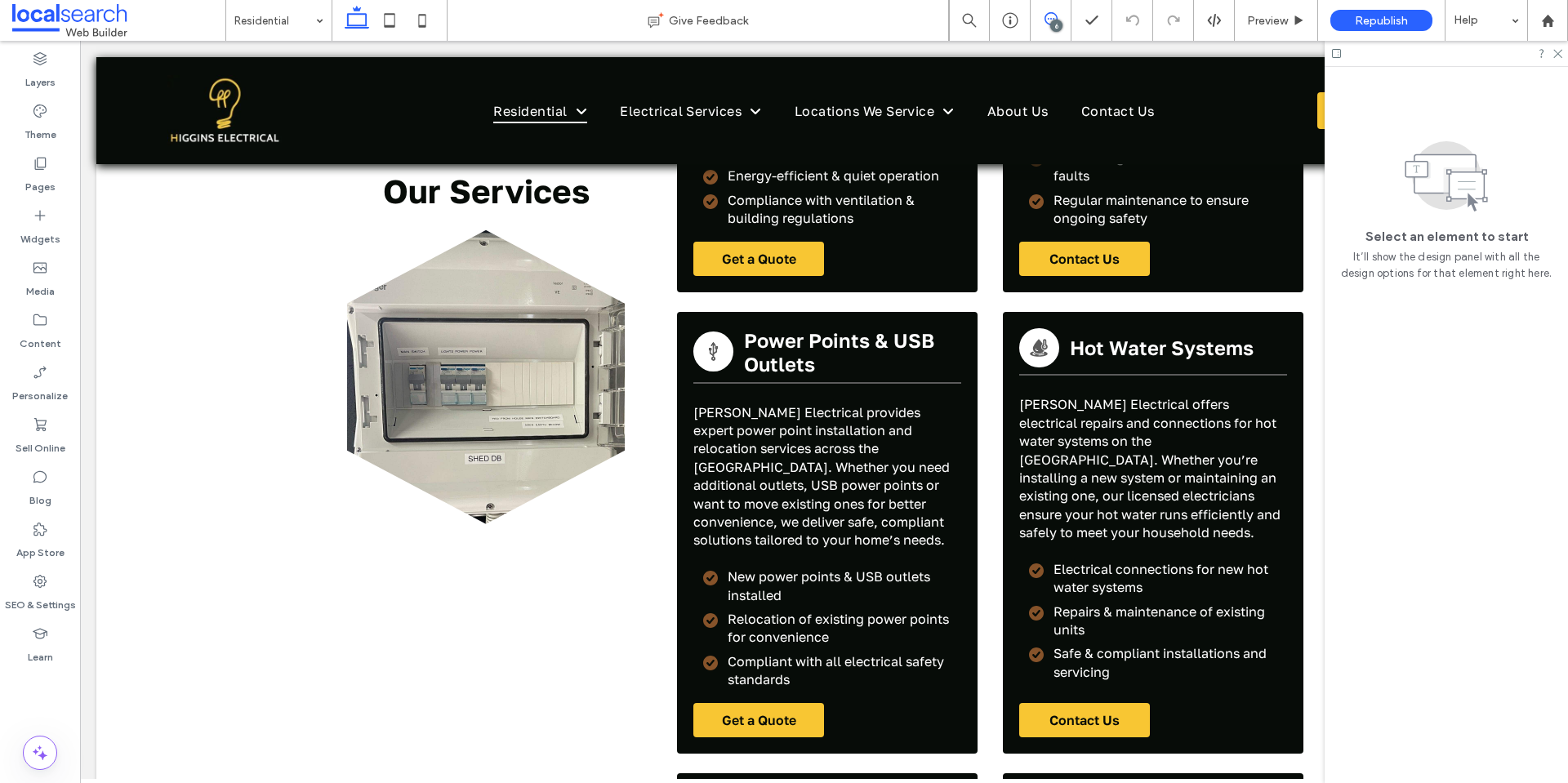
click at [1048, 15] on icon at bounding box center [1050, 18] width 13 height 13
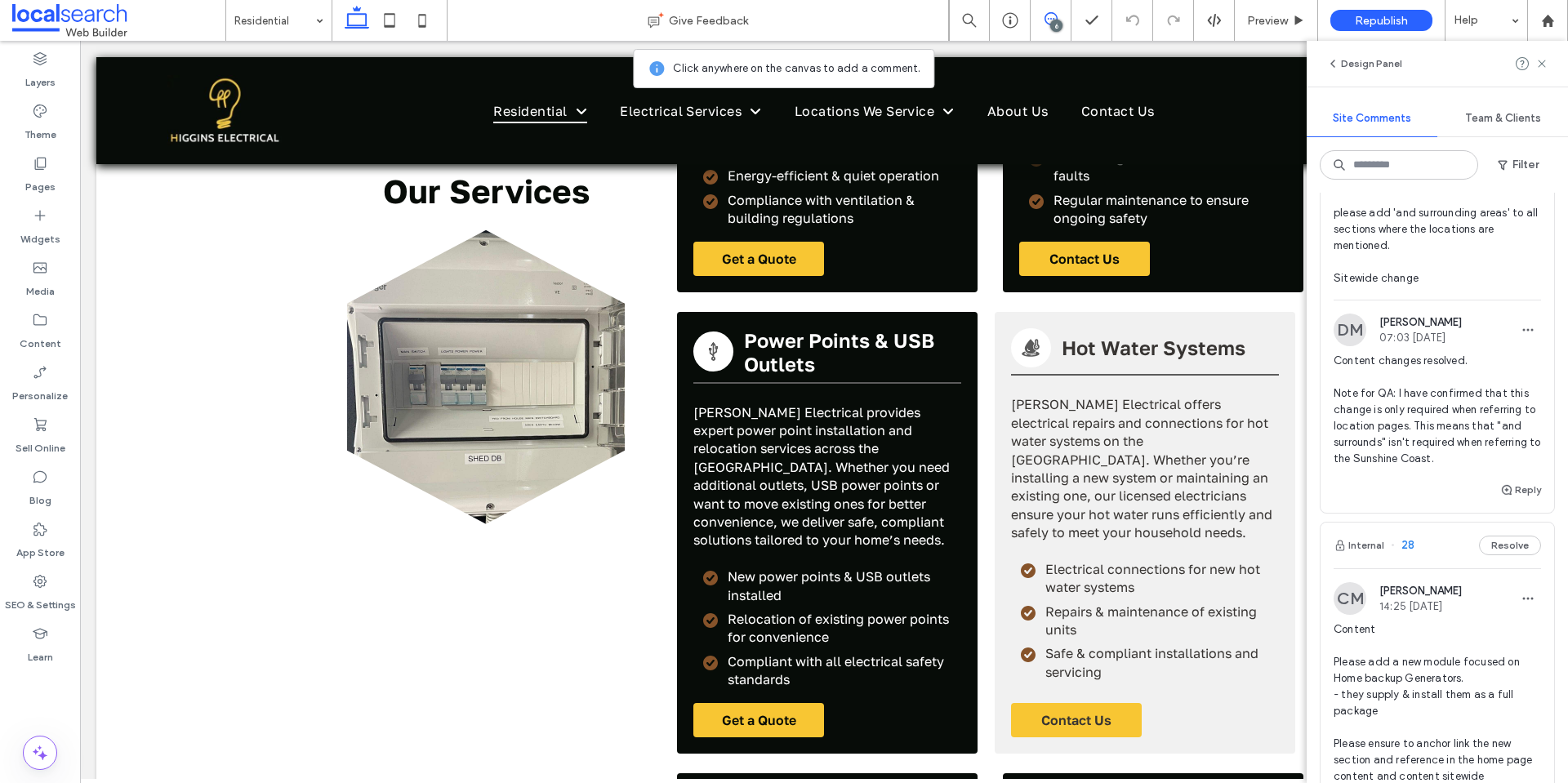
scroll to position [163, 0]
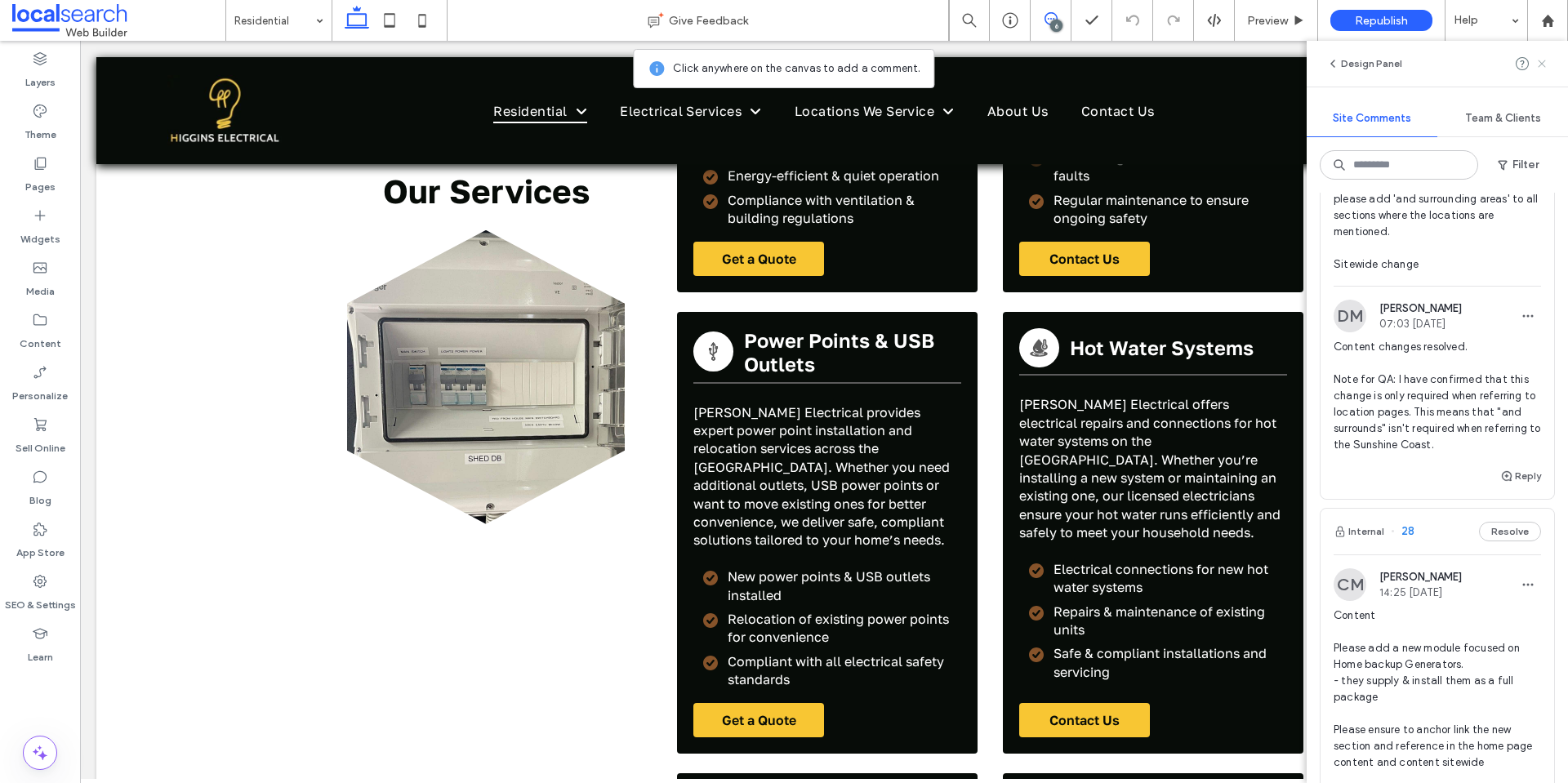
click at [1541, 61] on icon at bounding box center [1541, 63] width 13 height 13
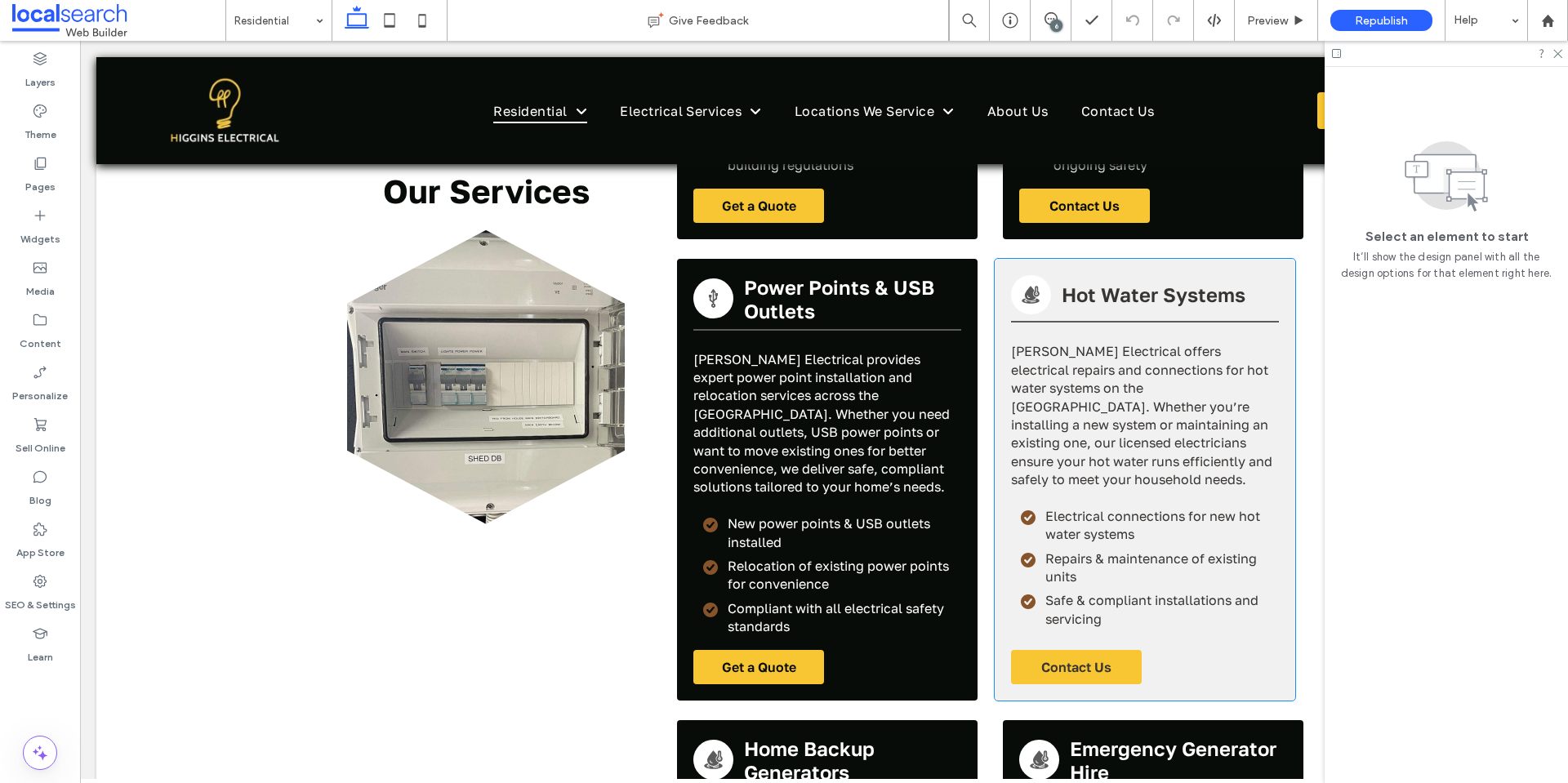
scroll to position [3647, 0]
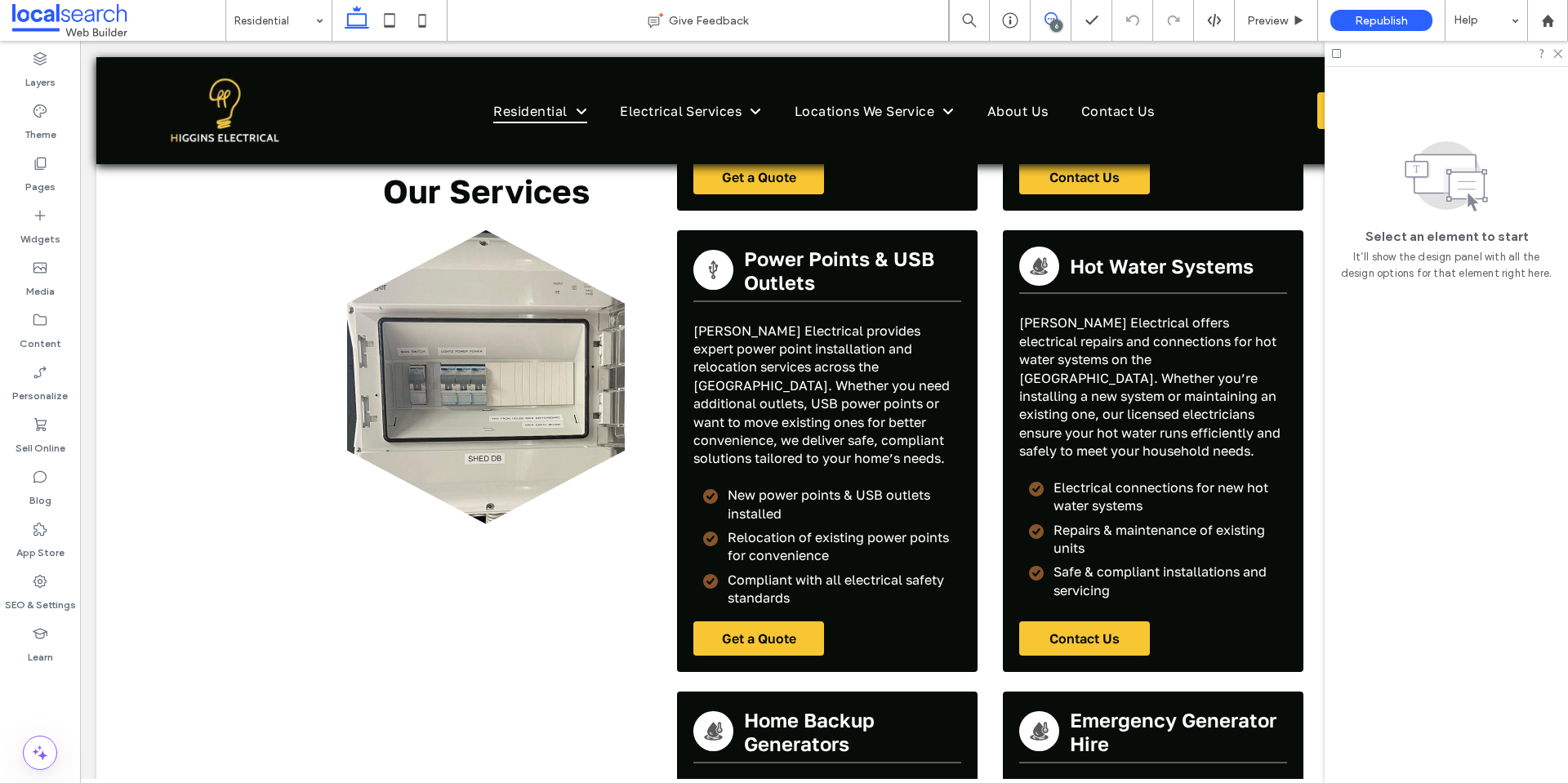
click at [1045, 20] on use at bounding box center [1050, 18] width 13 height 13
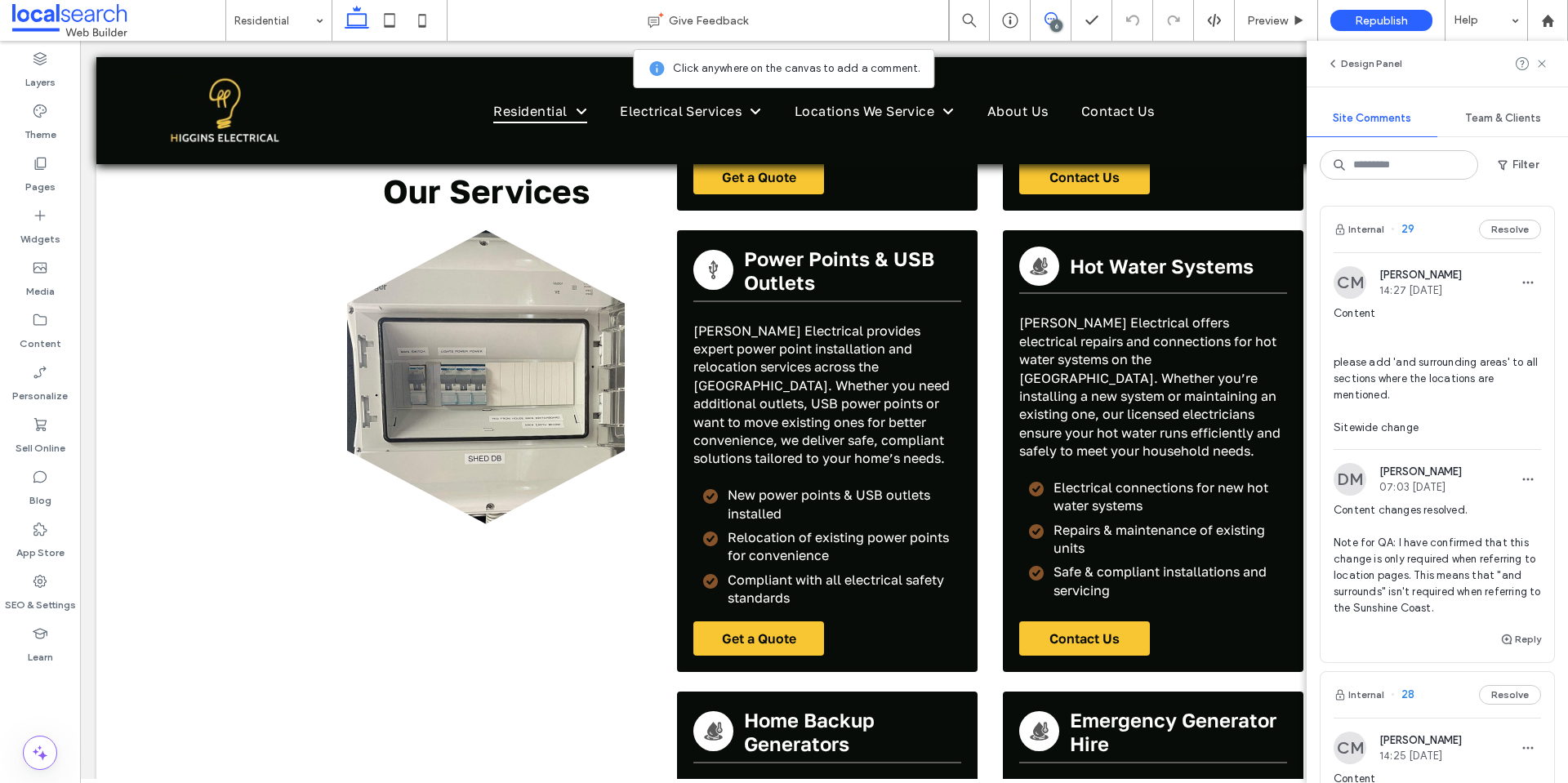
click at [1386, 389] on span "Content please add 'and surrounding areas' to all sections where the locations …" at bounding box center [1436, 370] width 207 height 131
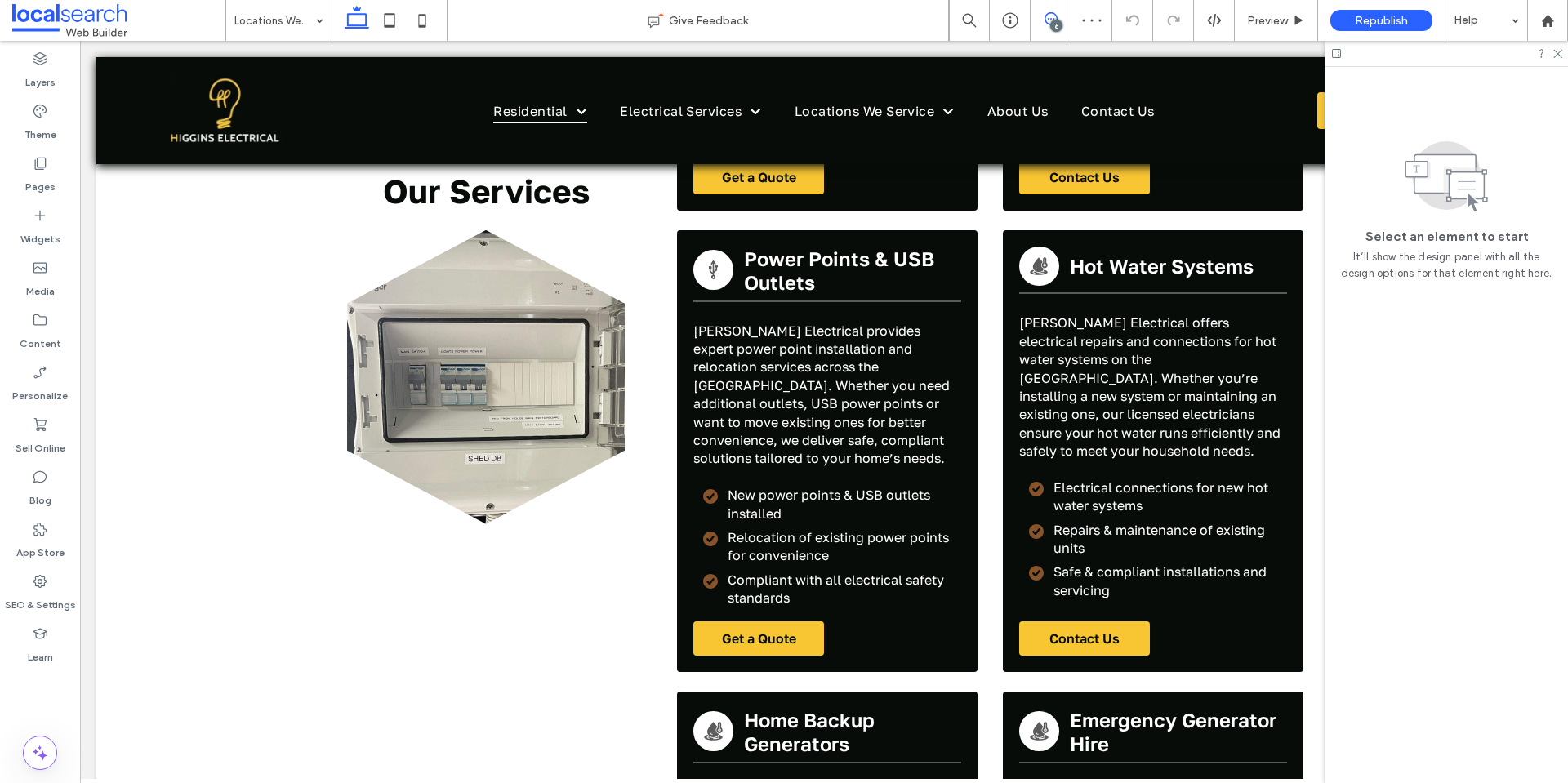
click at [1048, 20] on icon at bounding box center [1050, 18] width 13 height 13
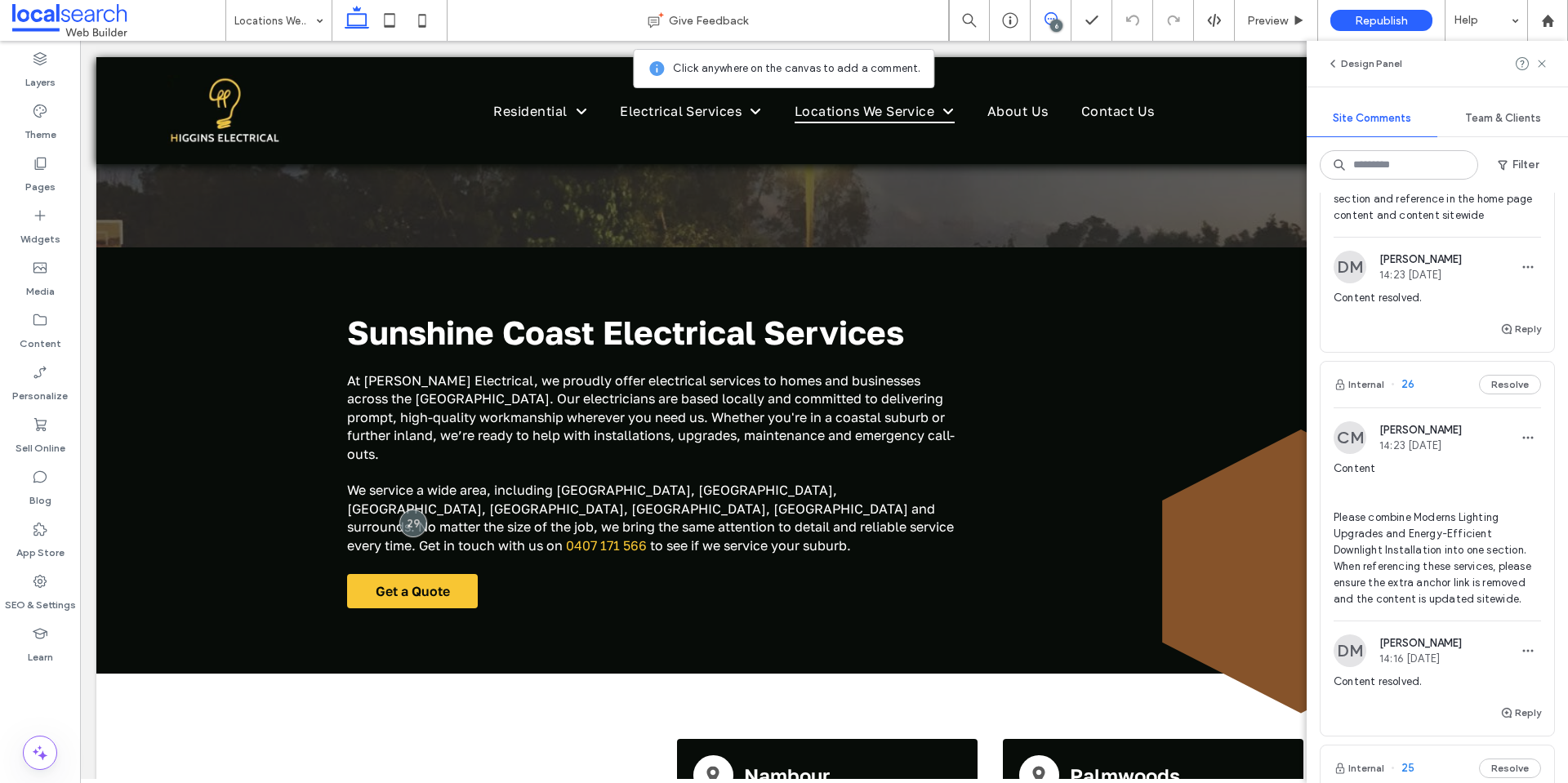
click at [1395, 535] on span "Content Please combine Moderns Lighting Upgrades and Energy-Efficient Downlight…" at bounding box center [1436, 534] width 207 height 147
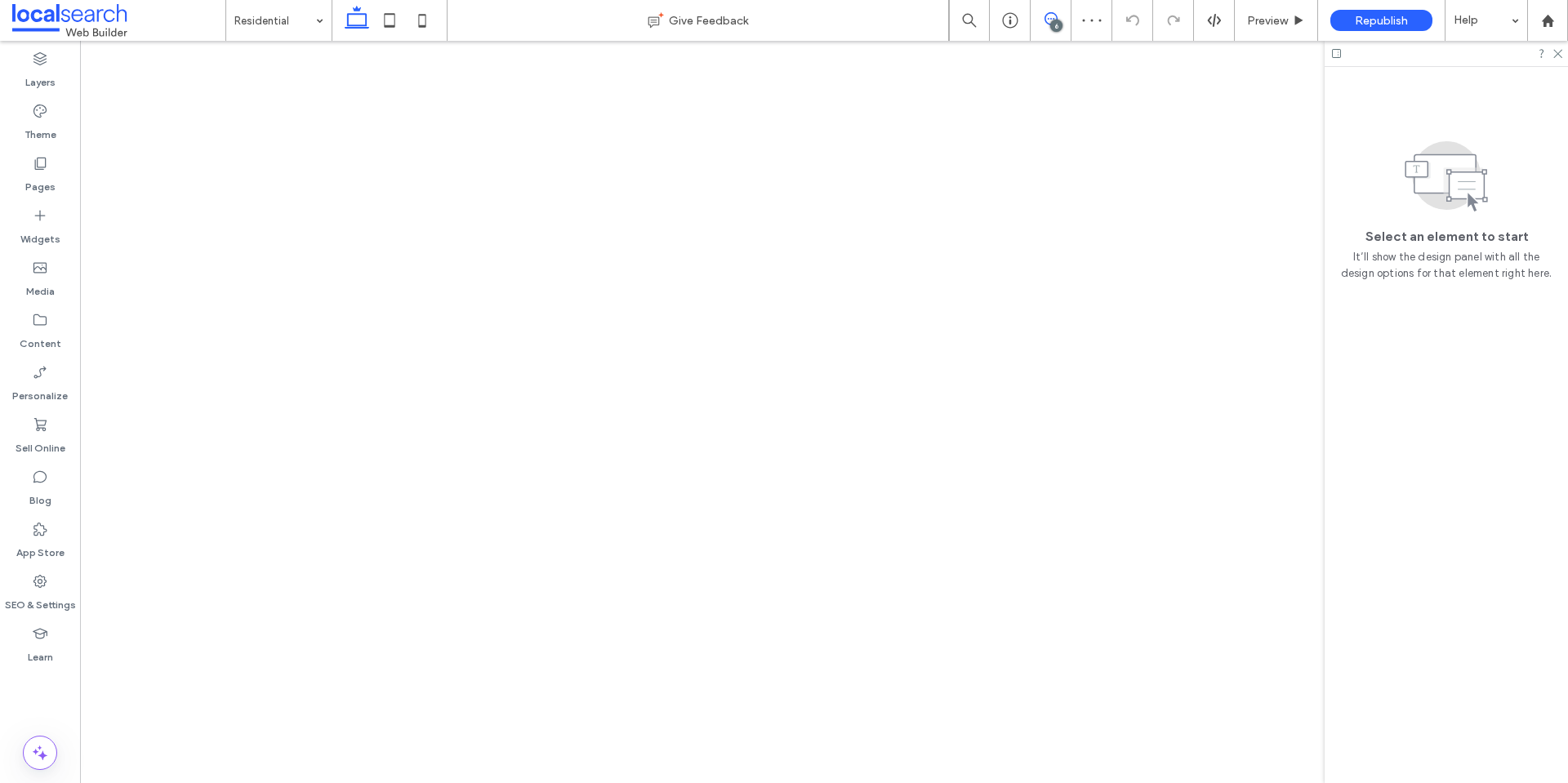
click at [1053, 15] on icon at bounding box center [1050, 18] width 13 height 13
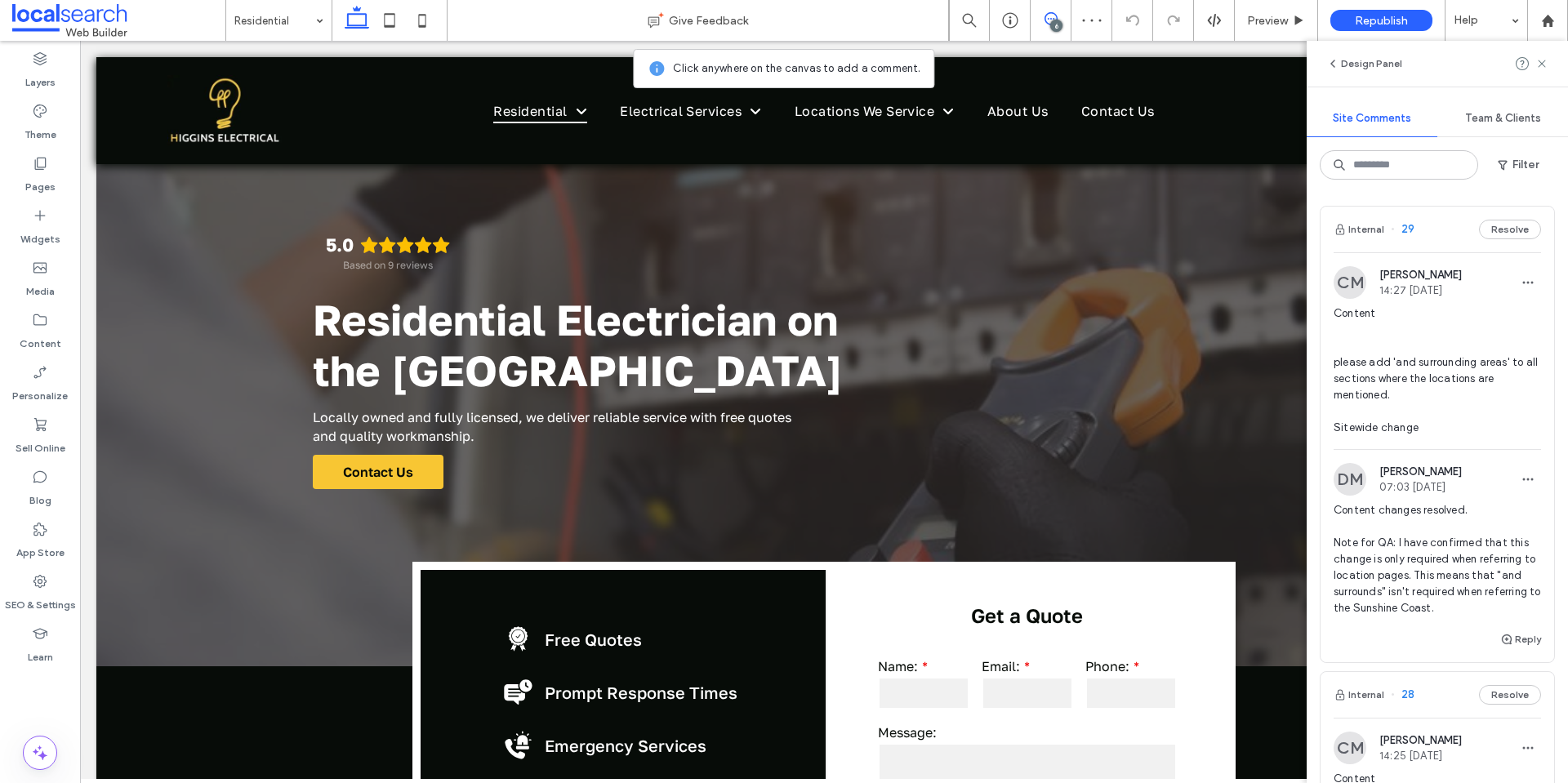
click at [1058, 19] on span at bounding box center [1050, 18] width 40 height 13
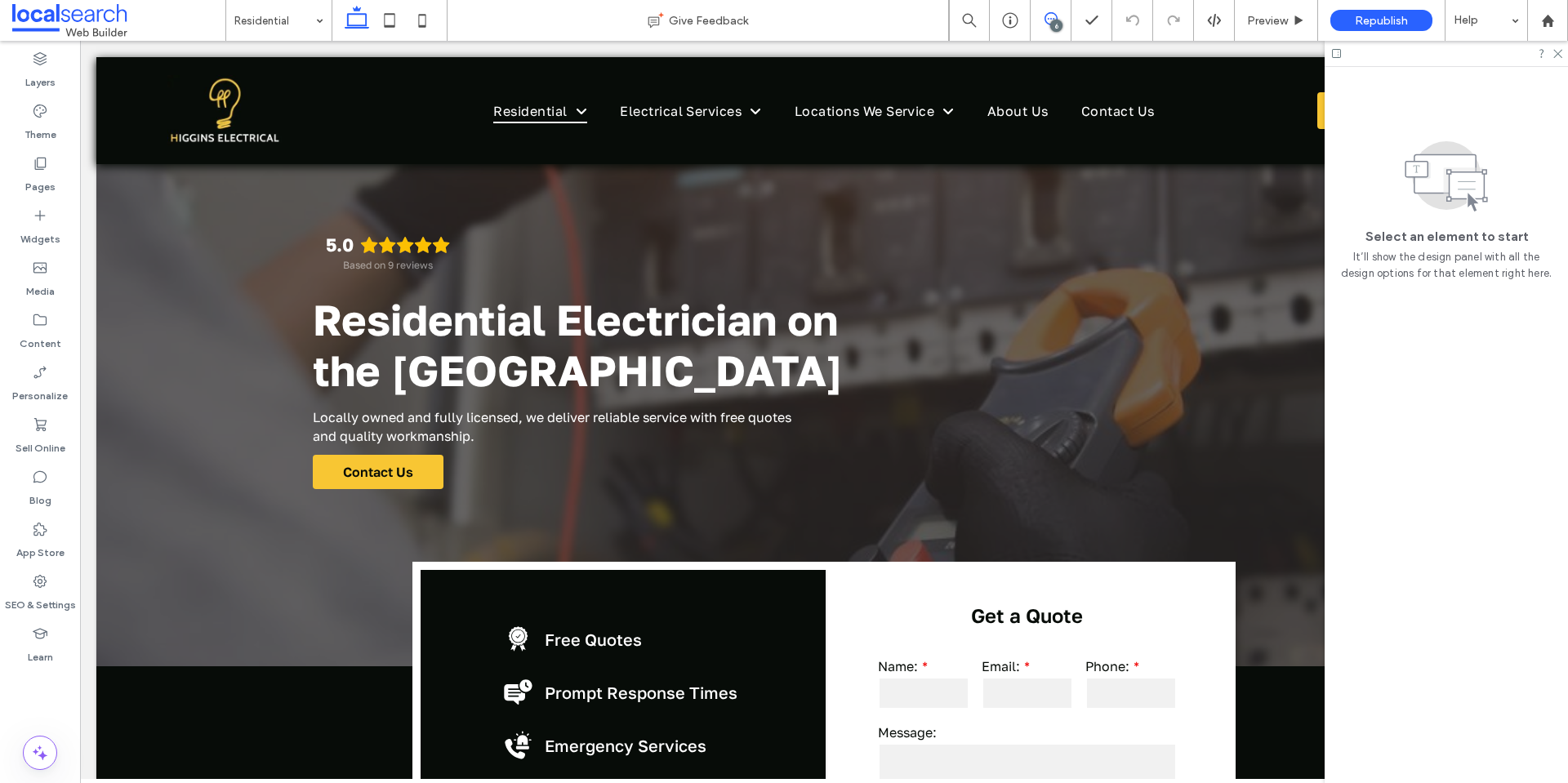
click at [1058, 19] on span at bounding box center [1050, 18] width 40 height 13
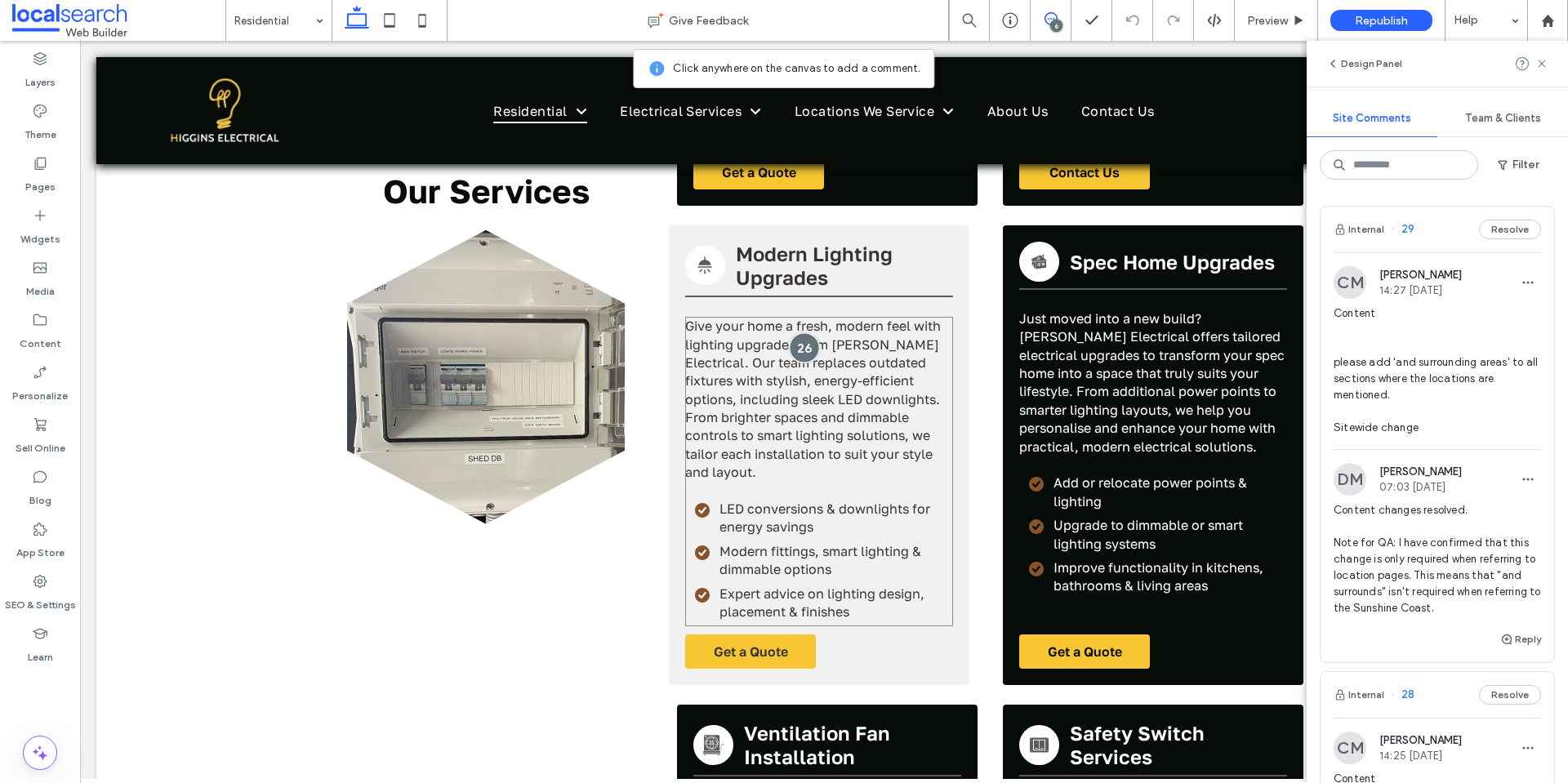
click at [797, 333] on div at bounding box center [804, 347] width 30 height 30
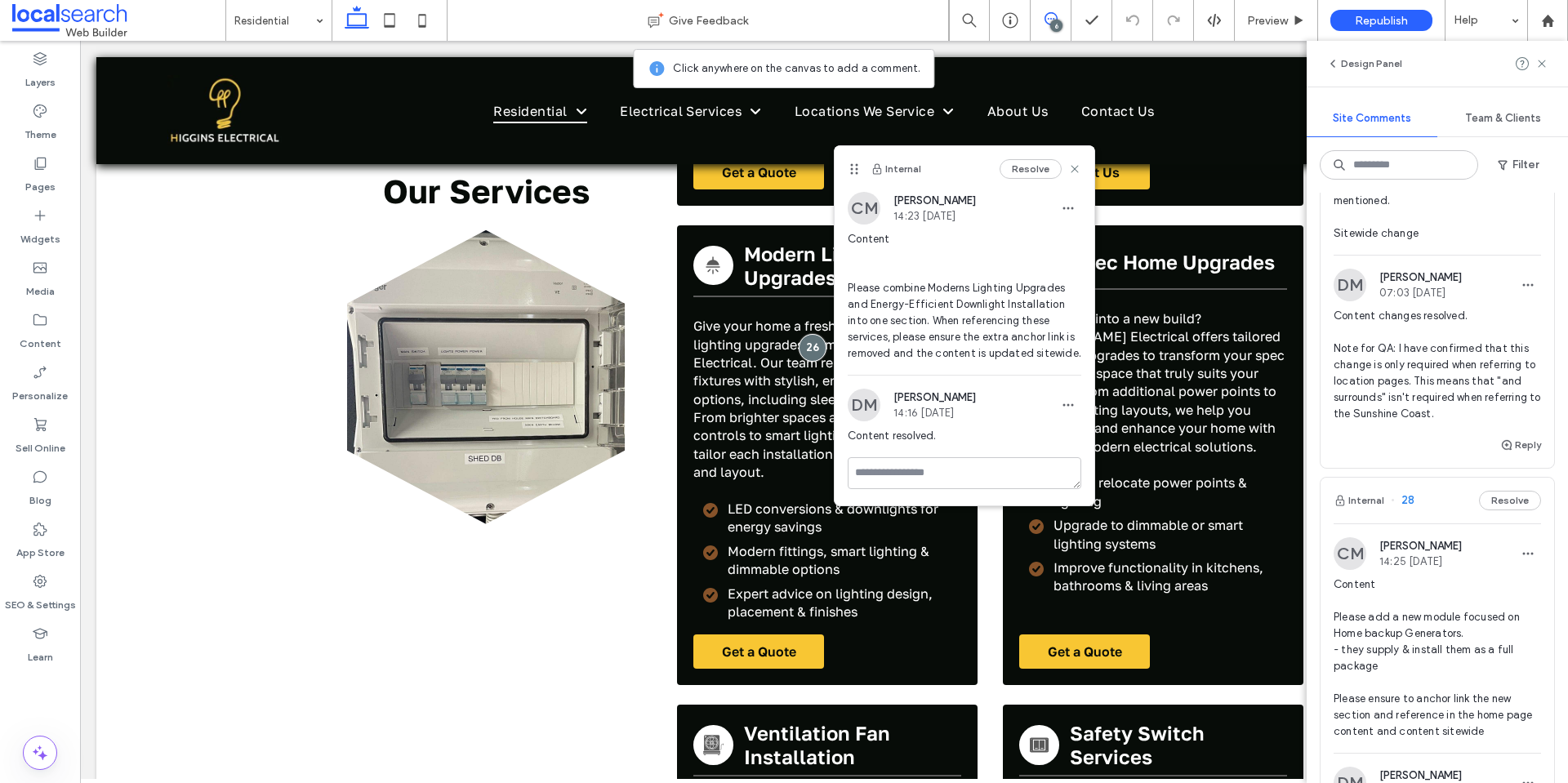
scroll to position [327, 0]
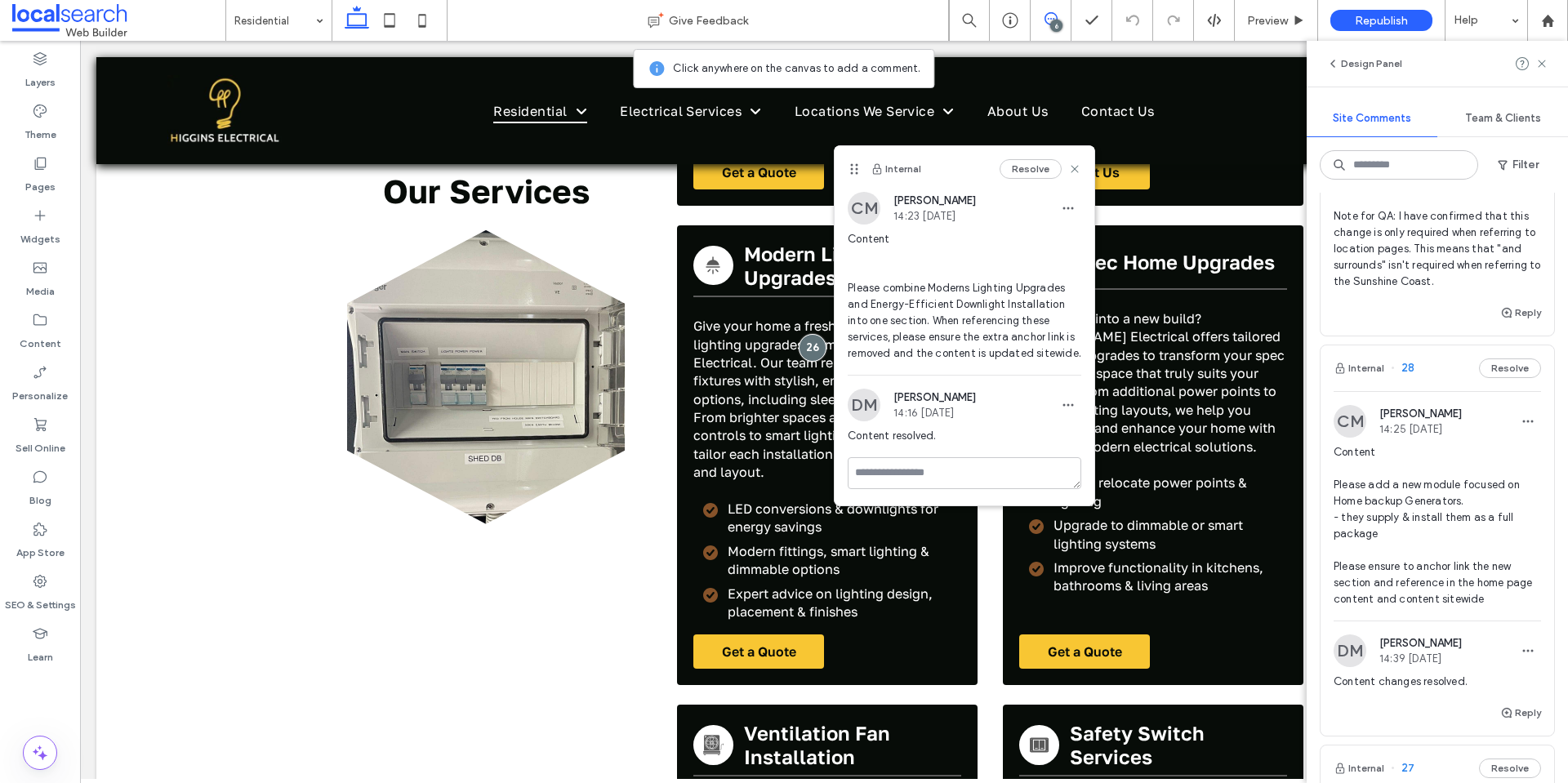
click at [1400, 520] on span "Content Please add a new module focused on Home backup Generators. - they suppl…" at bounding box center [1436, 526] width 207 height 163
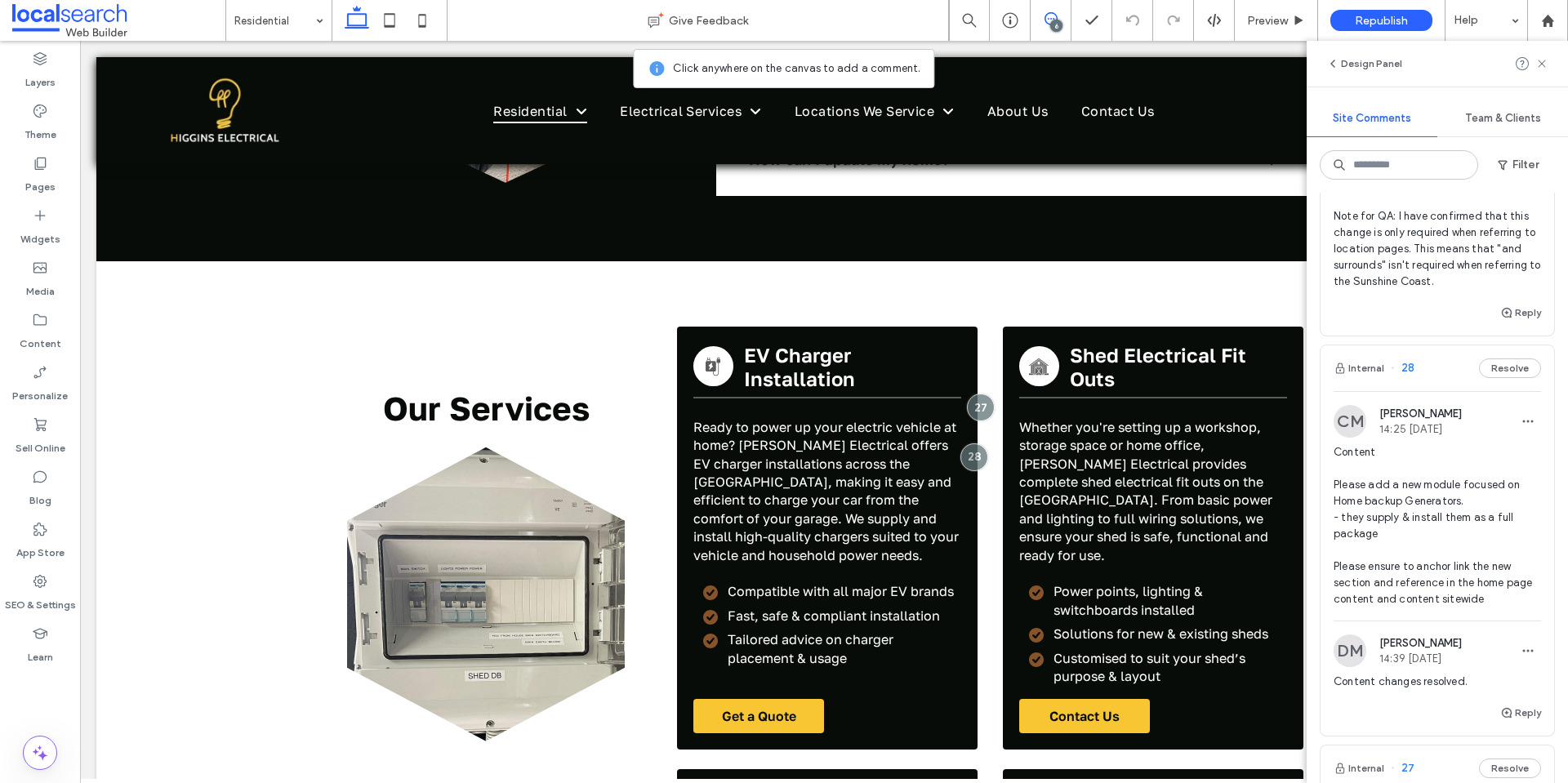
click at [1403, 499] on span "Content Please add a new module focused on Home backup Generators. - they suppl…" at bounding box center [1436, 526] width 207 height 163
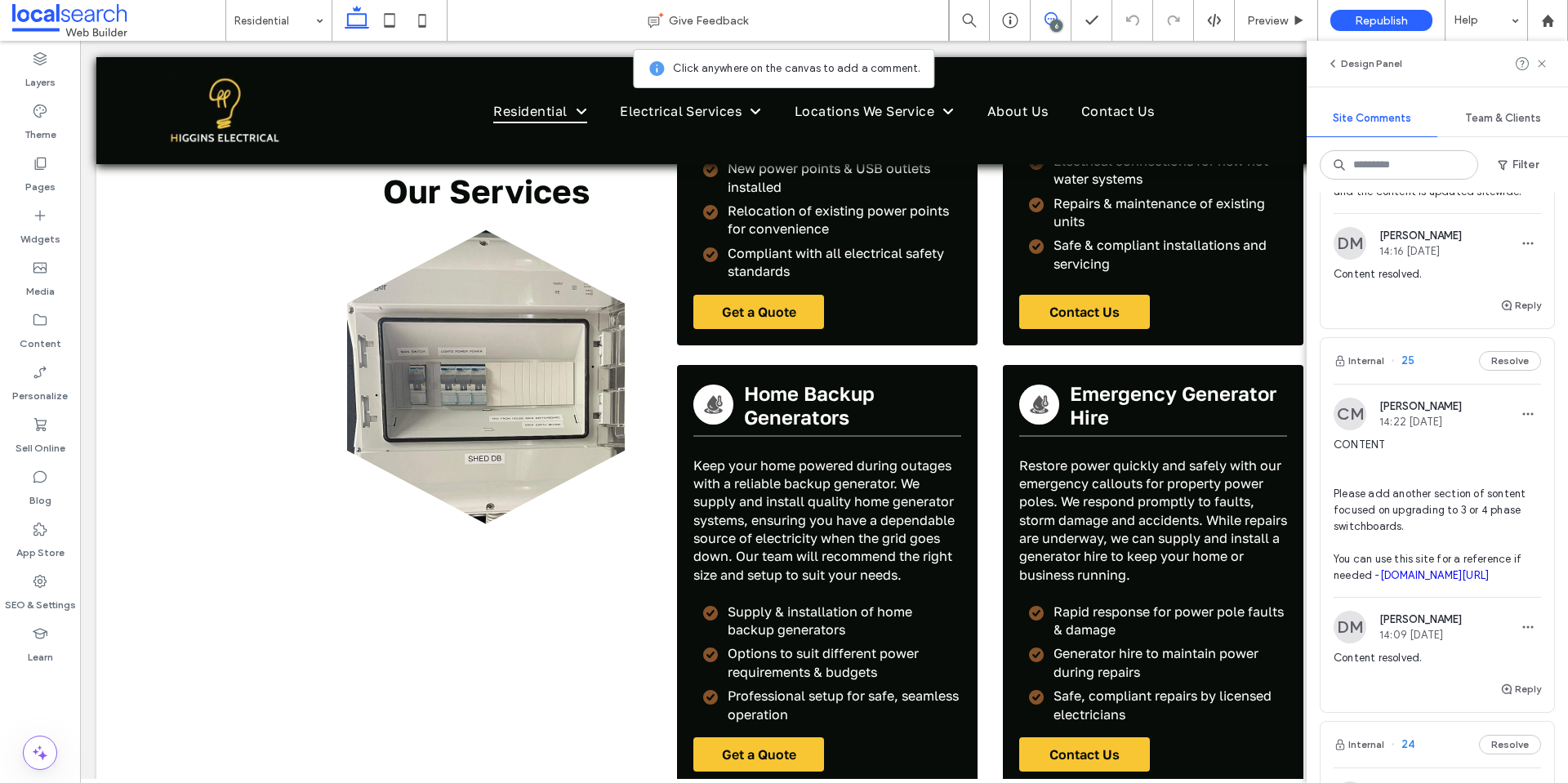
scroll to position [1551, 0]
click at [1360, 524] on span "CONTENT Please add another section of sontent focused on upgrading to 3 or 4 ph…" at bounding box center [1436, 509] width 207 height 147
click at [1393, 580] on link "wpelectricians.com.au/blog/upgrading-to-a-3-phase-switchboard" at bounding box center [1434, 574] width 109 height 12
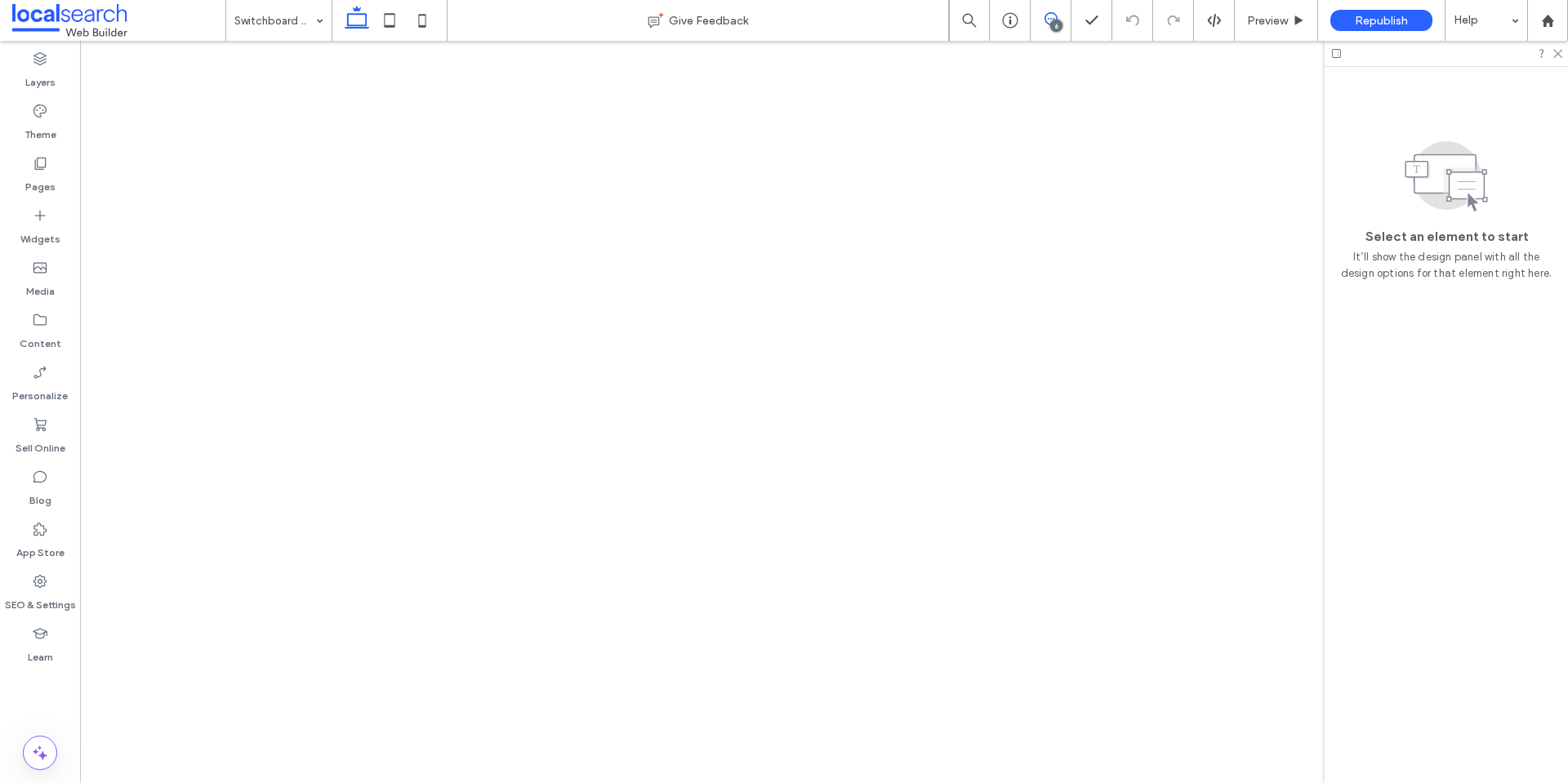
click at [1049, 15] on icon at bounding box center [1050, 18] width 13 height 13
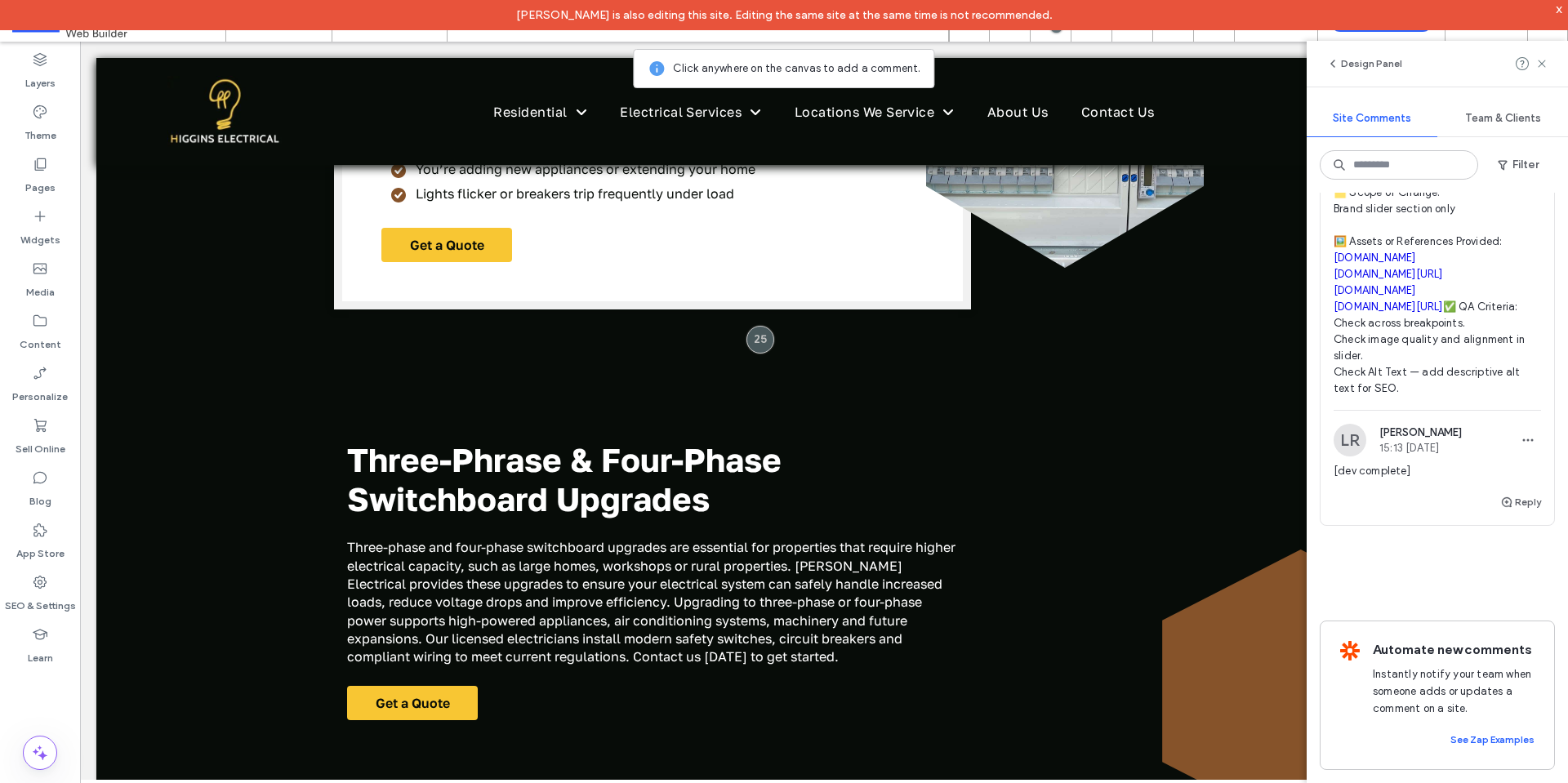
click at [1562, 10] on div "x" at bounding box center [1559, 9] width 8 height 14
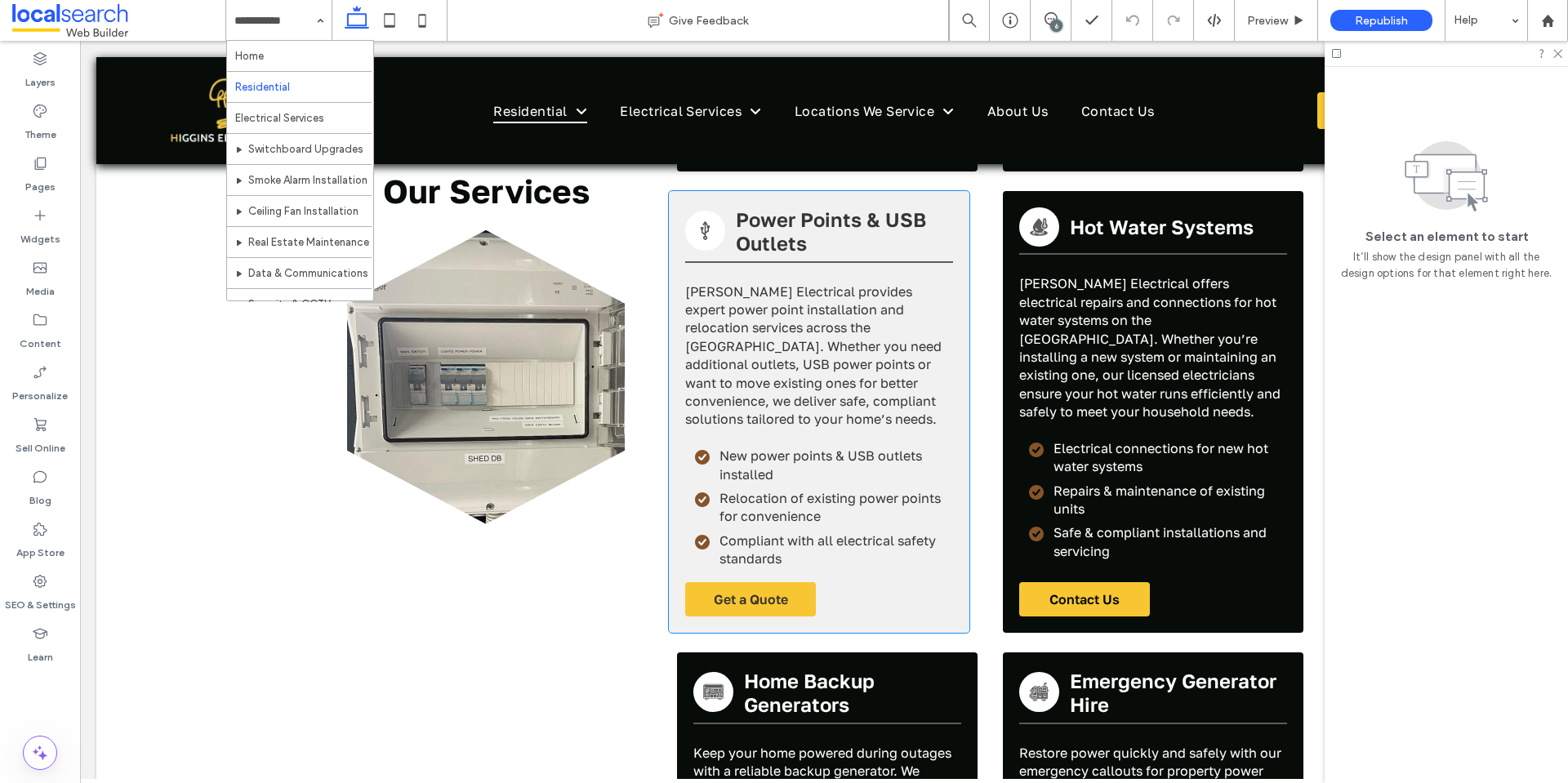
scroll to position [3838, 0]
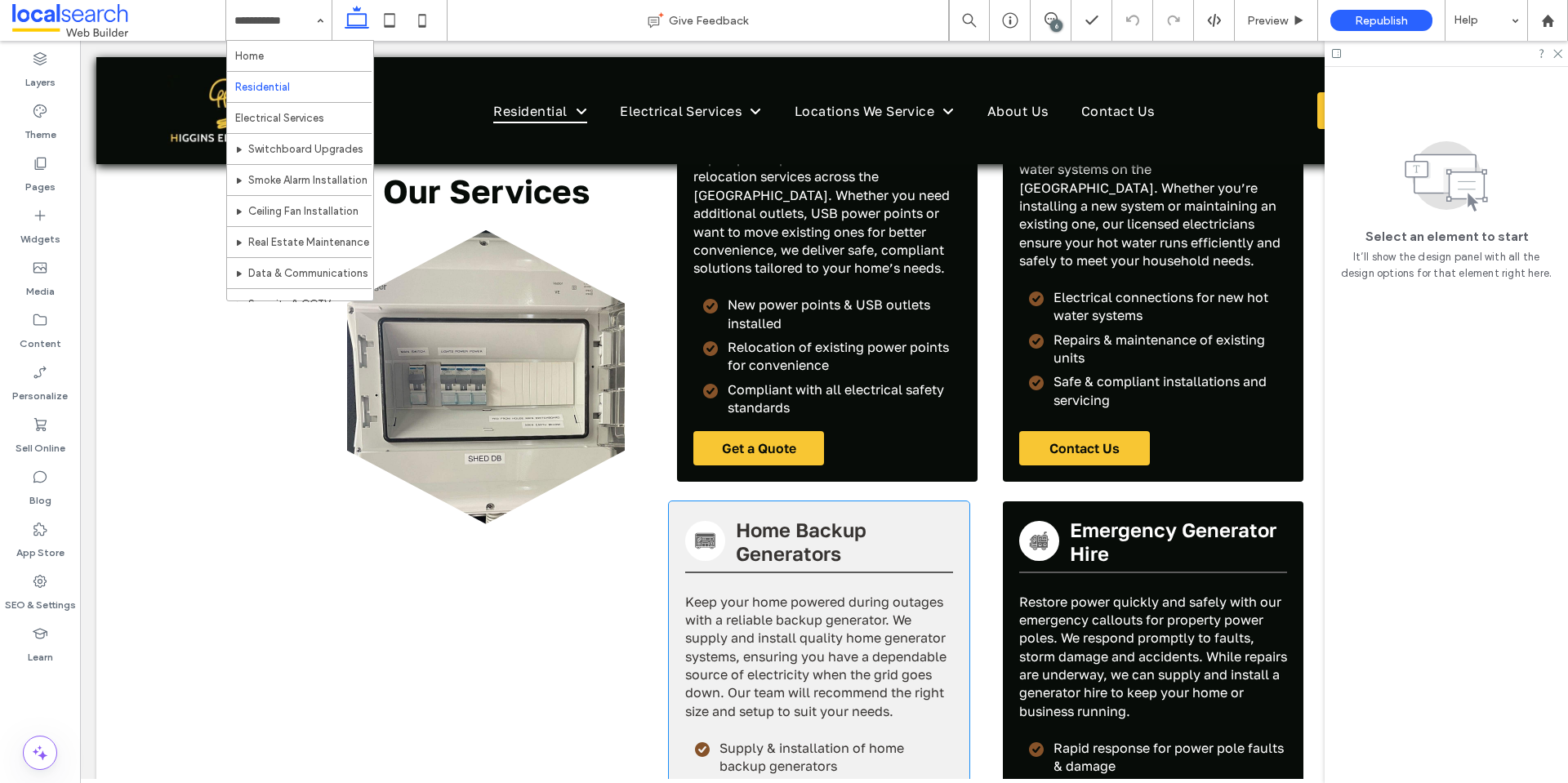
click at [695, 533] on icon at bounding box center [704, 541] width 20 height 15
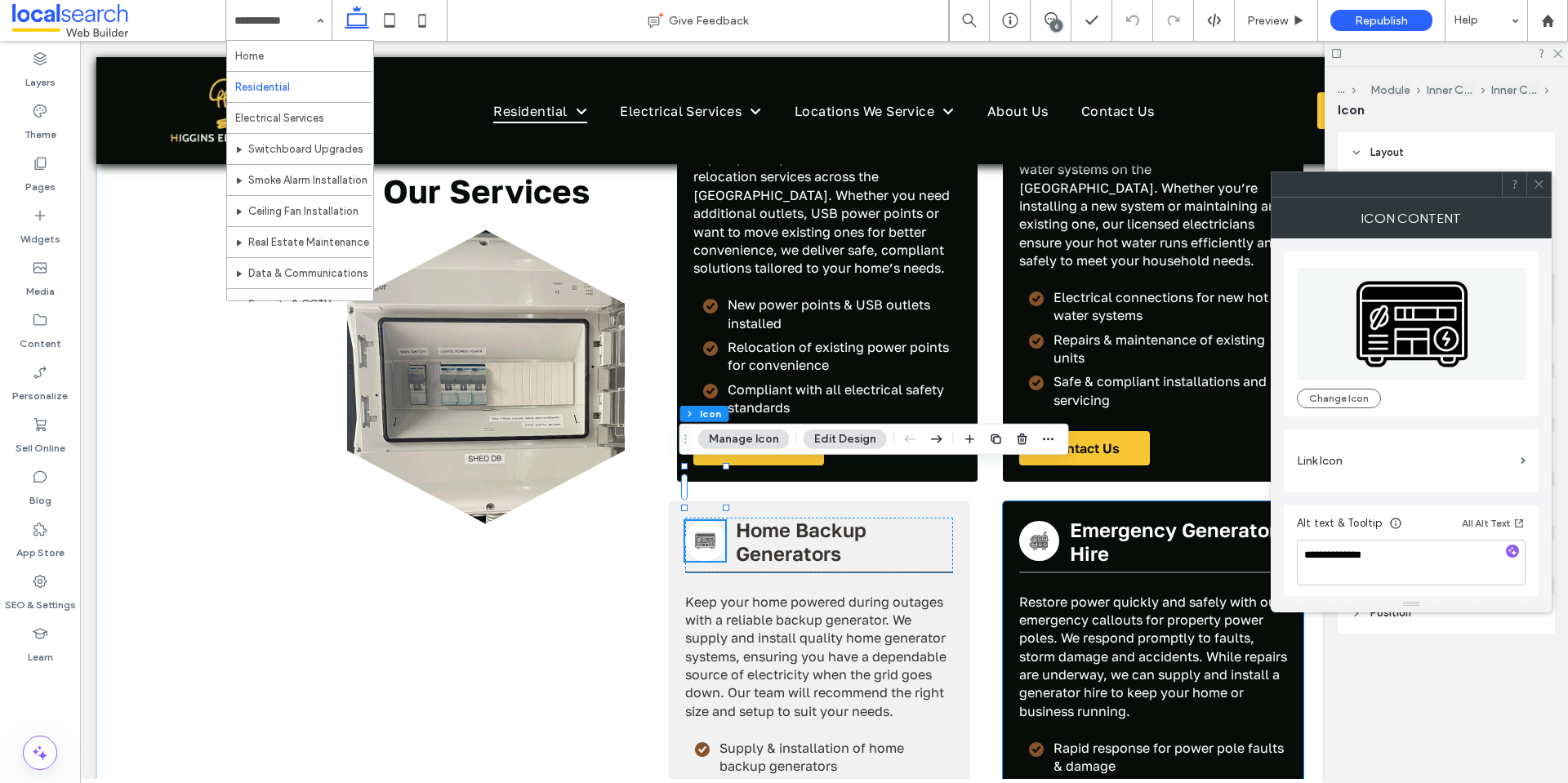
click at [970, 501] on div "Generator Icon Home Backup Generators Keep your home powered during outages wit…" at bounding box center [819, 713] width 301 height 423
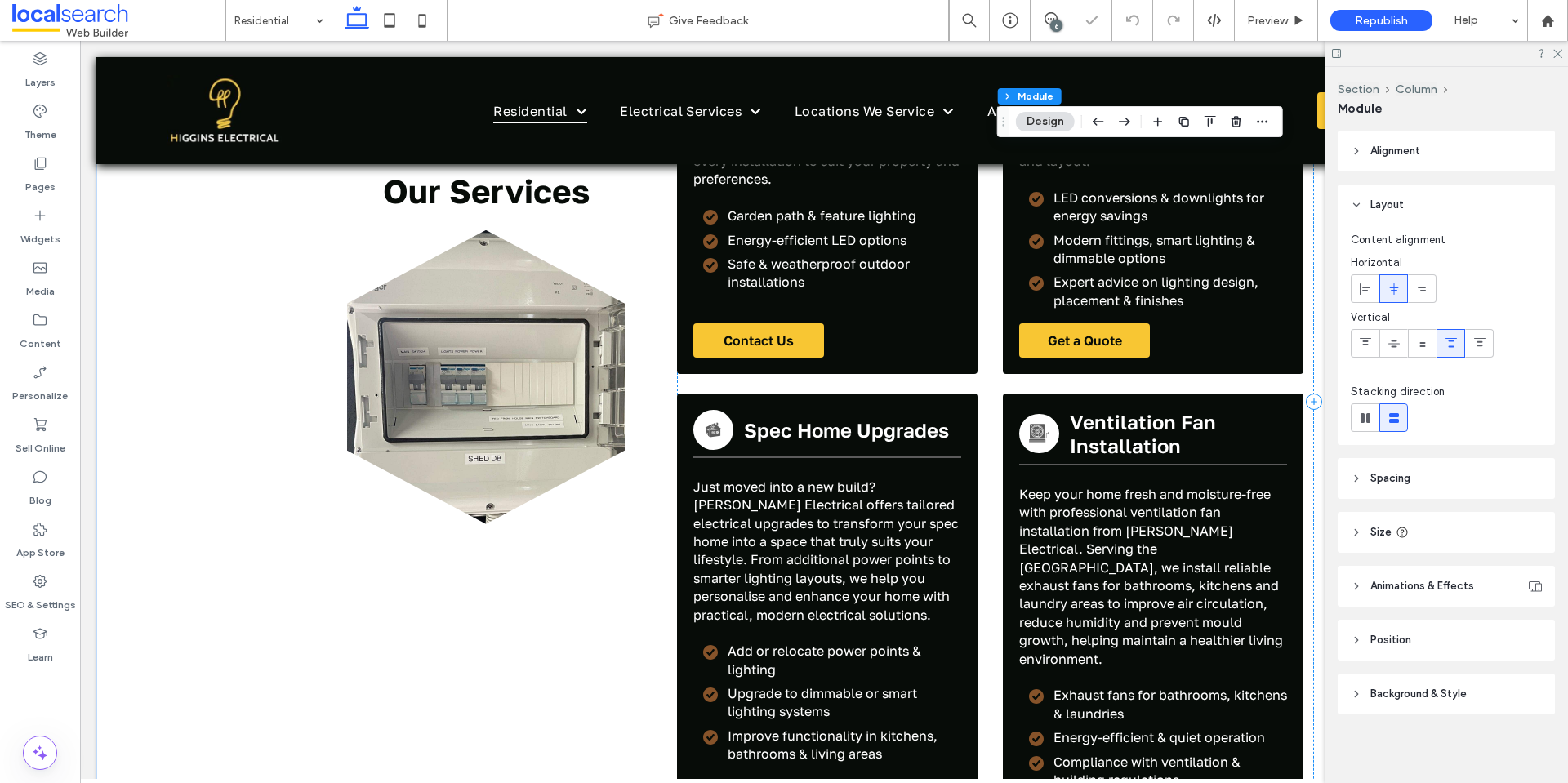
click at [1025, 500] on div "EV Charger icon EV Charger Installation Ready to power up your electric vehicle…" at bounding box center [995, 401] width 637 height 2768
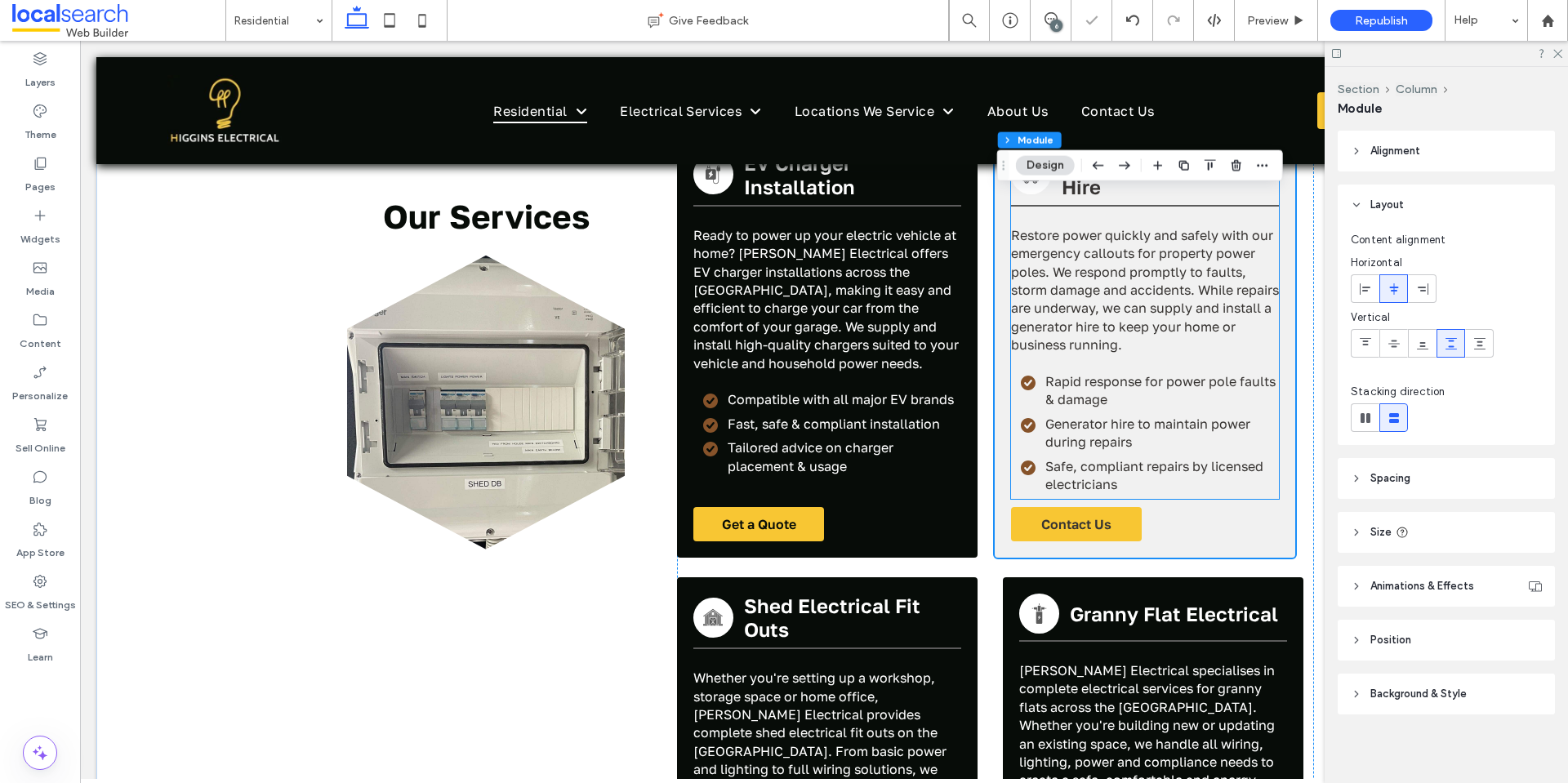
scroll to position [1821, 0]
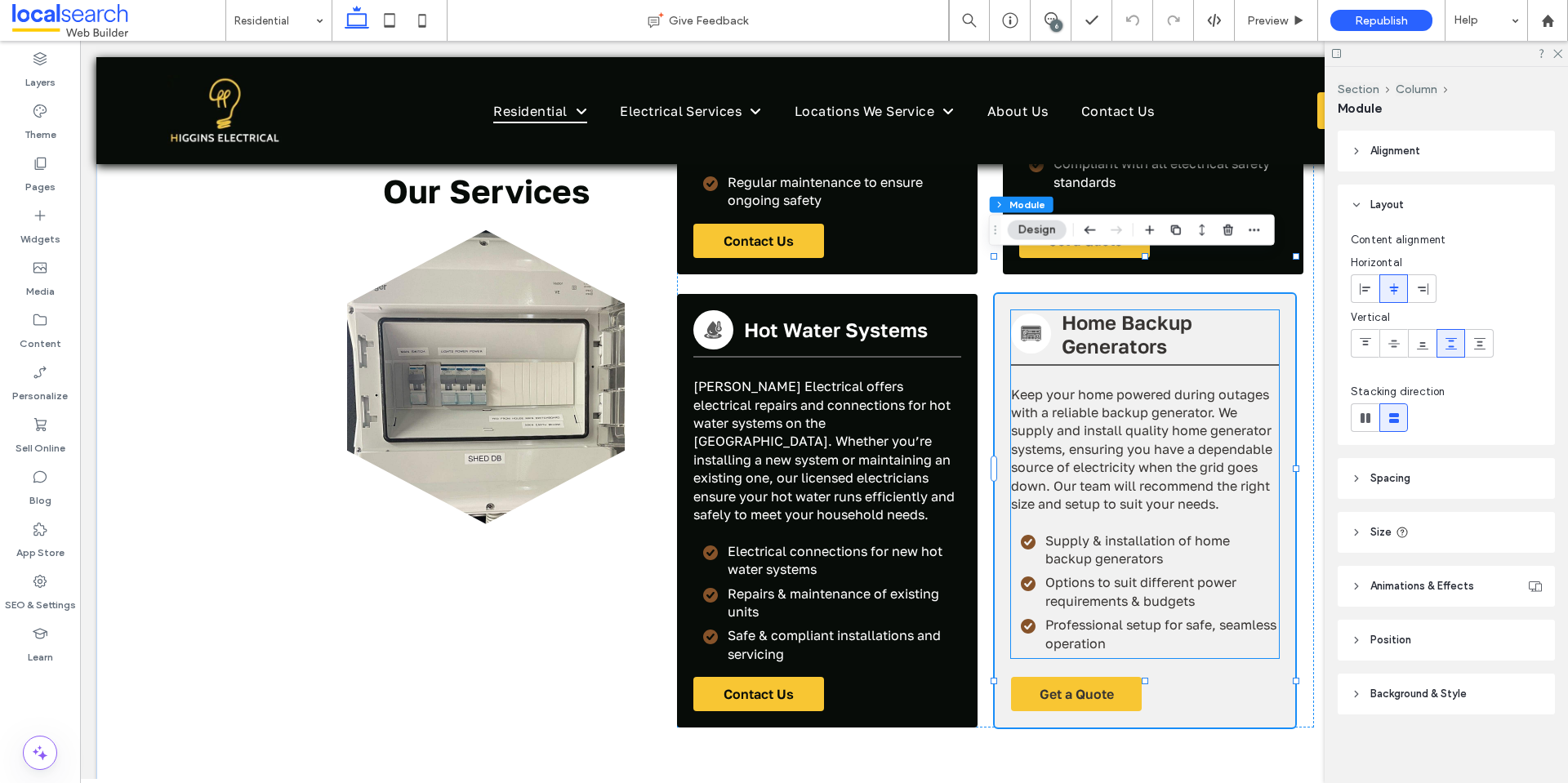
scroll to position [3892, 0]
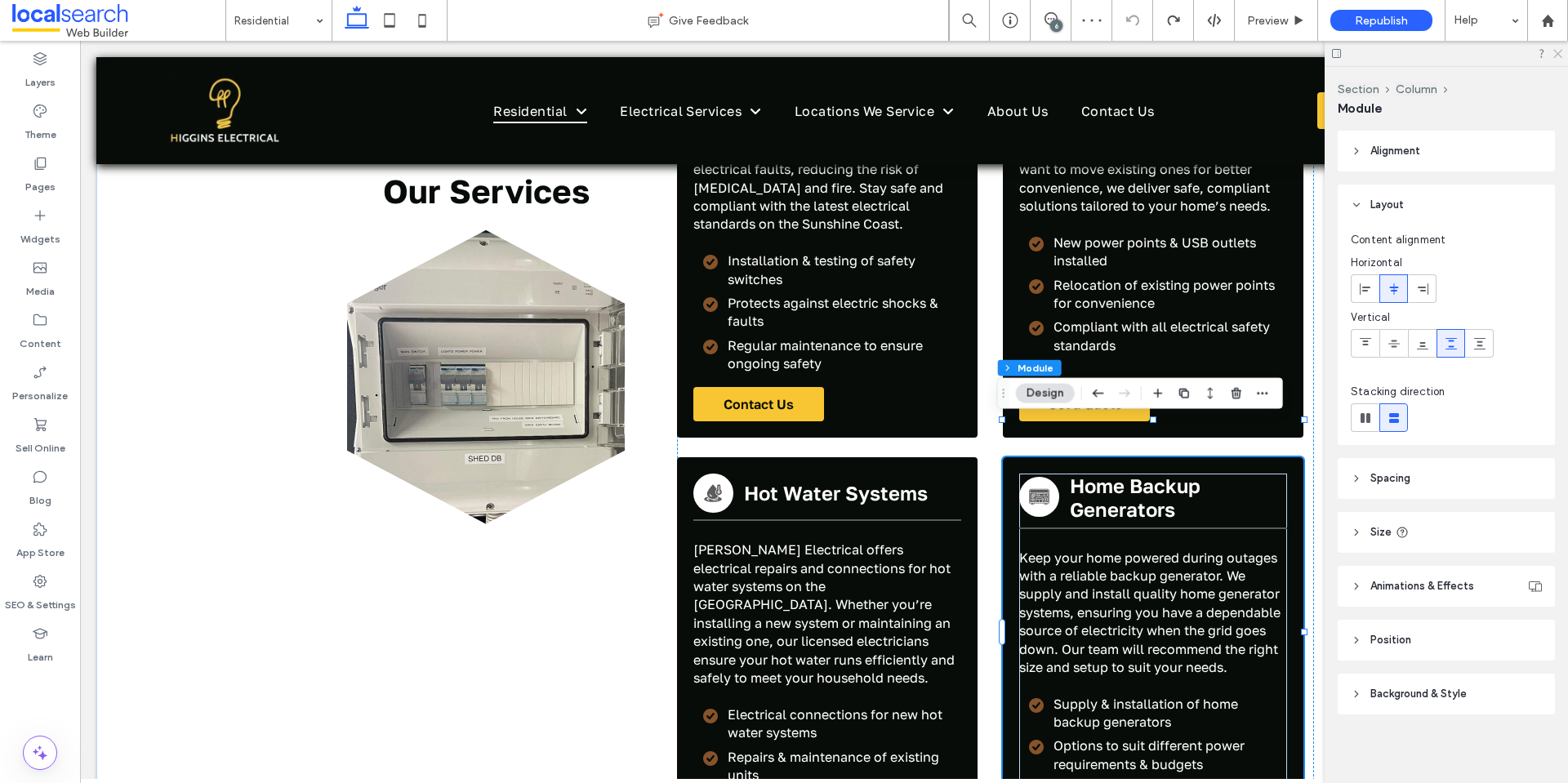
click at [1555, 55] on icon at bounding box center [1557, 52] width 10 height 10
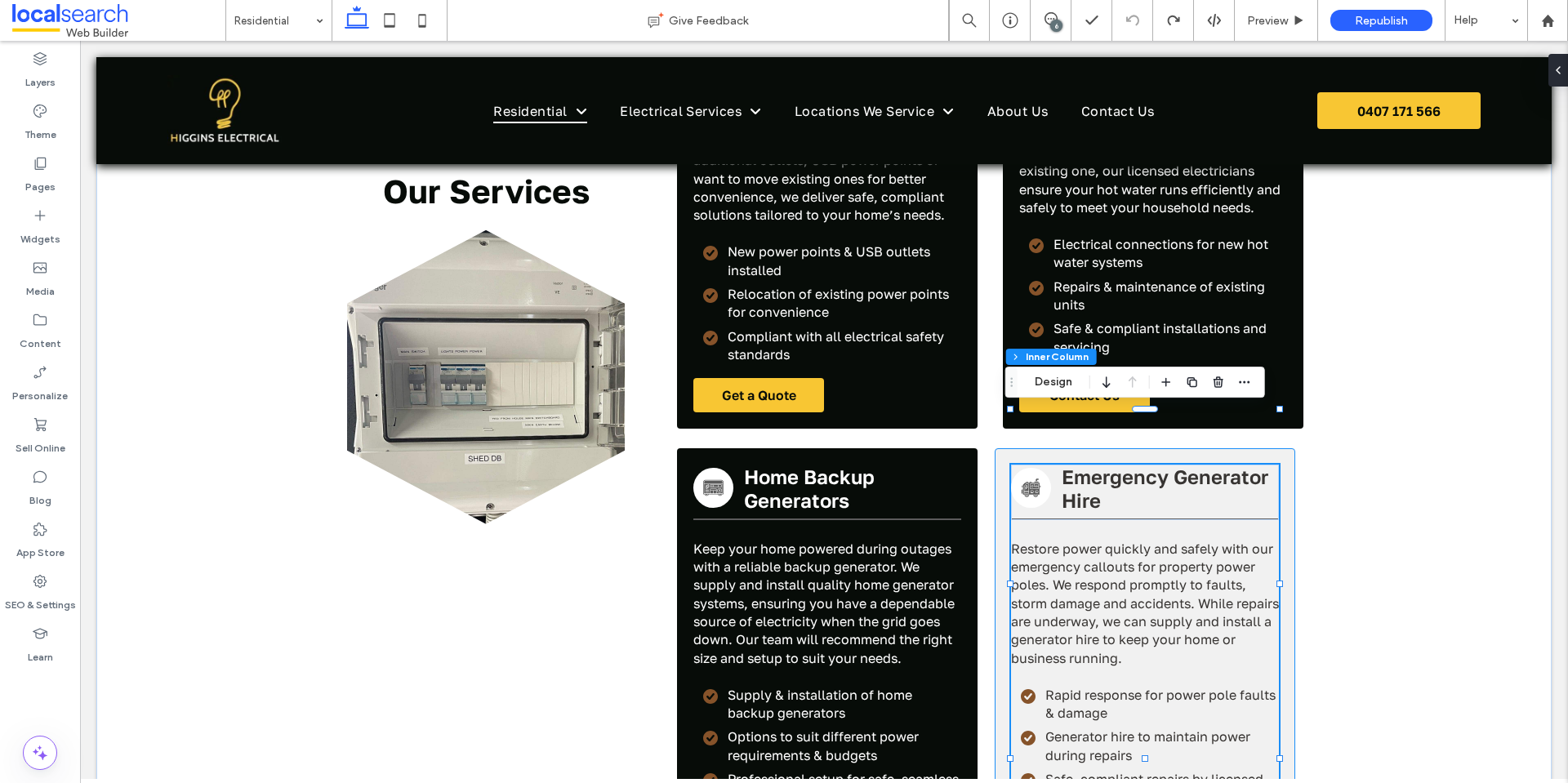
click at [1026, 478] on icon "Emergency Generator Icon" at bounding box center [1030, 487] width 20 height 20
click at [1032, 478] on icon "Emergency Generator Icon" at bounding box center [1030, 487] width 20 height 20
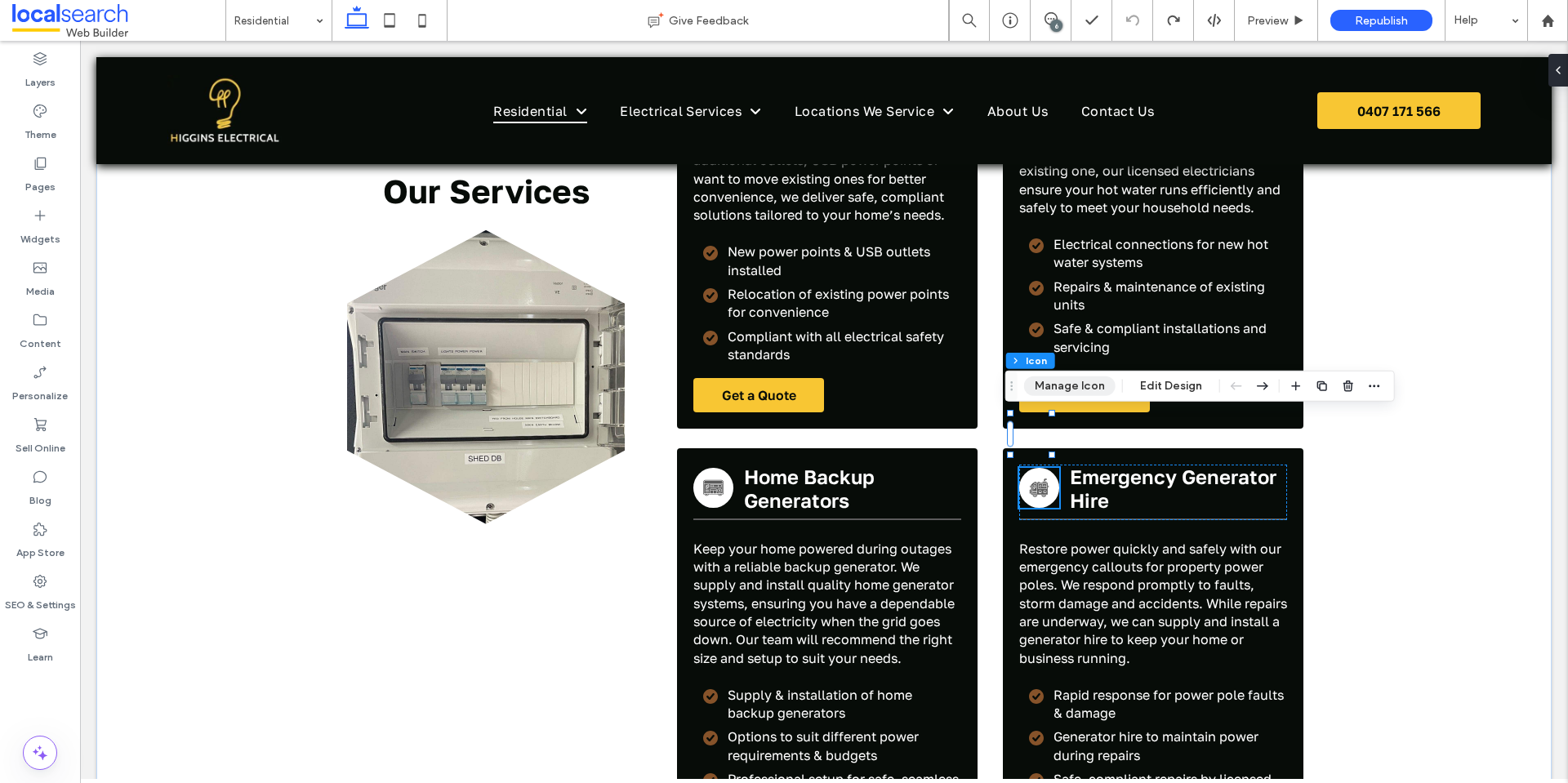
click at [1044, 388] on button "Manage Icon" at bounding box center [1069, 386] width 91 height 20
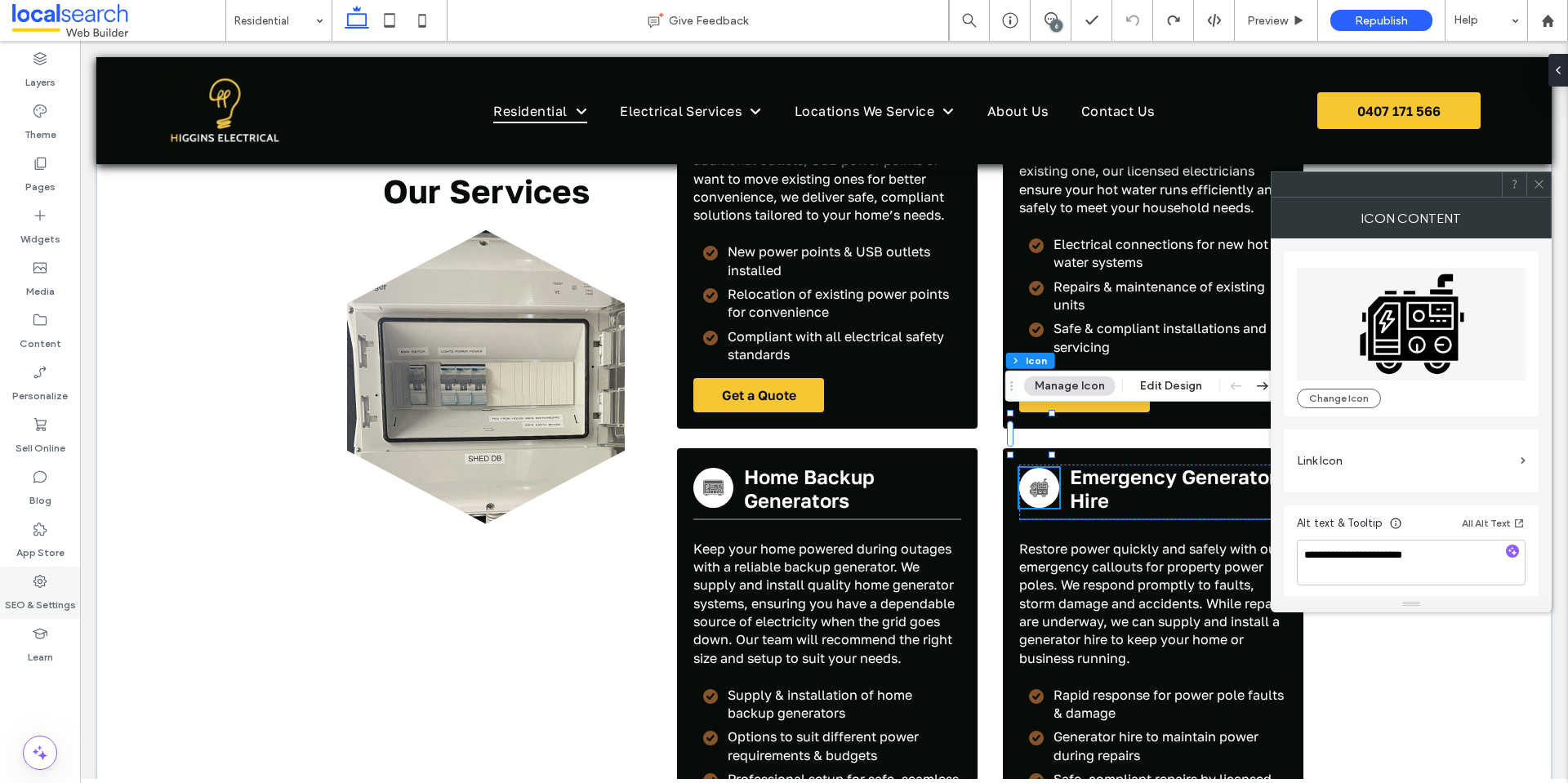
click at [63, 587] on div "SEO & Settings" at bounding box center [40, 592] width 80 height 52
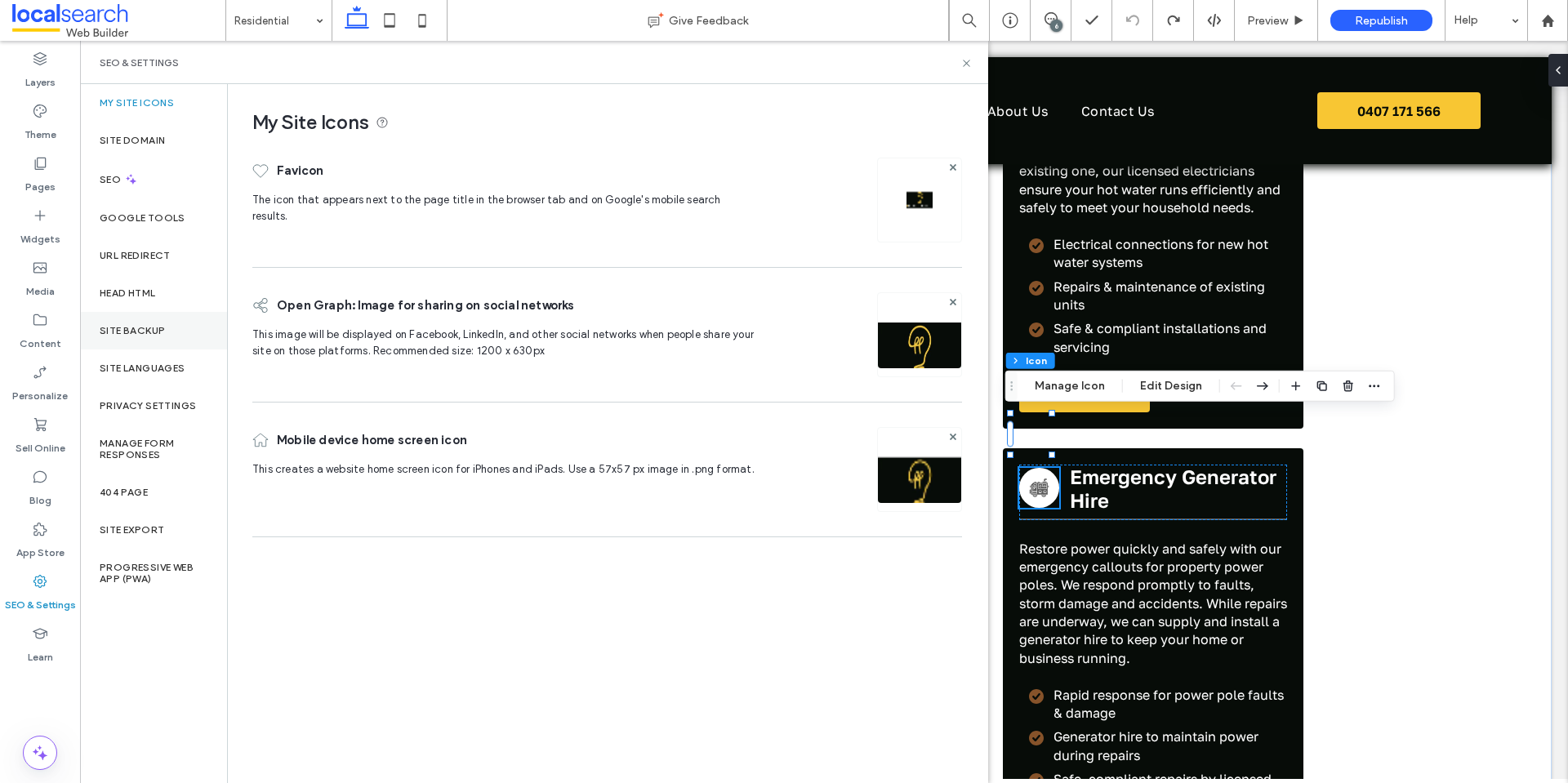
click at [108, 317] on div "Site Backup" at bounding box center [153, 331] width 147 height 38
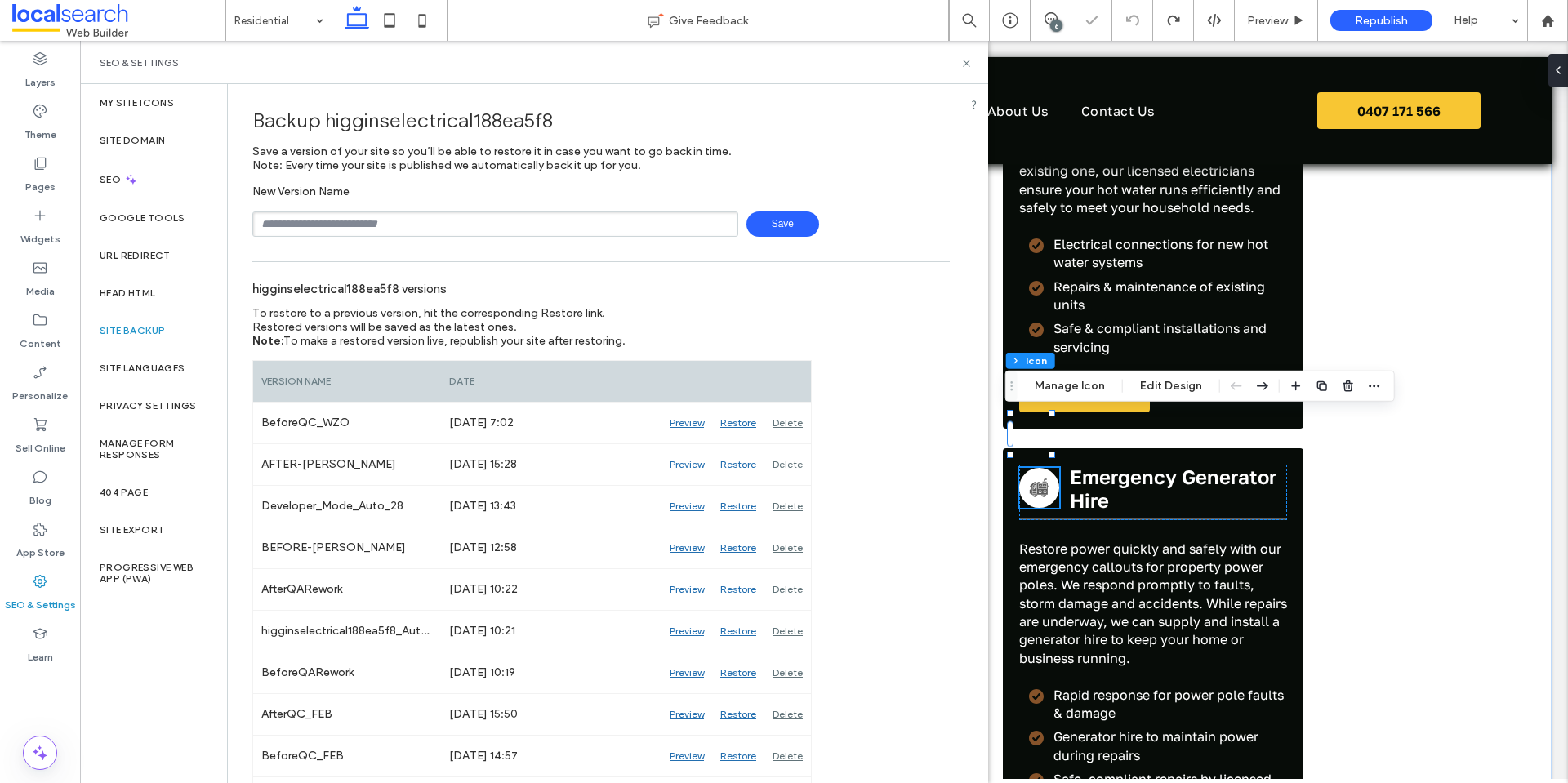
click at [436, 223] on input "text" at bounding box center [495, 223] width 486 height 25
type input "**********"
click at [775, 220] on span "Save" at bounding box center [782, 223] width 73 height 25
click at [966, 70] on div "SEO & Settings" at bounding box center [534, 62] width 908 height 43
click at [967, 67] on icon at bounding box center [966, 63] width 12 height 12
